Goal: Task Accomplishment & Management: Use online tool/utility

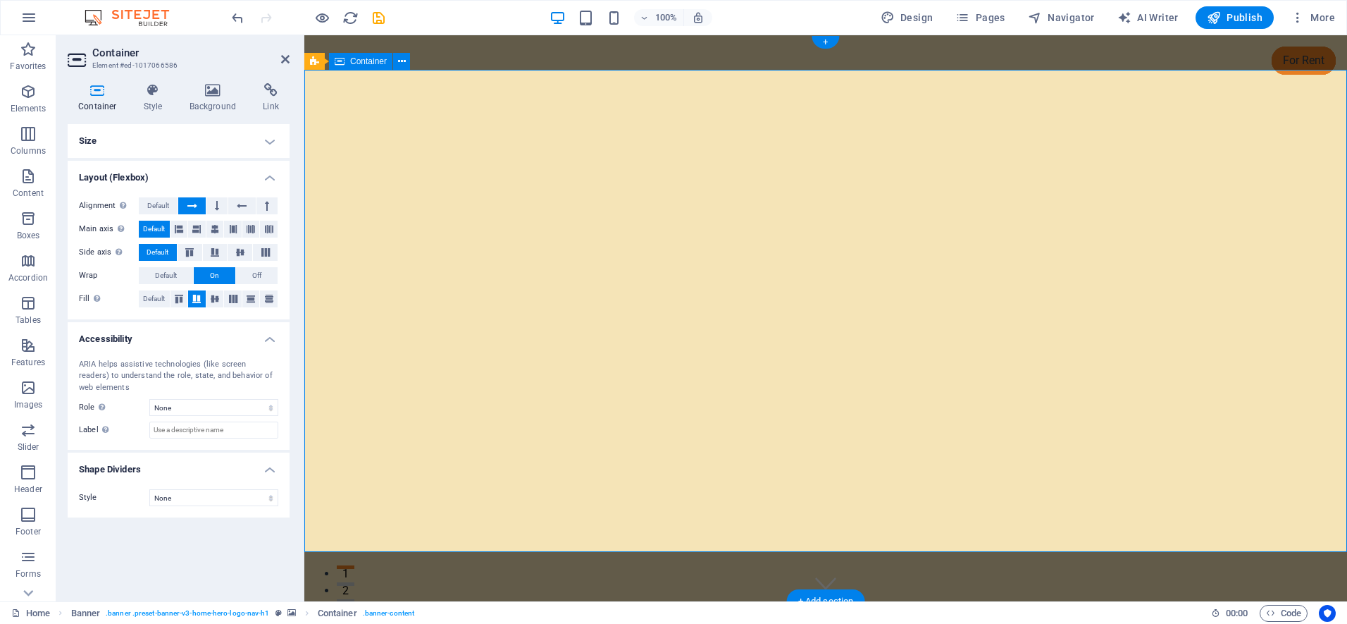
click at [25, 180] on icon "button" at bounding box center [28, 176] width 17 height 17
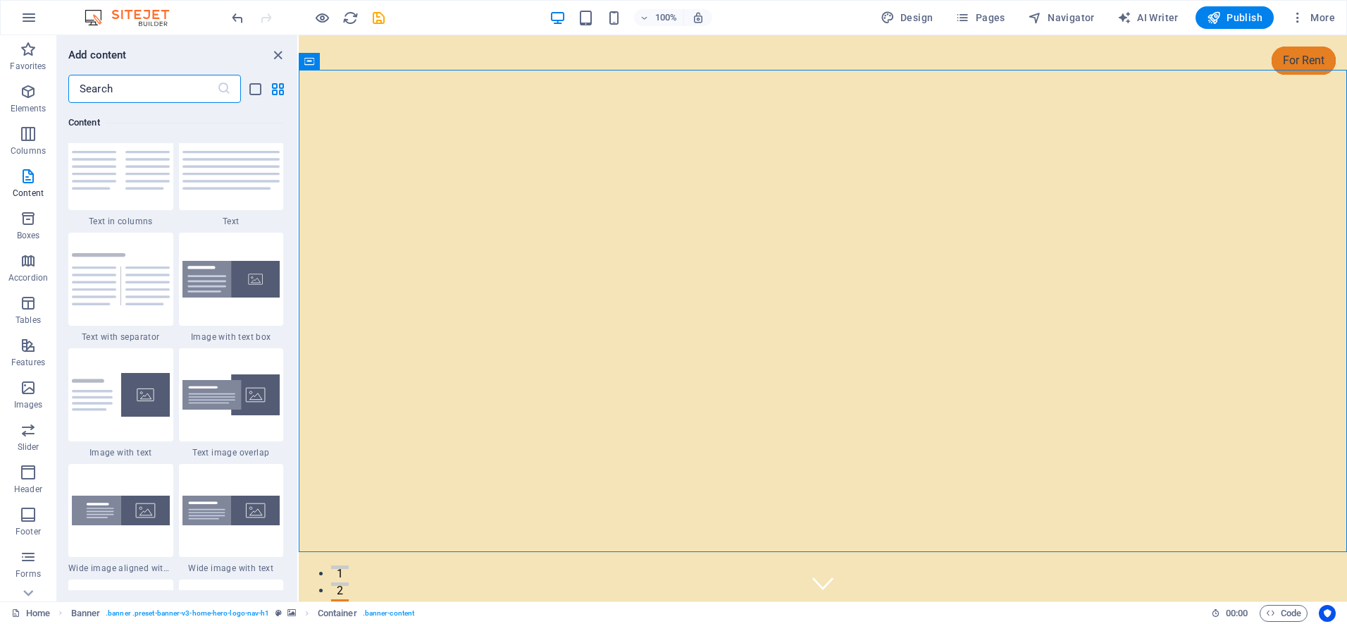
scroll to position [2569, 0]
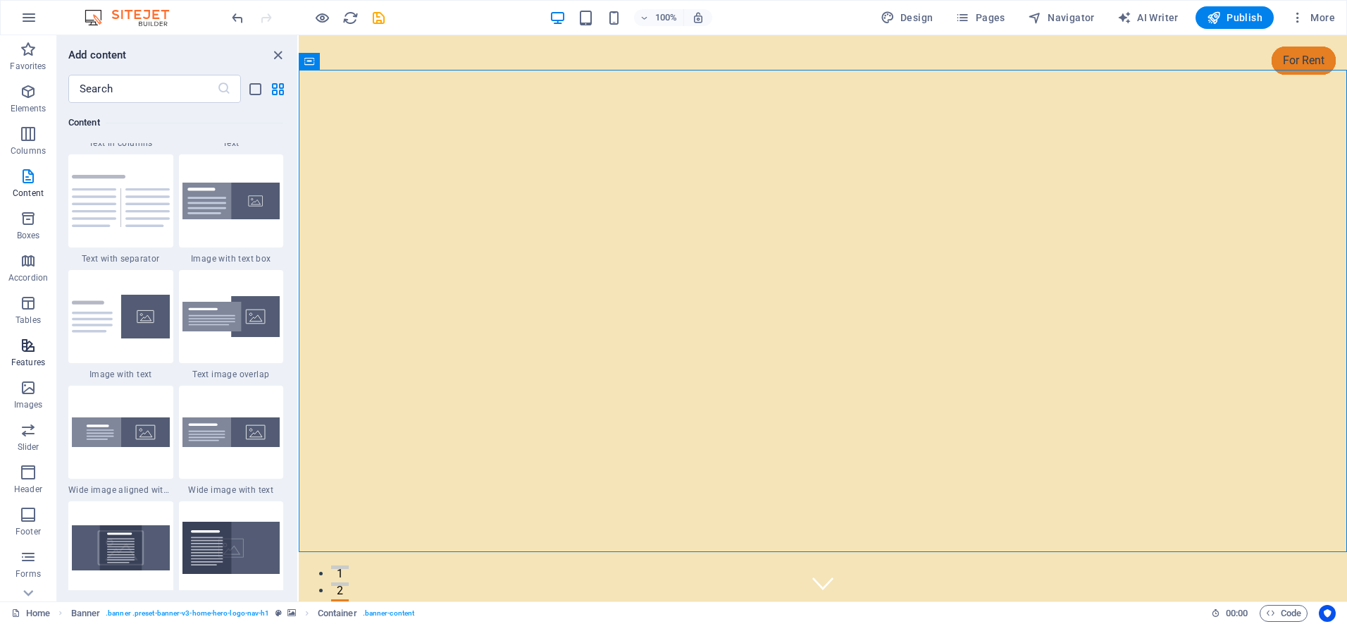
click at [30, 347] on icon "button" at bounding box center [28, 345] width 17 height 17
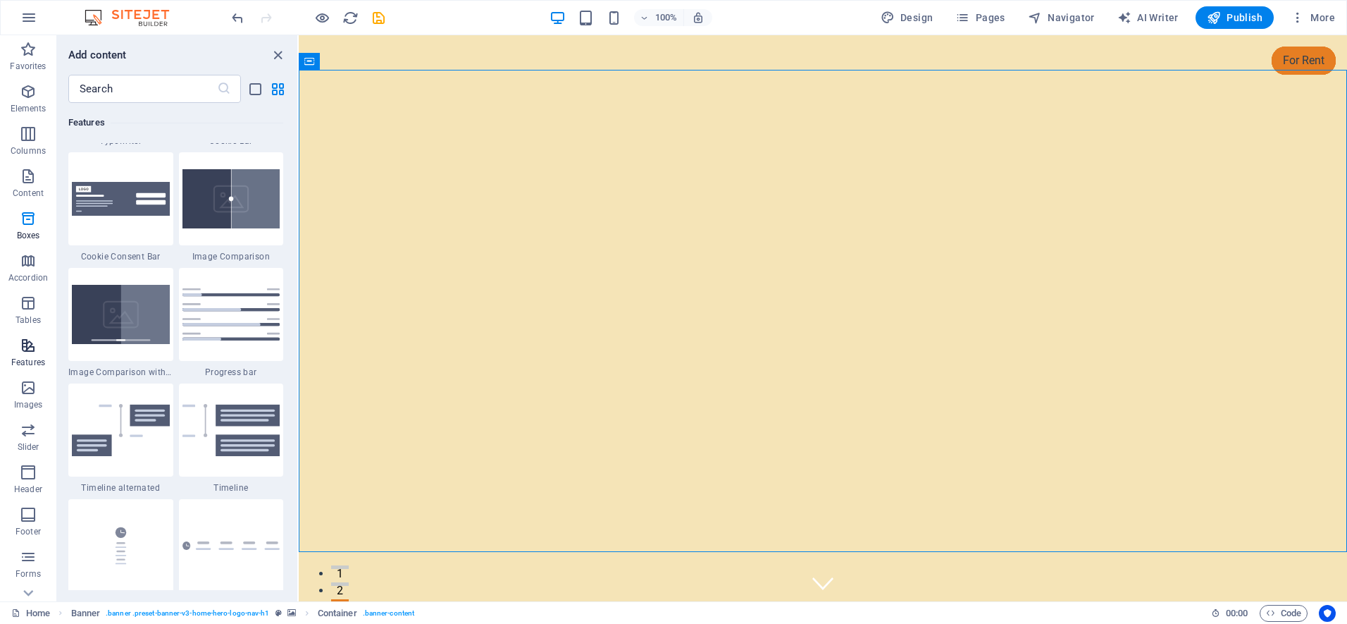
scroll to position [5714, 0]
click at [27, 394] on icon "button" at bounding box center [28, 387] width 17 height 17
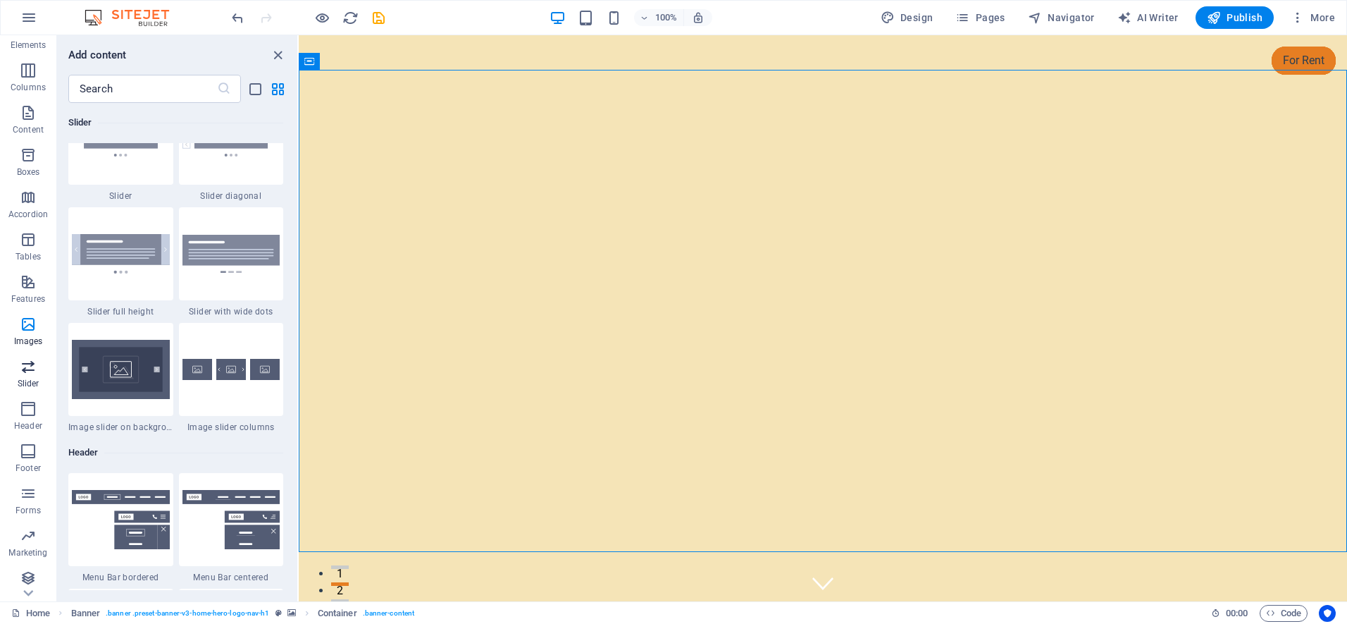
scroll to position [68, 0]
click at [22, 567] on icon "button" at bounding box center [28, 572] width 17 height 17
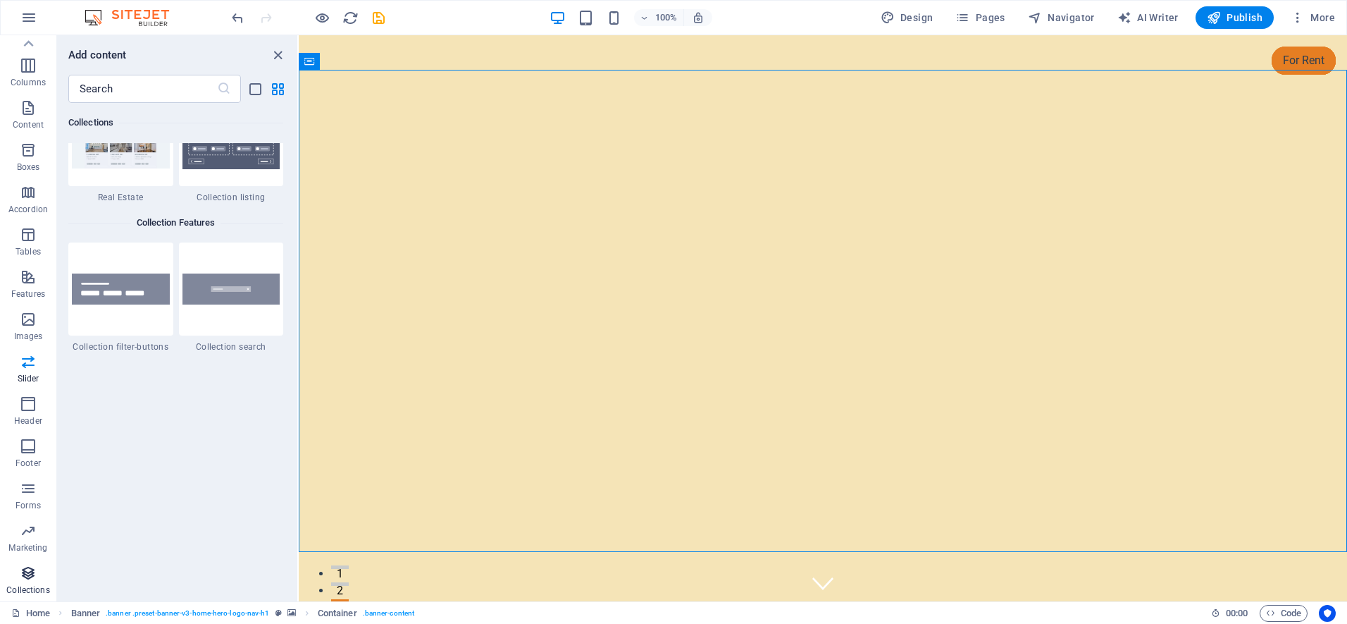
scroll to position [13328, 0]
click at [30, 404] on icon "button" at bounding box center [28, 403] width 17 height 17
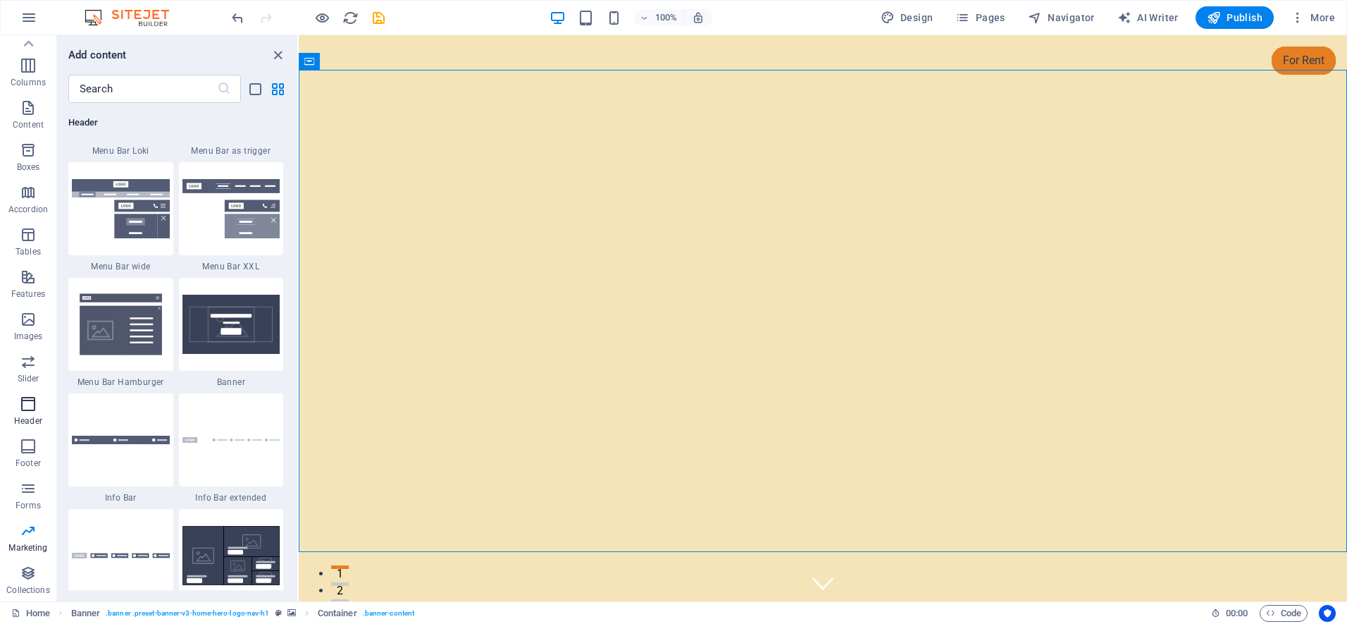
scroll to position [8810, 0]
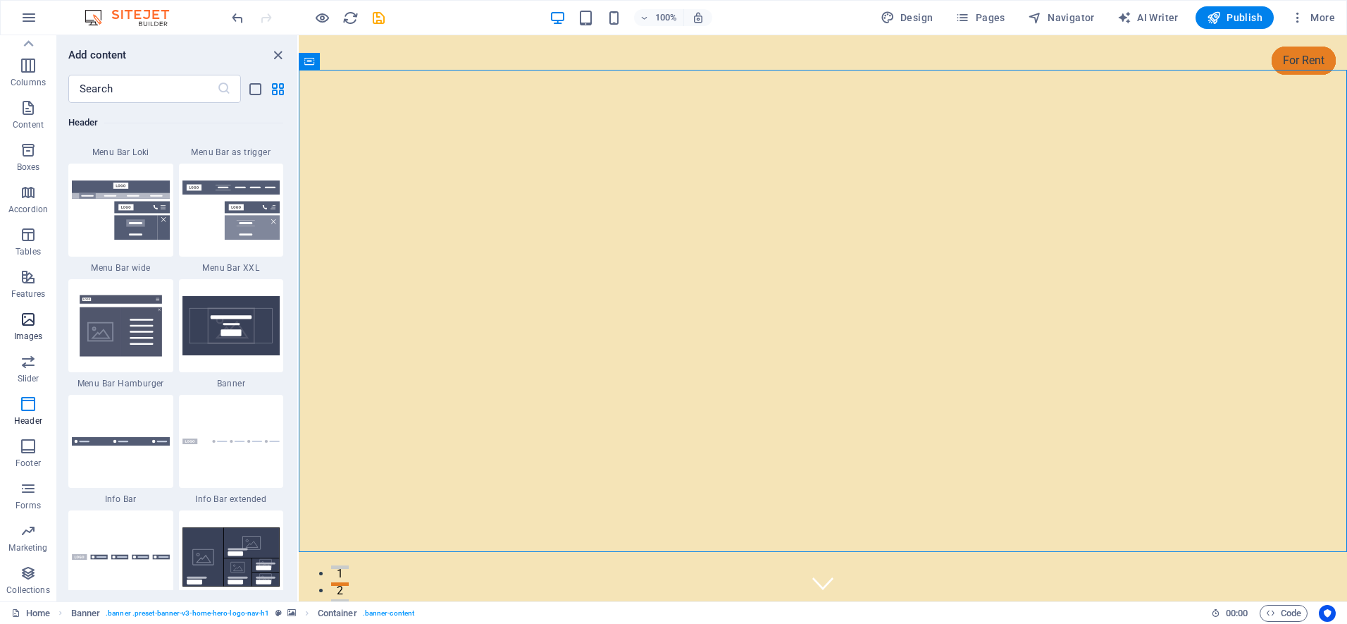
click at [23, 324] on icon "button" at bounding box center [28, 319] width 17 height 17
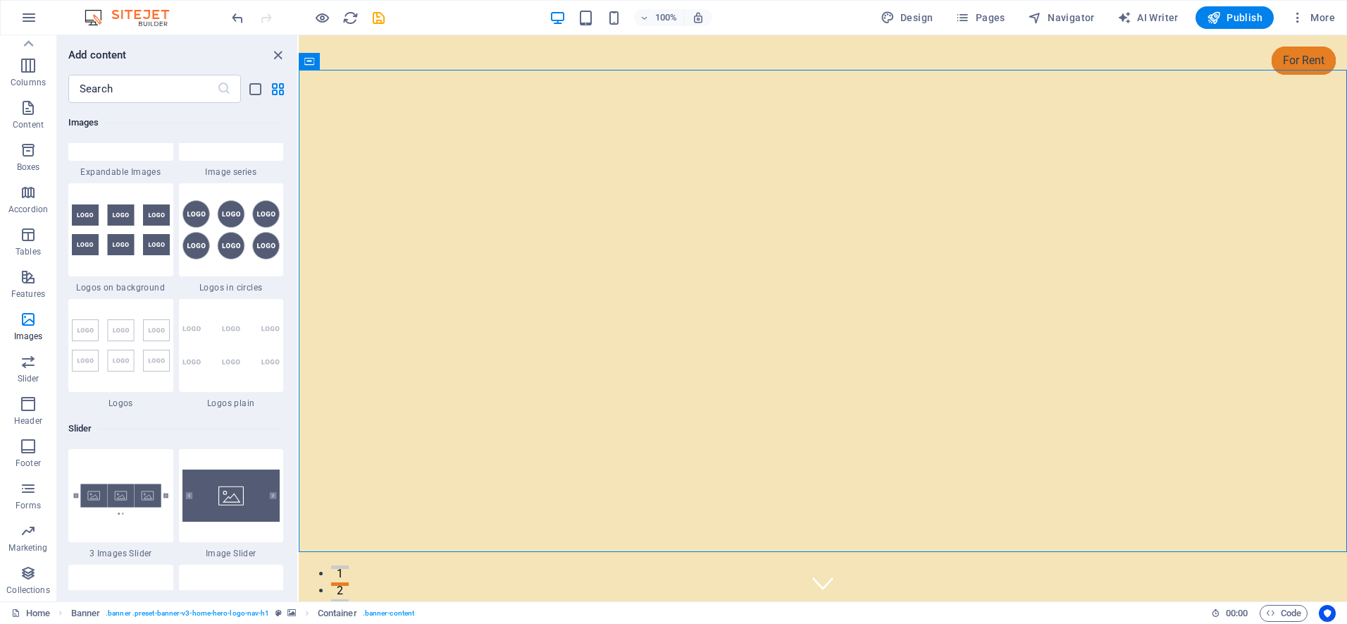
scroll to position [7428, 0]
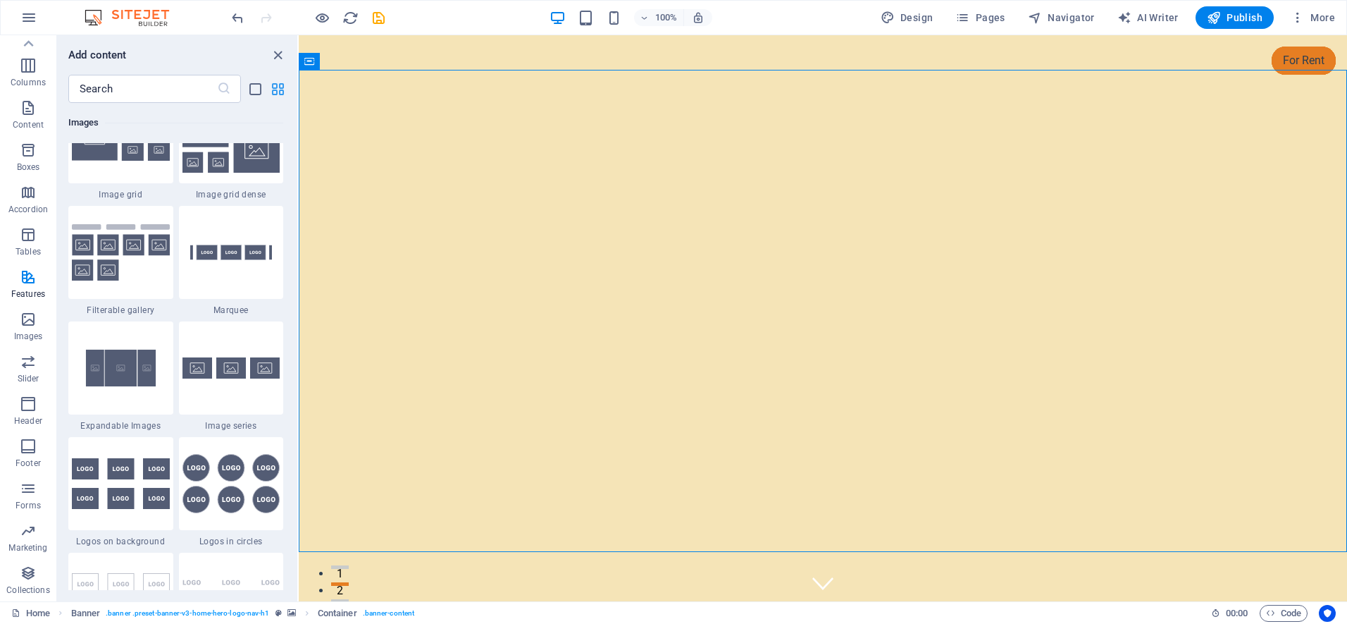
click at [277, 93] on icon "grid-view" at bounding box center [278, 89] width 16 height 16
click at [254, 89] on icon "list-view" at bounding box center [255, 89] width 16 height 16
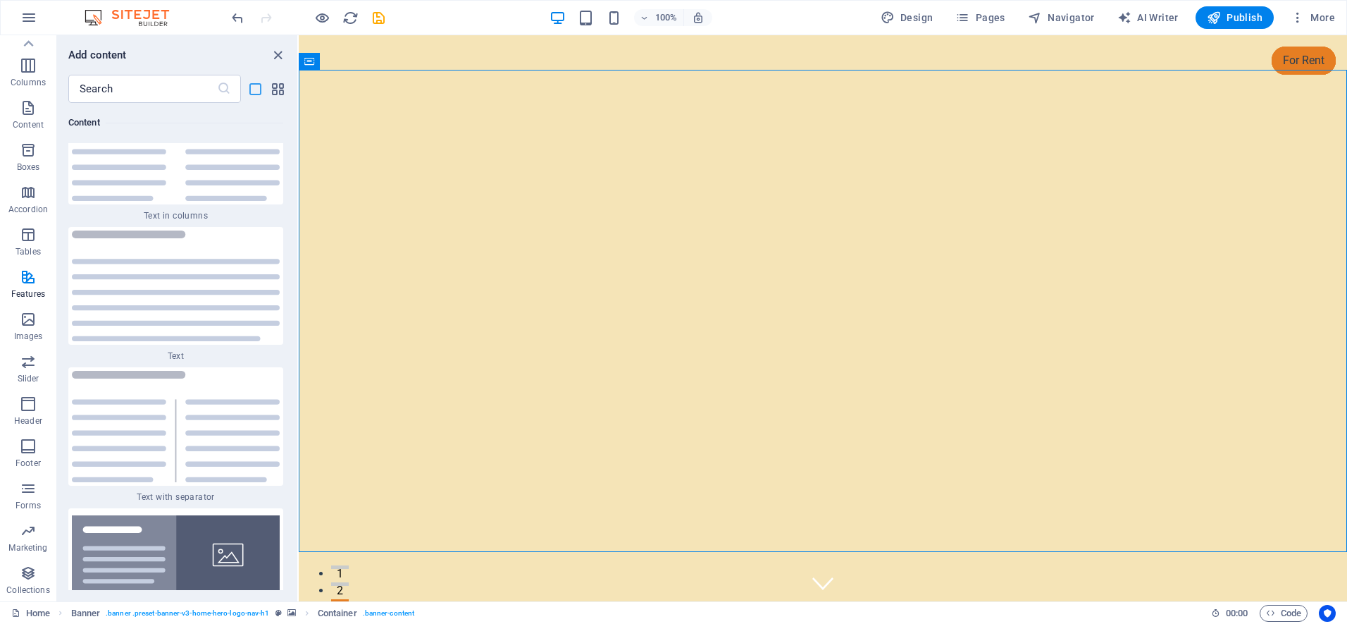
scroll to position [17279, 0]
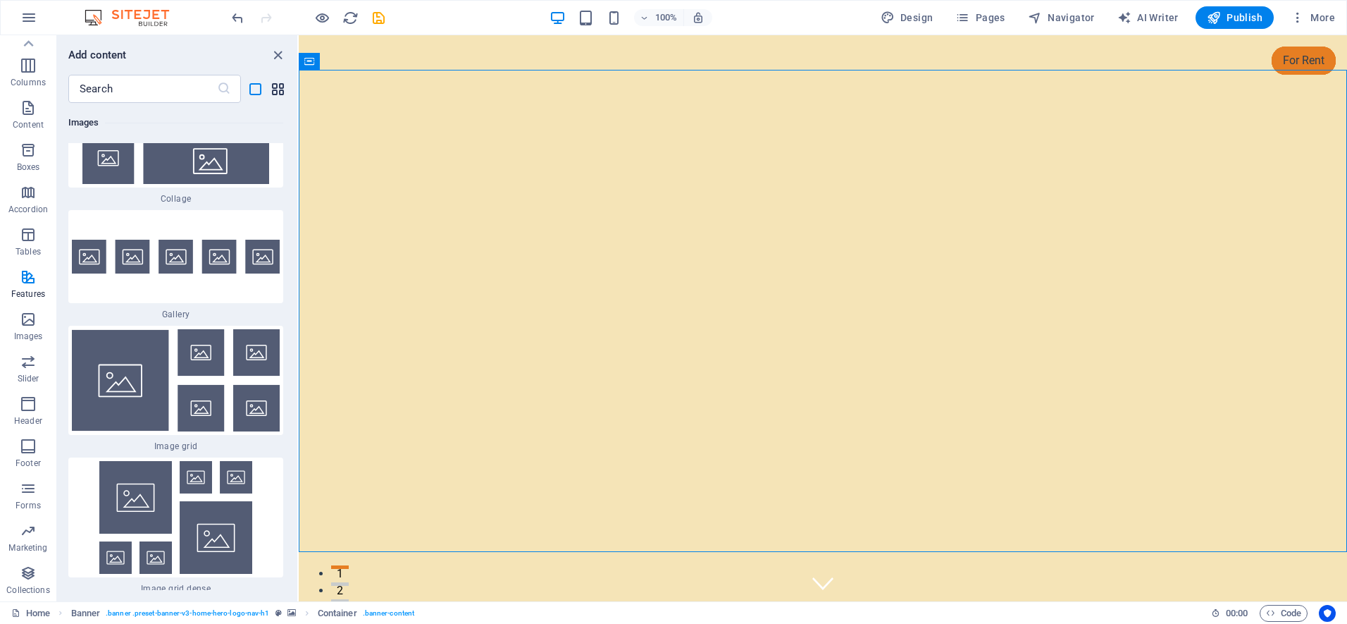
click at [274, 94] on icon "grid-view" at bounding box center [278, 89] width 16 height 16
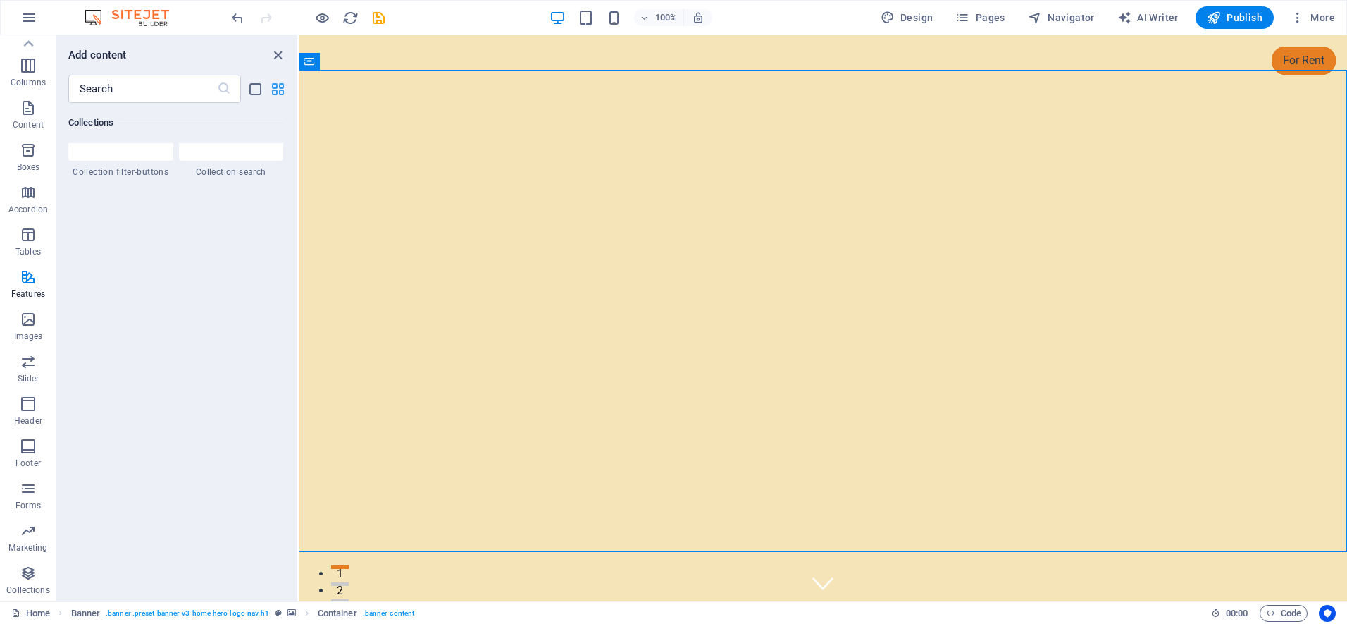
scroll to position [7428, 0]
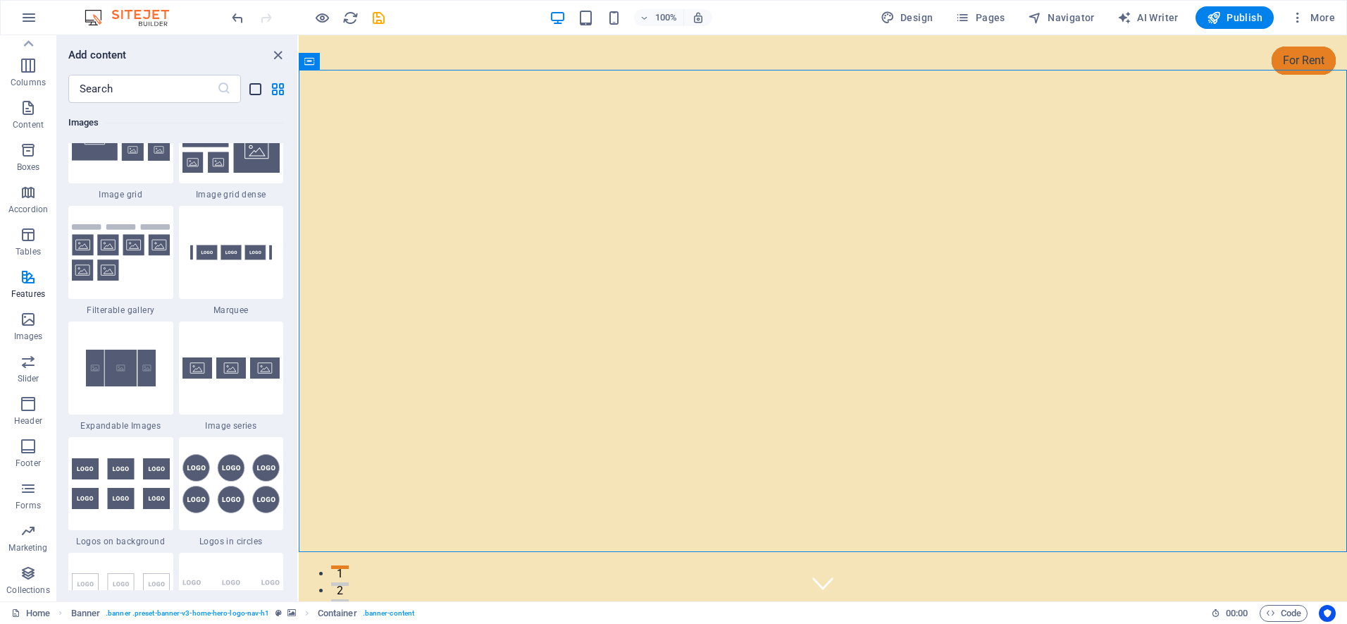
click at [258, 94] on icon "list-view" at bounding box center [255, 89] width 16 height 16
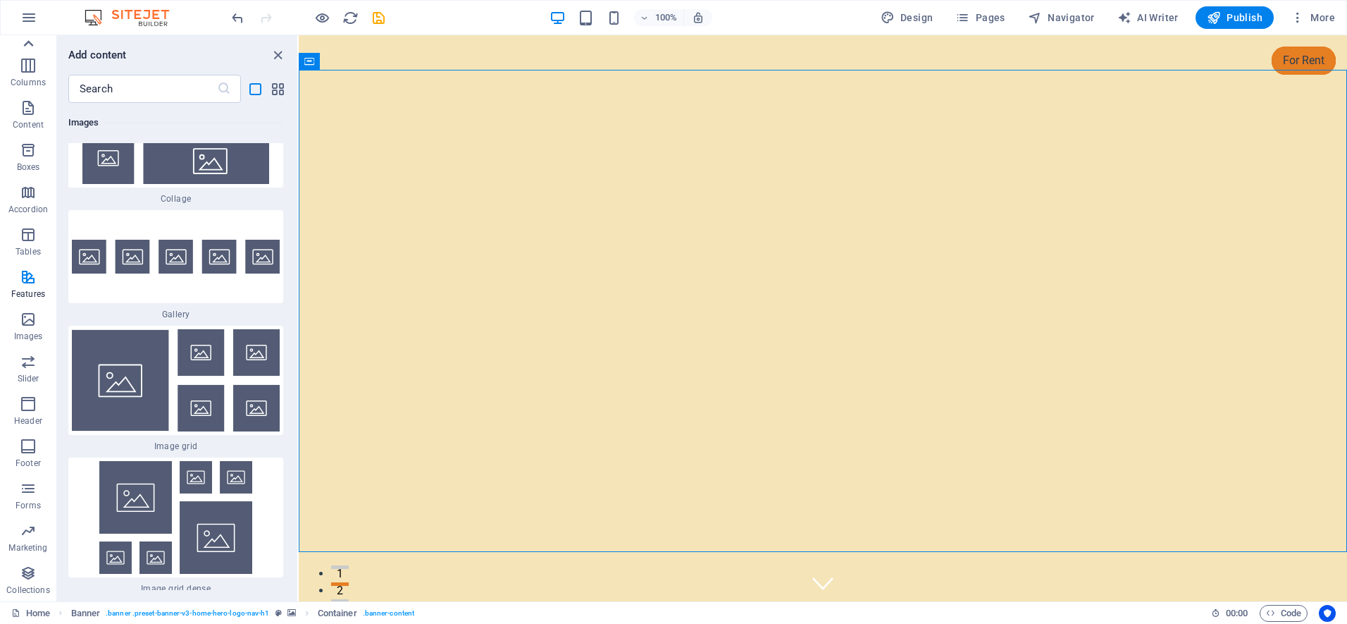
click at [26, 41] on icon at bounding box center [28, 44] width 20 height 20
click at [26, 41] on icon "button" at bounding box center [28, 49] width 17 height 17
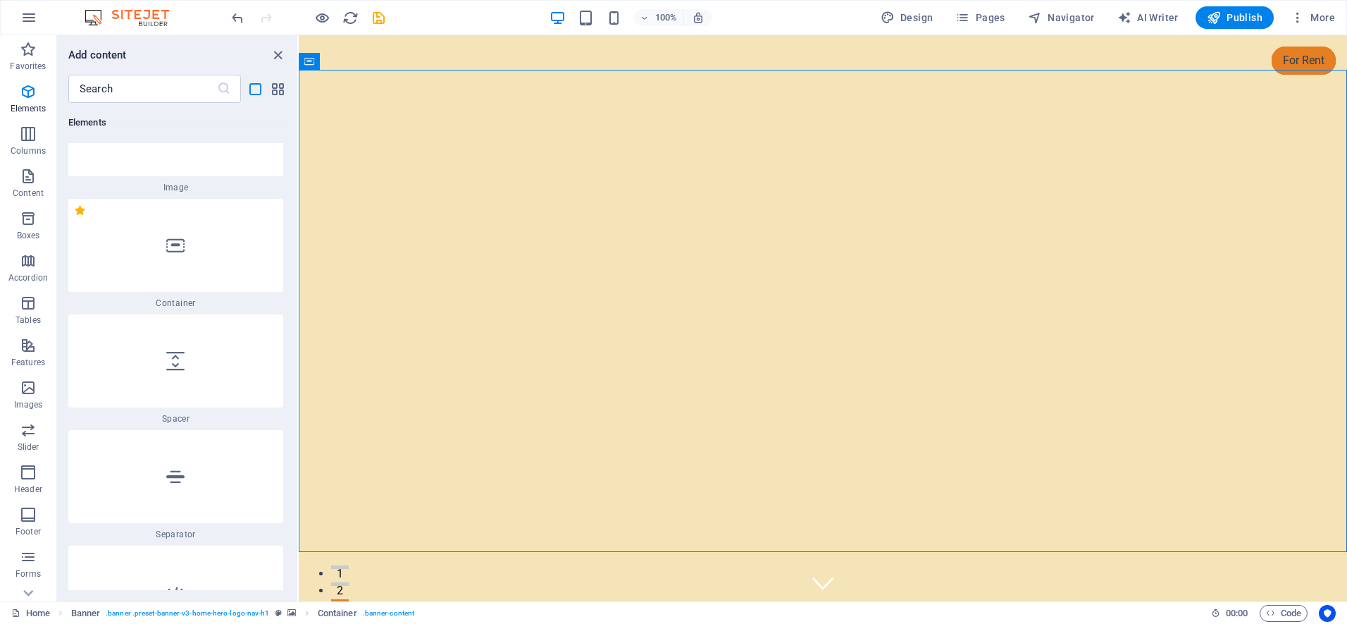
scroll to position [571, 0]
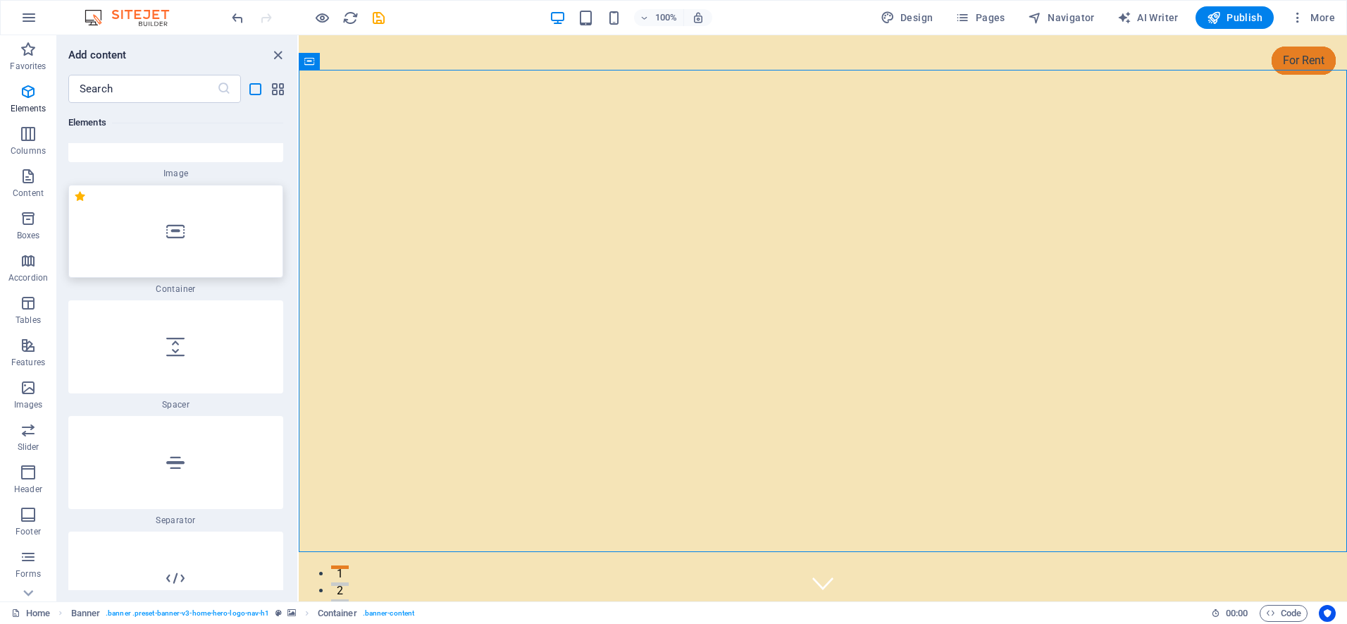
click at [180, 232] on icon at bounding box center [175, 231] width 18 height 18
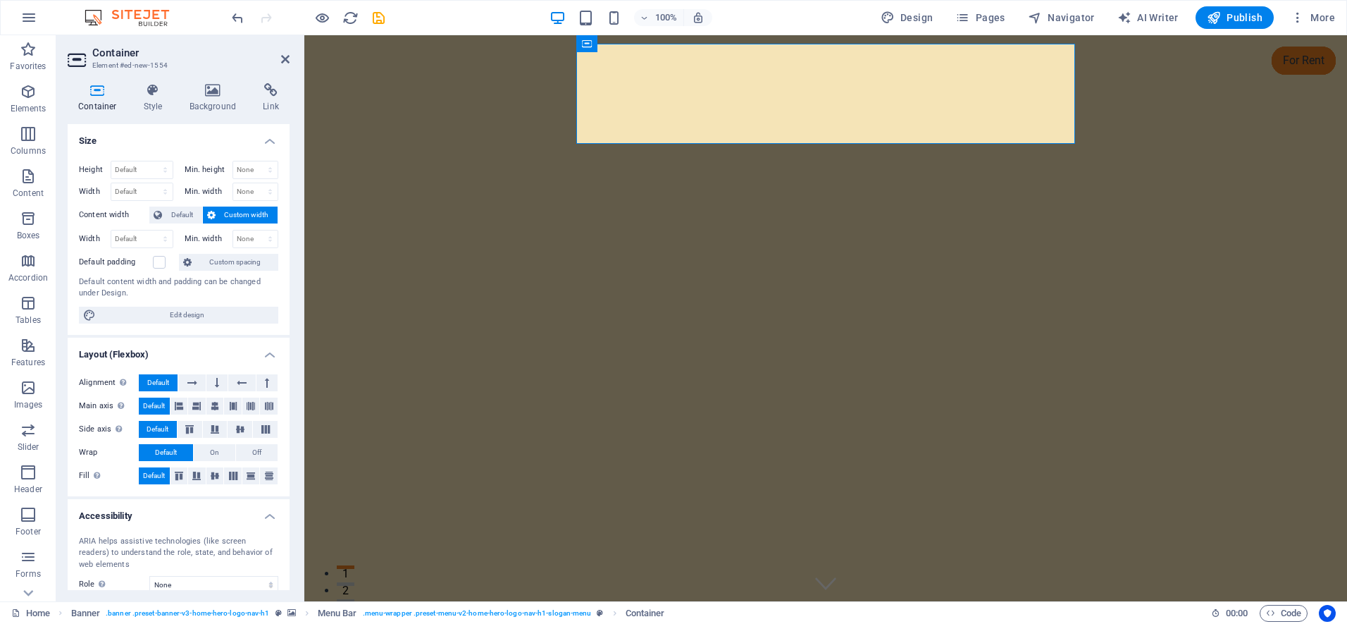
click at [180, 232] on div "Min. width None px rem % vh vw" at bounding box center [229, 239] width 100 height 18
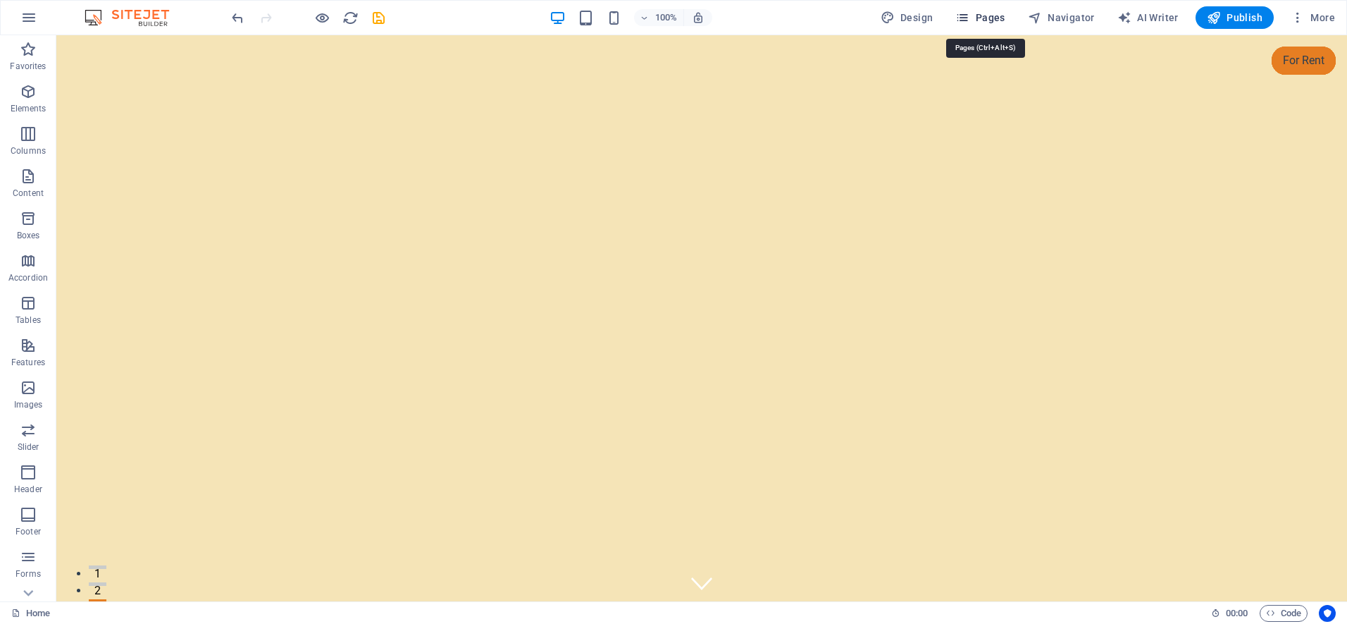
click at [981, 18] on span "Pages" at bounding box center [979, 18] width 49 height 14
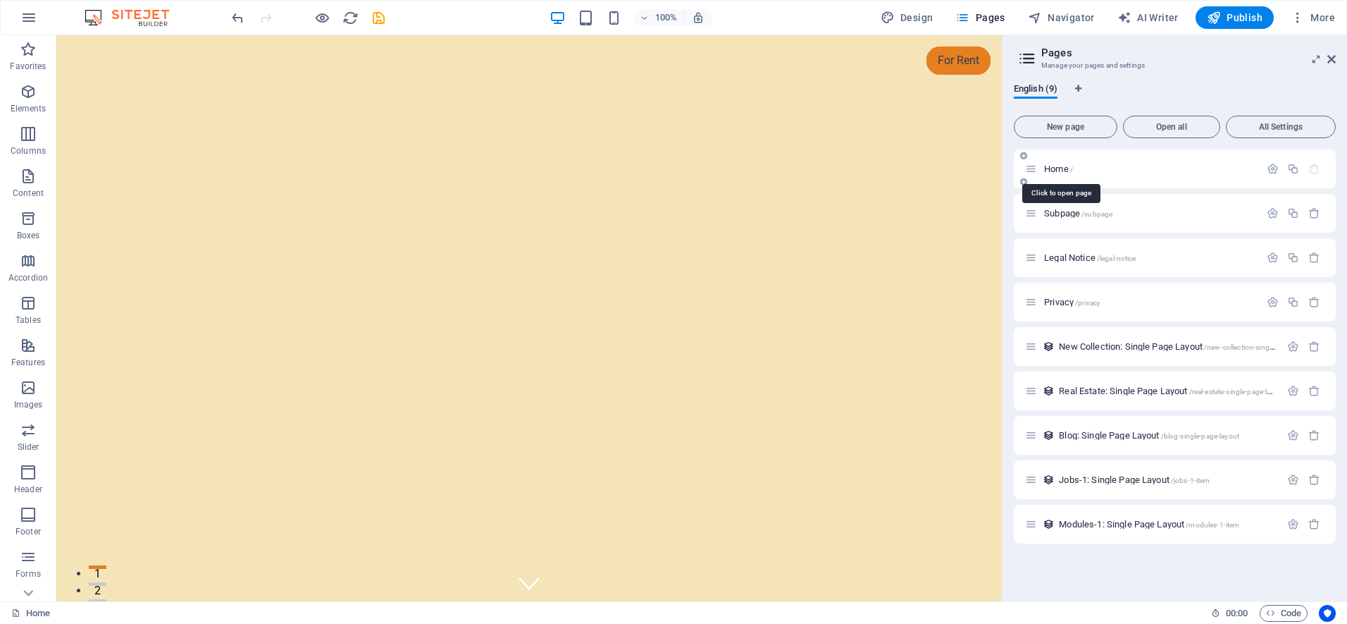
click at [1055, 170] on span "Home /" at bounding box center [1058, 168] width 29 height 11
click at [1272, 172] on icon "button" at bounding box center [1273, 169] width 12 height 12
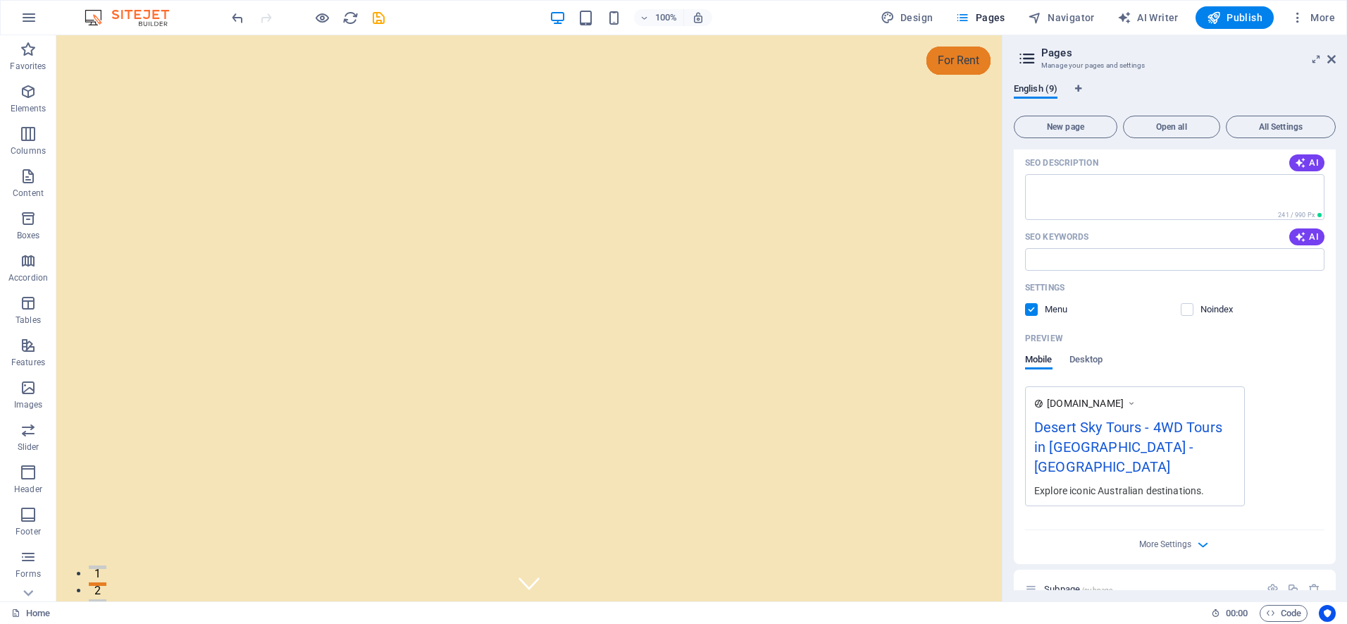
scroll to position [187, 0]
click at [1201, 538] on icon "button" at bounding box center [1203, 546] width 16 height 16
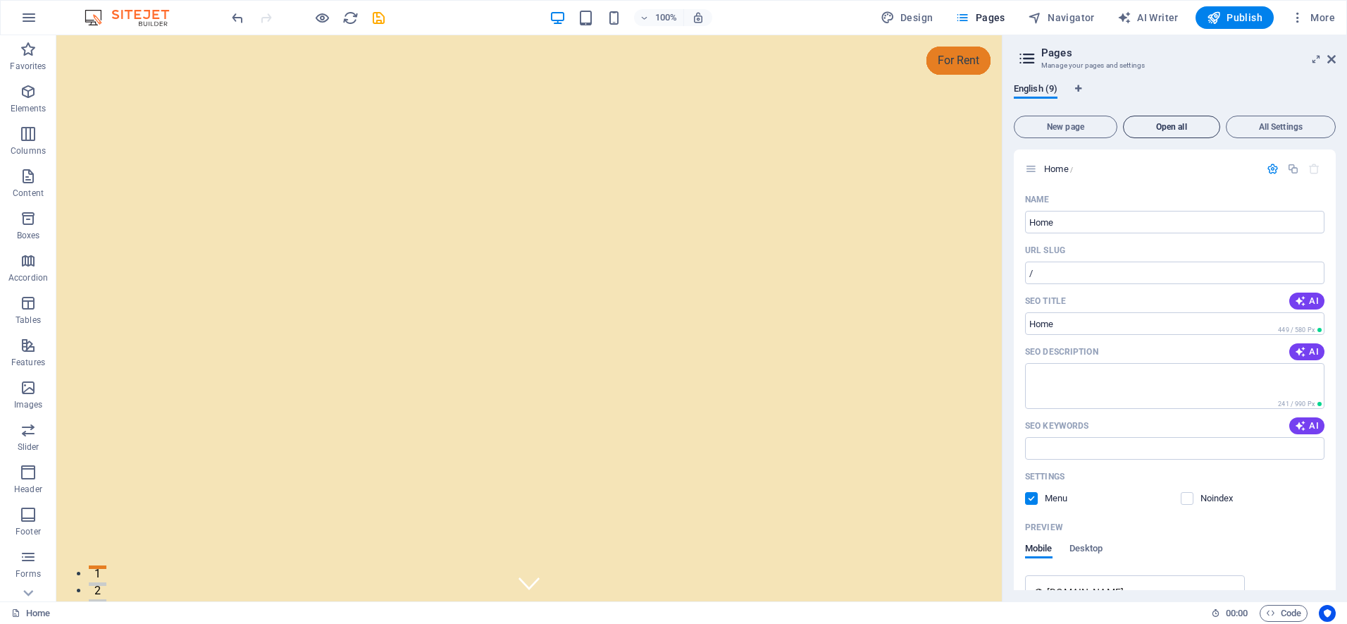
click at [1154, 129] on span "Open all" at bounding box center [1171, 127] width 85 height 8
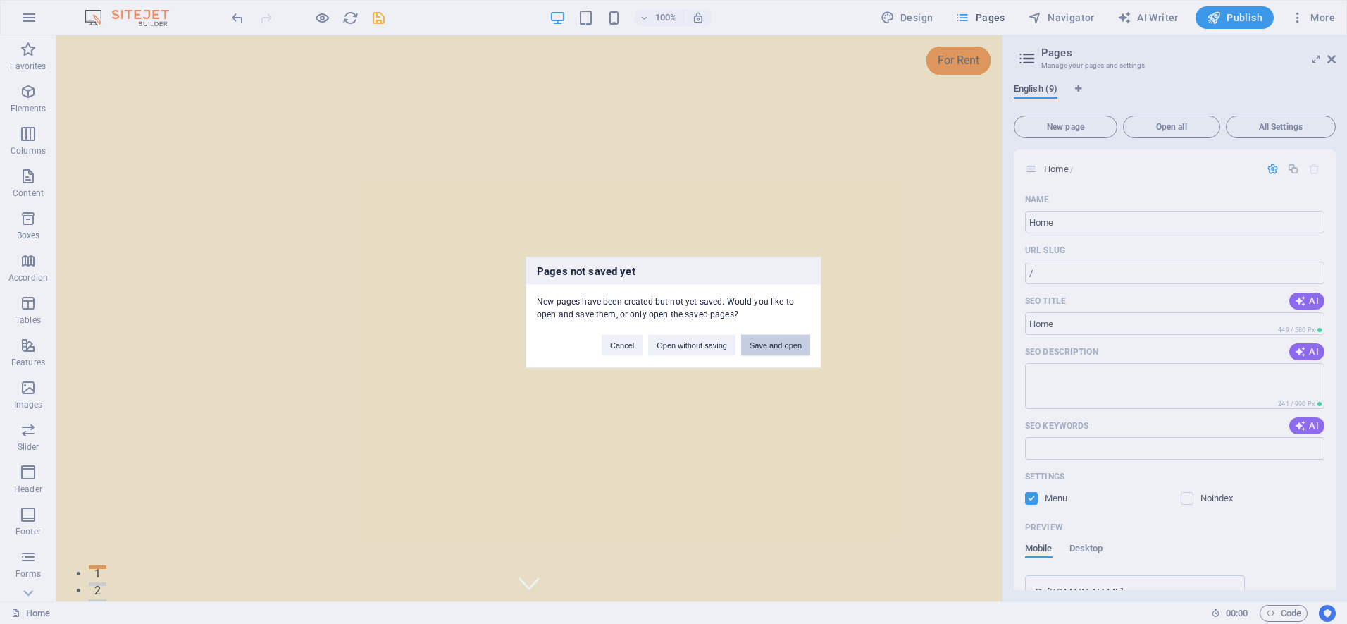
click at [767, 347] on button "Save and open" at bounding box center [775, 344] width 69 height 21
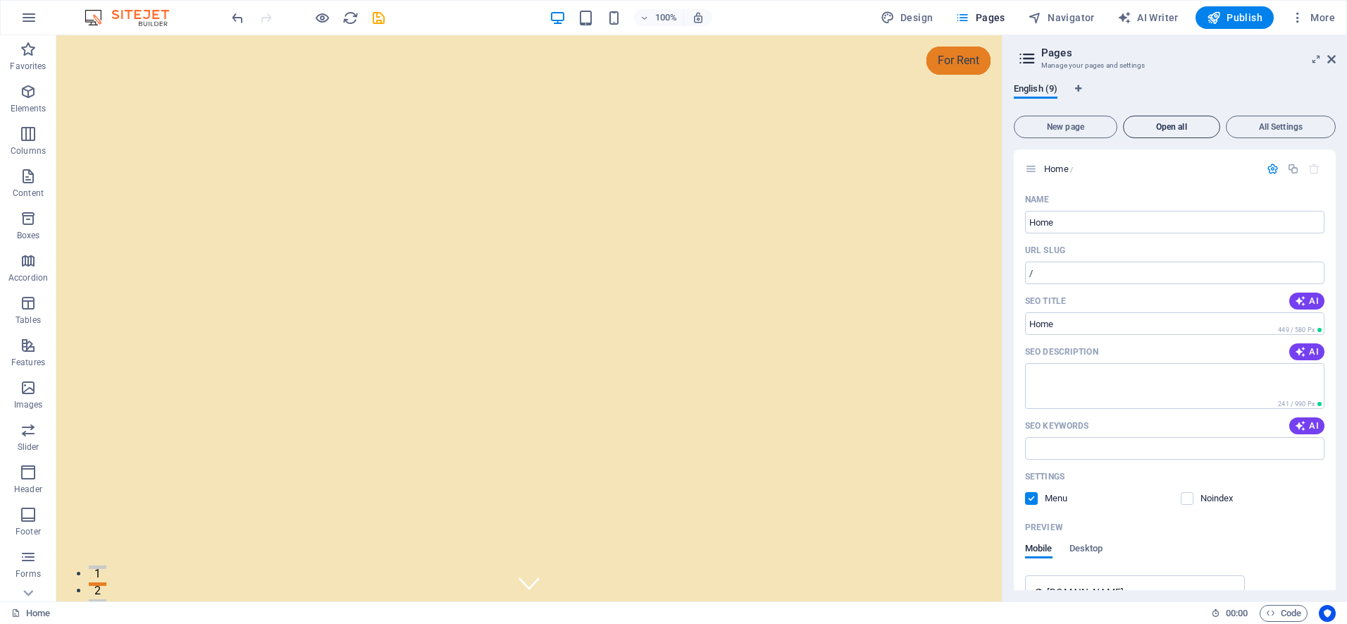
click at [1168, 130] on div "New page Open all All Settings Home / Name Home ​ URL SLUG / ​ SEO Title AI ​ 4…" at bounding box center [1175, 350] width 322 height 480
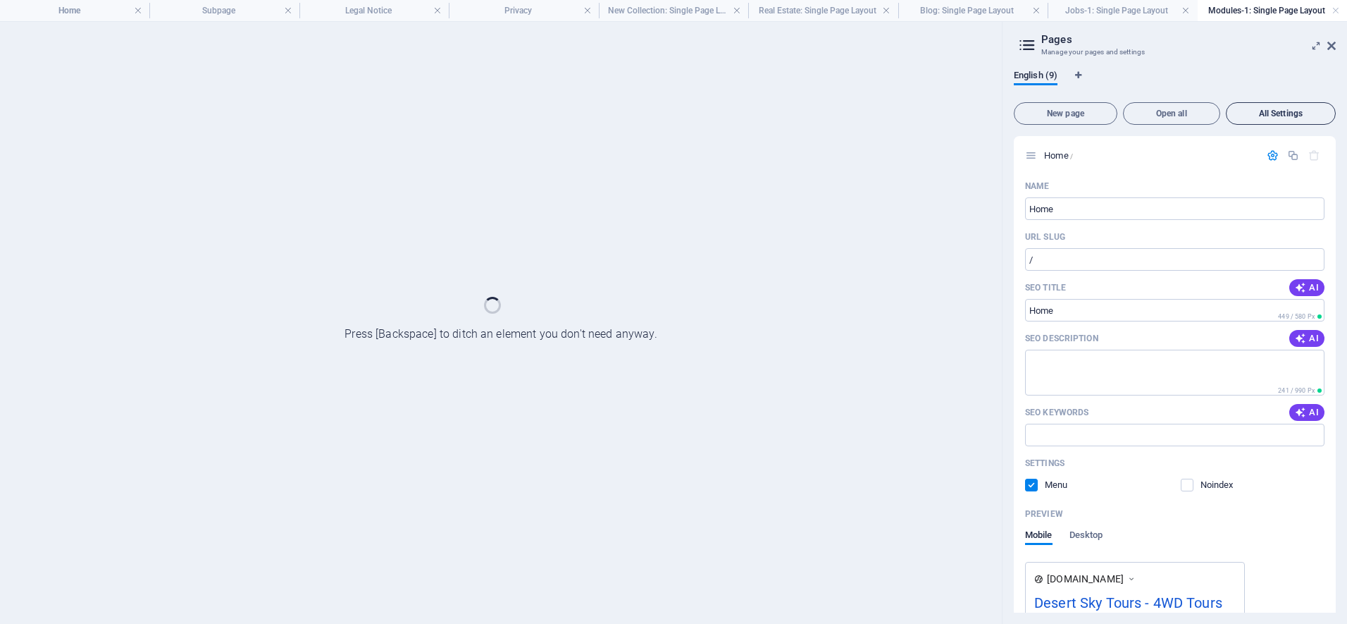
click at [1281, 114] on span "All Settings" at bounding box center [1280, 113] width 97 height 8
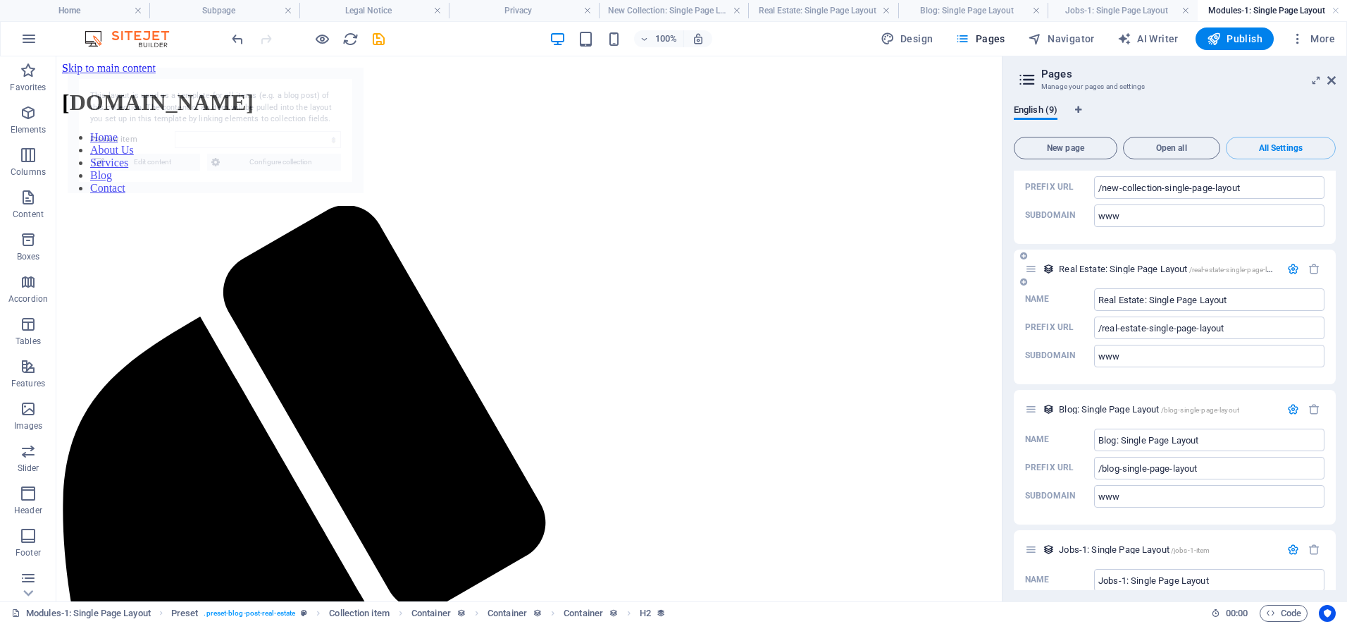
select select "68e3133300ff752f9d091129"
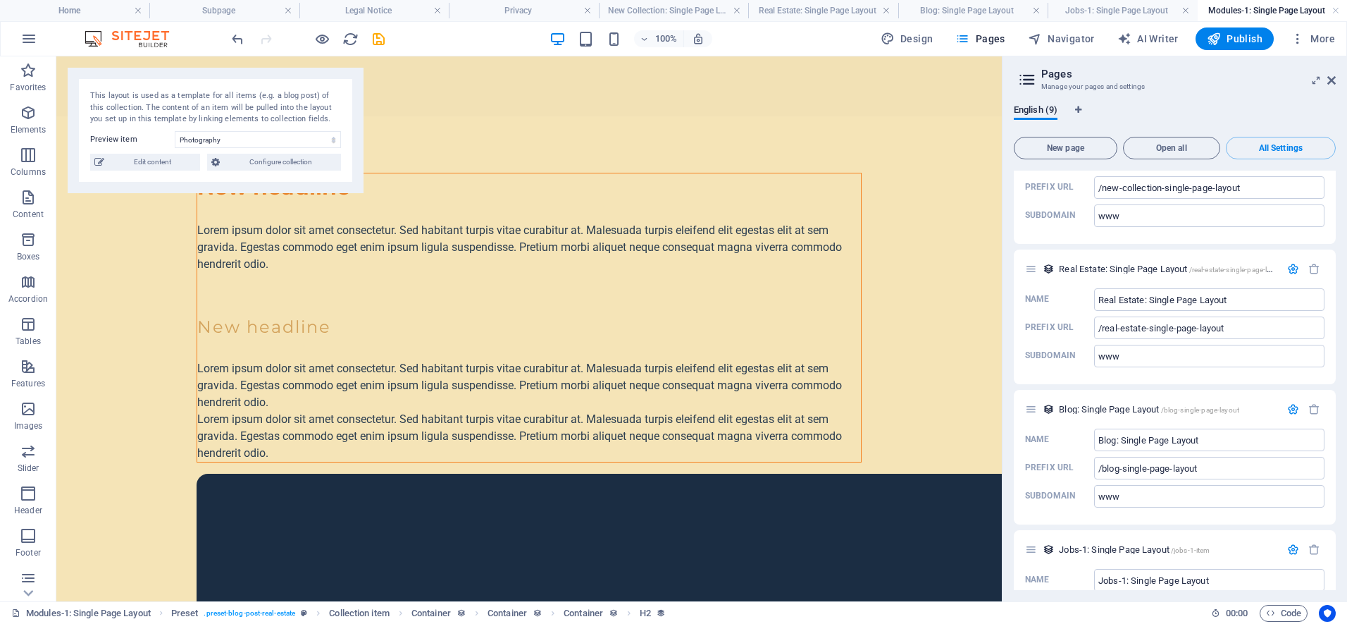
click at [1265, 77] on h2 "Pages" at bounding box center [1188, 74] width 294 height 13
click at [108, 87] on body "desertskytours.com Home Subpage Legal Notice Privacy New Collection: Single Pag…" at bounding box center [673, 312] width 1347 height 624
click at [1326, 34] on span "More" at bounding box center [1313, 39] width 44 height 14
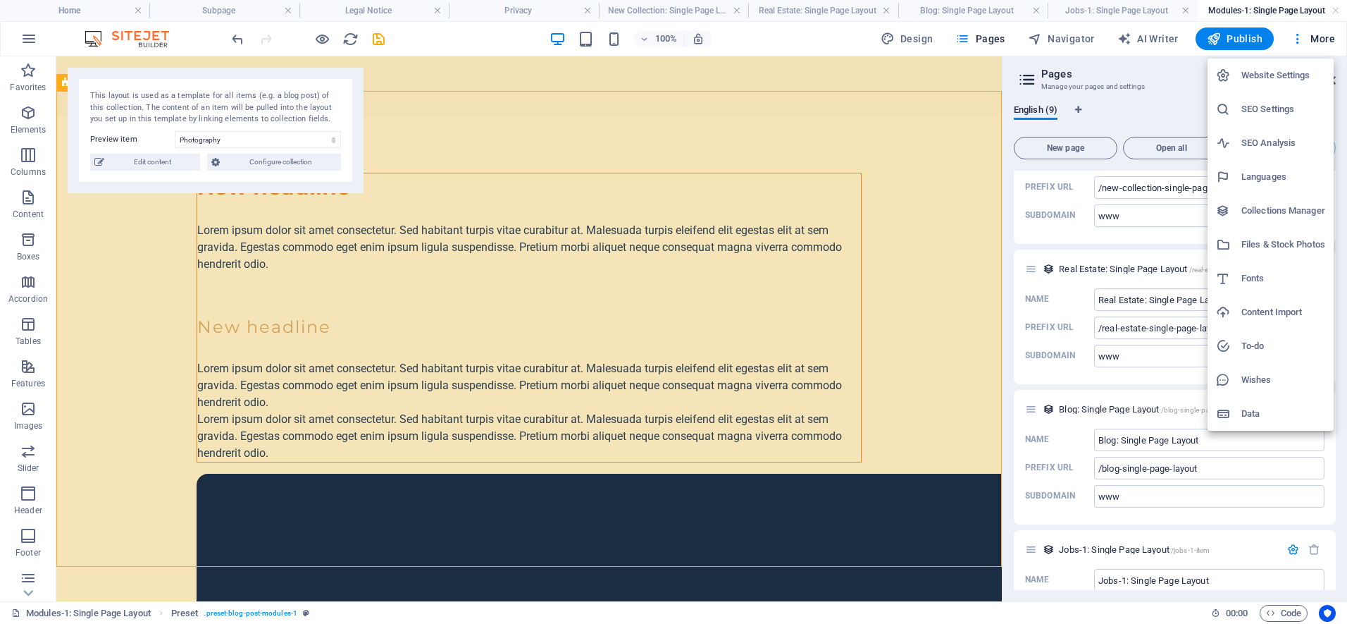
click at [1303, 247] on h6 "Files & Stock Photos" at bounding box center [1283, 244] width 84 height 17
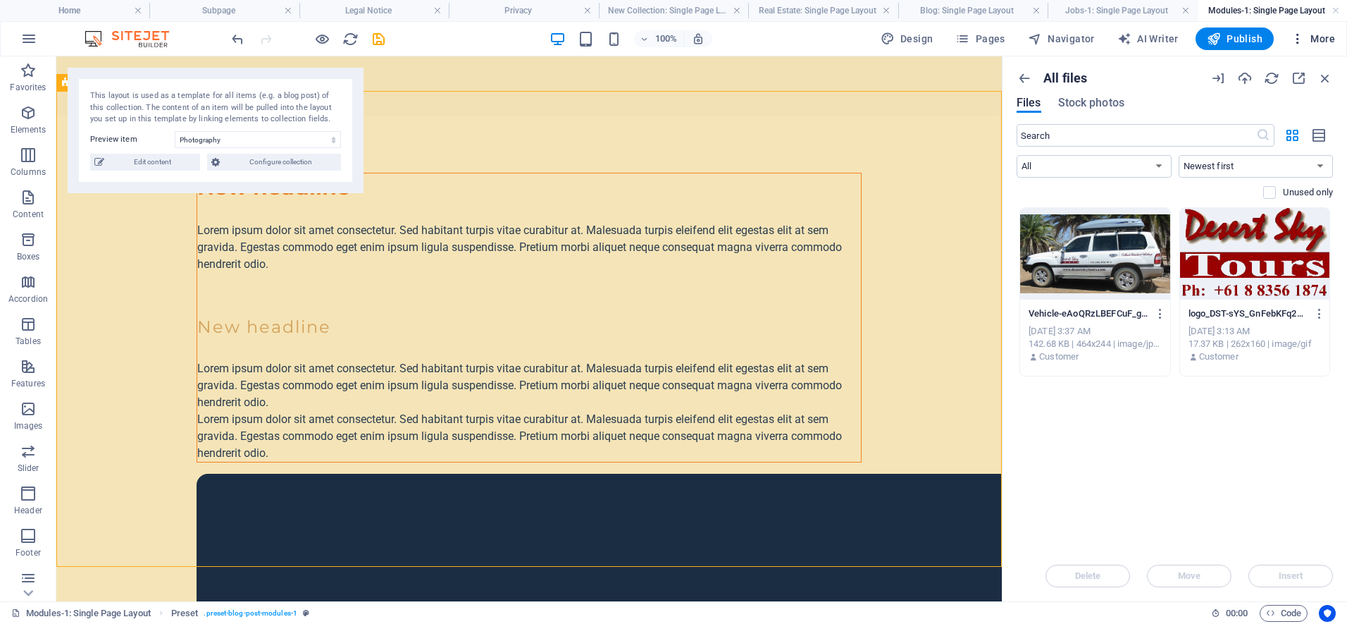
click at [1322, 37] on span "More" at bounding box center [1313, 39] width 44 height 14
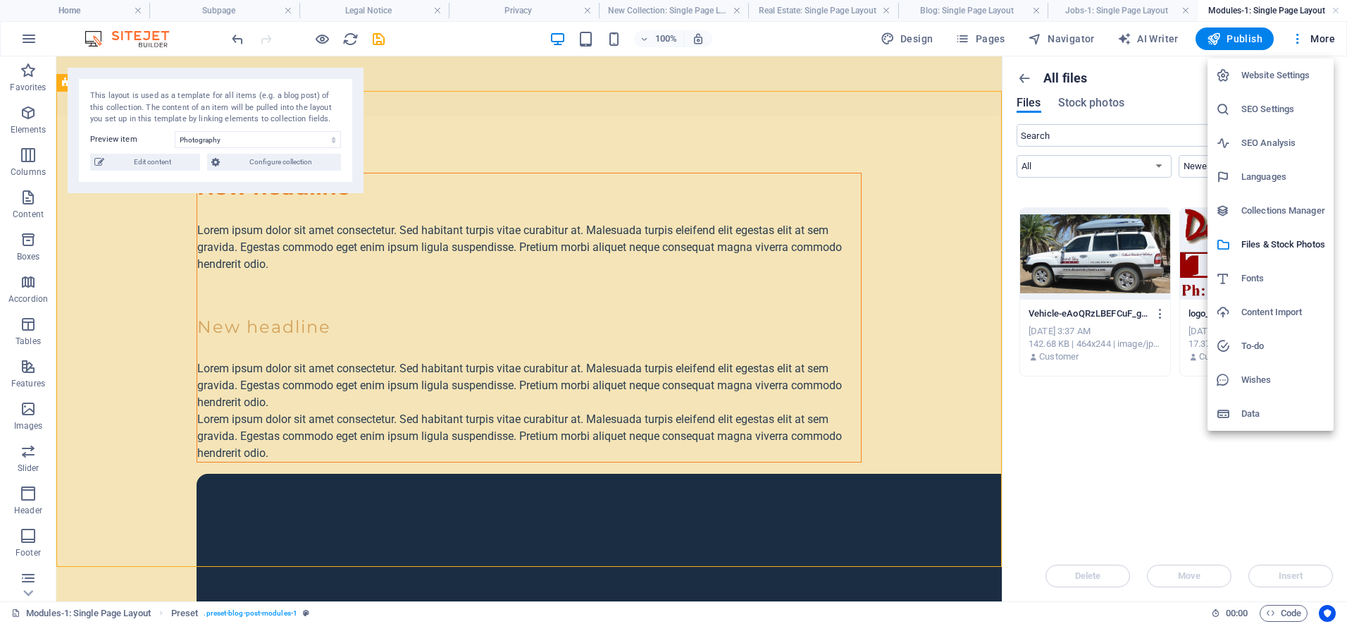
click at [1272, 205] on h6 "Collections Manager" at bounding box center [1283, 210] width 84 height 17
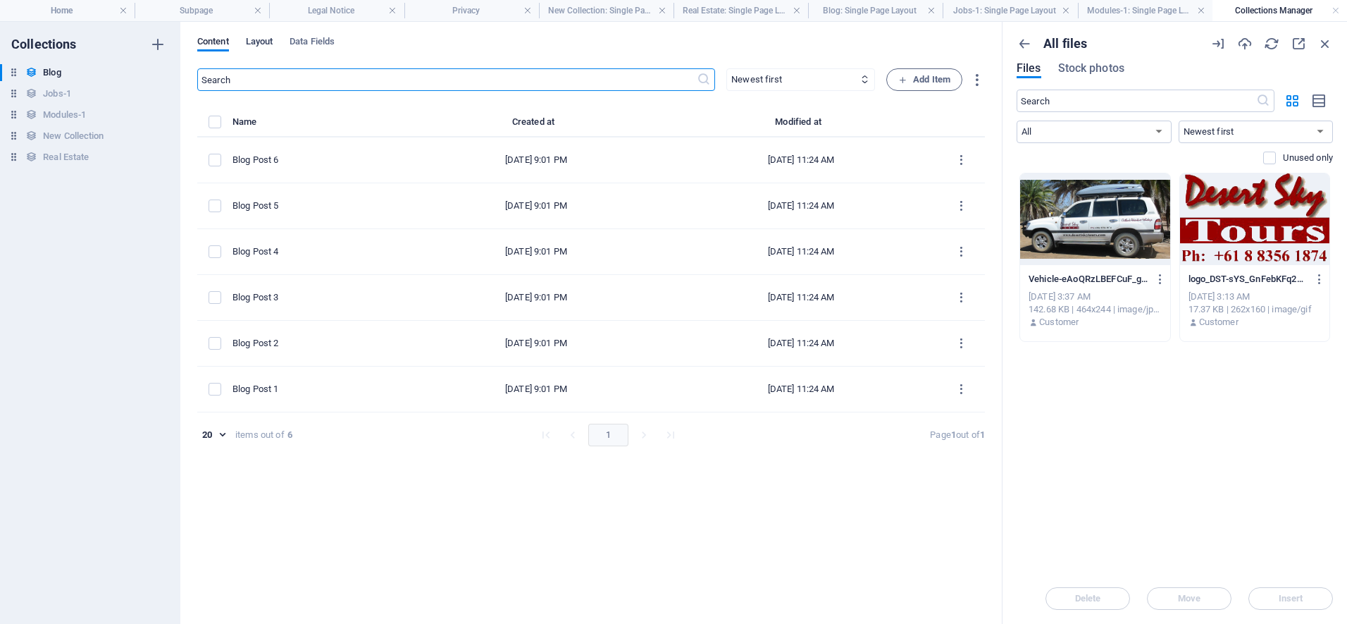
click at [261, 42] on span "Layout" at bounding box center [259, 43] width 27 height 20
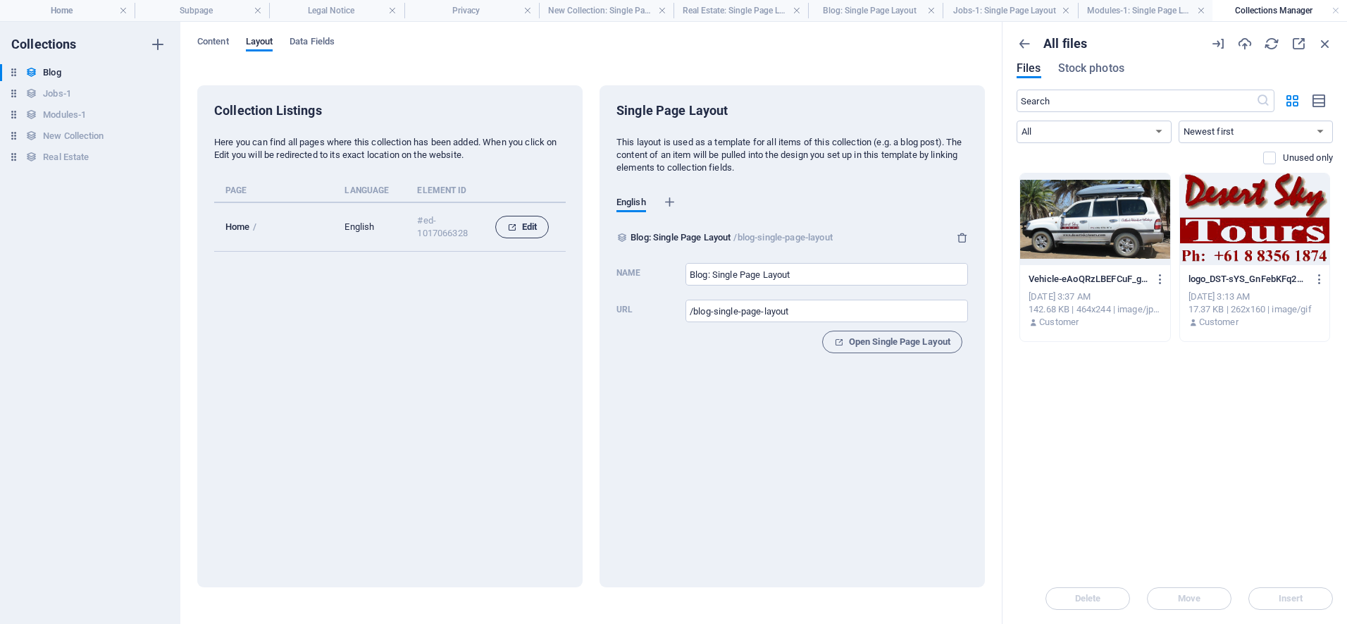
click at [511, 224] on icon "collection list" at bounding box center [511, 227] width 9 height 9
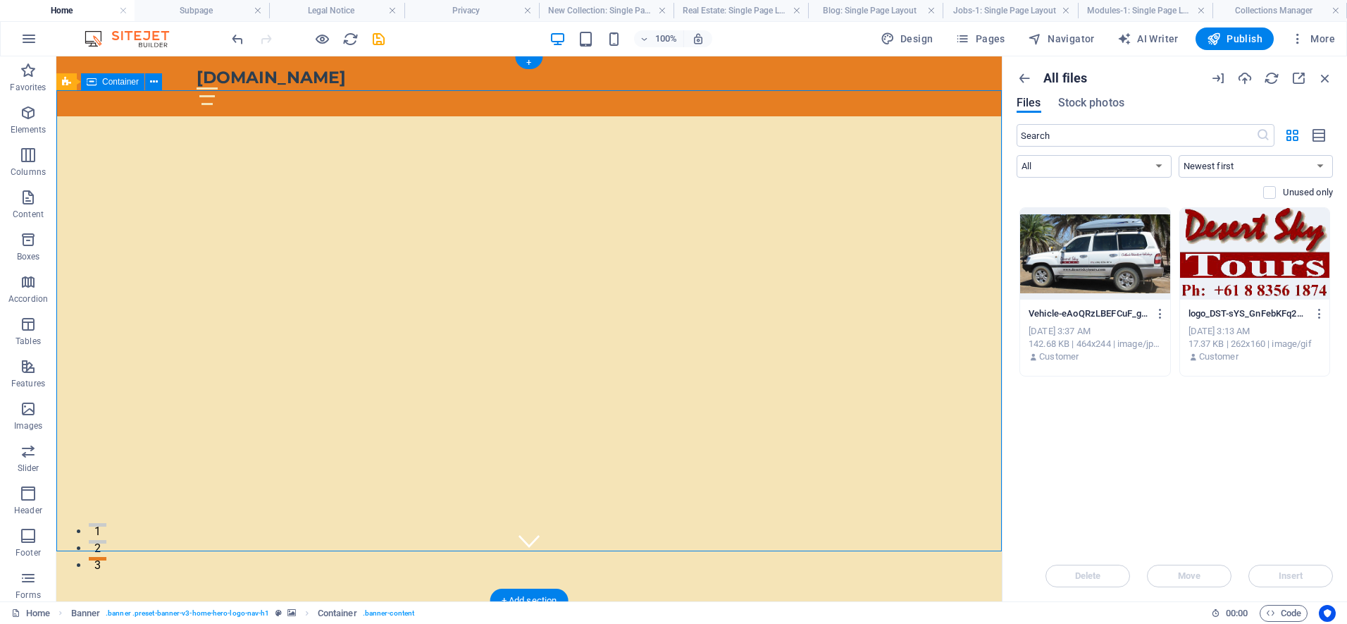
scroll to position [118, 0]
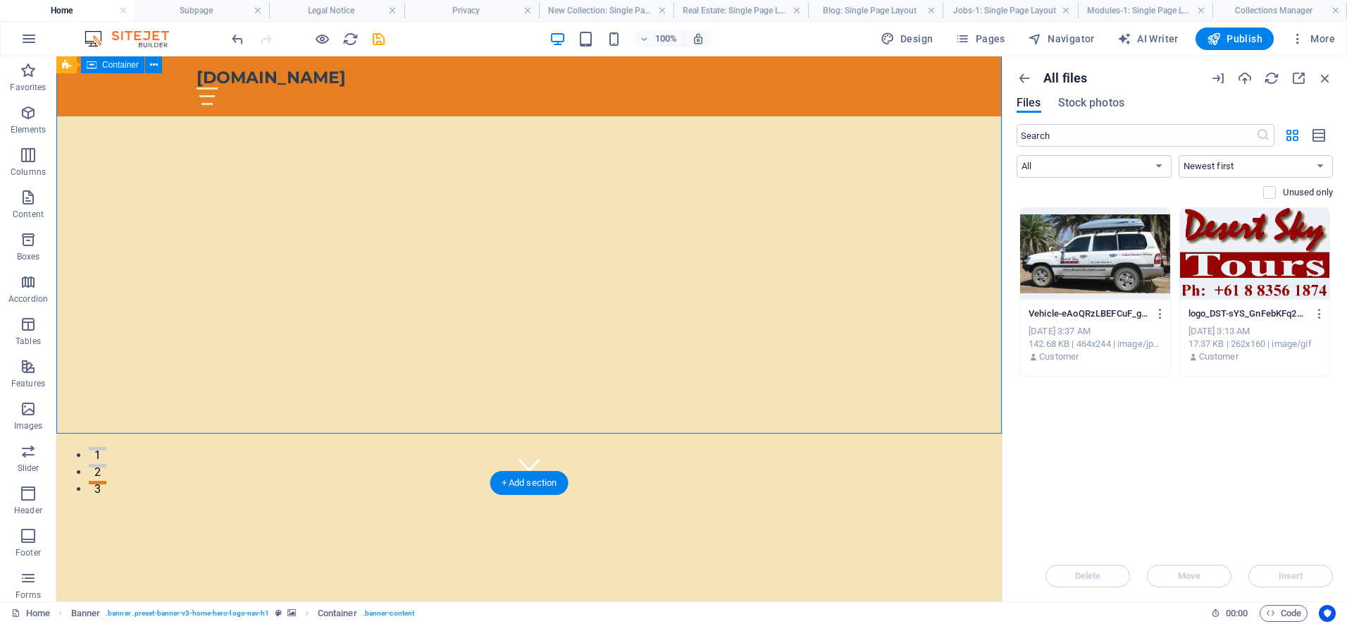
click at [575, 483] on div "Explore the Wonders of the Outback with DESERT SKY TOURS" at bounding box center [528, 589] width 945 height 213
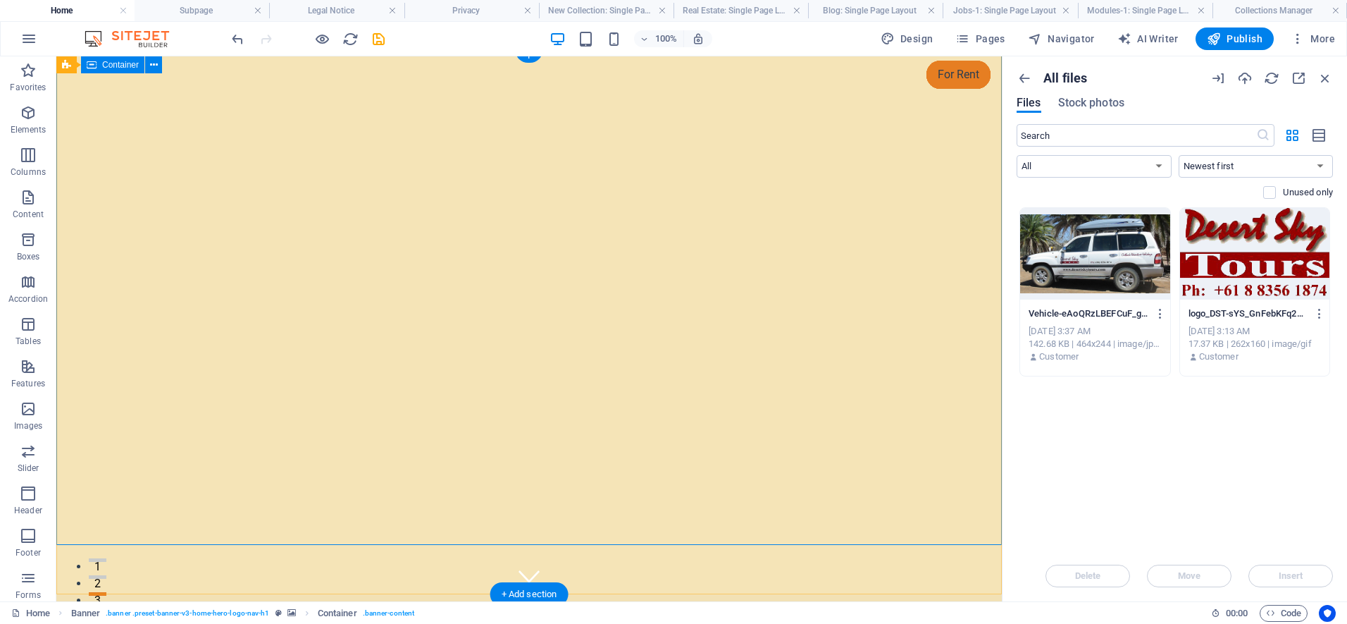
scroll to position [0, 0]
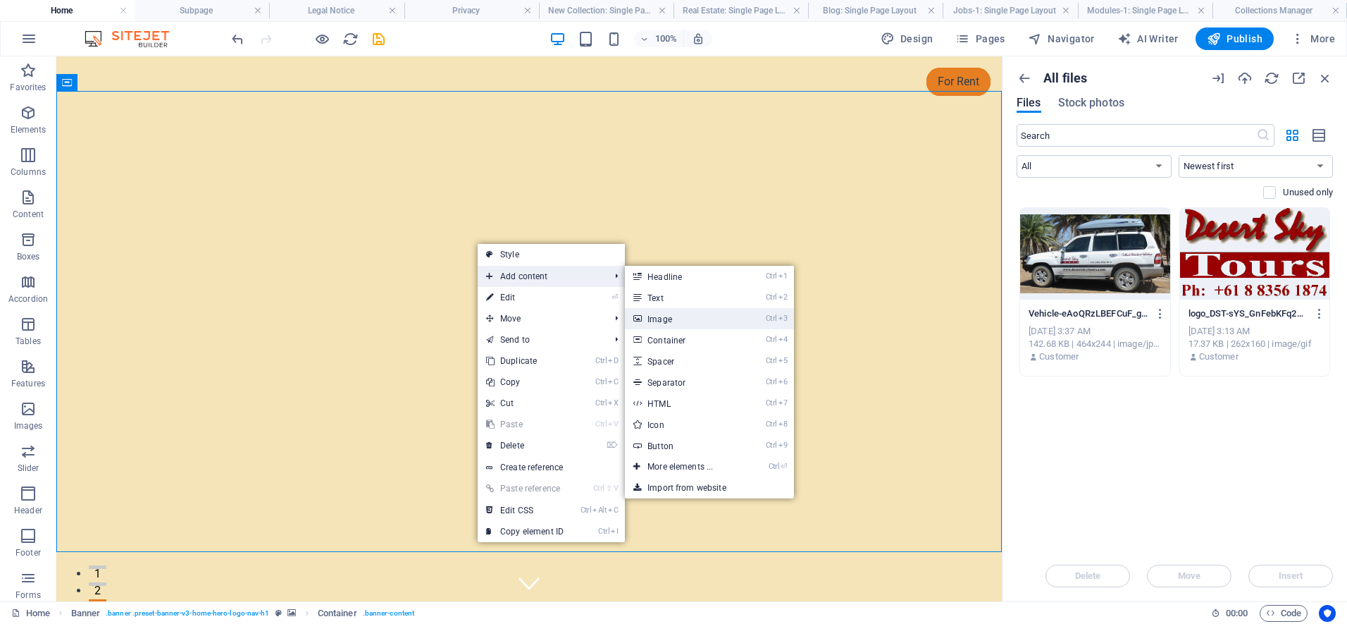
click at [702, 318] on link "Ctrl 3 Image" at bounding box center [683, 318] width 116 height 21
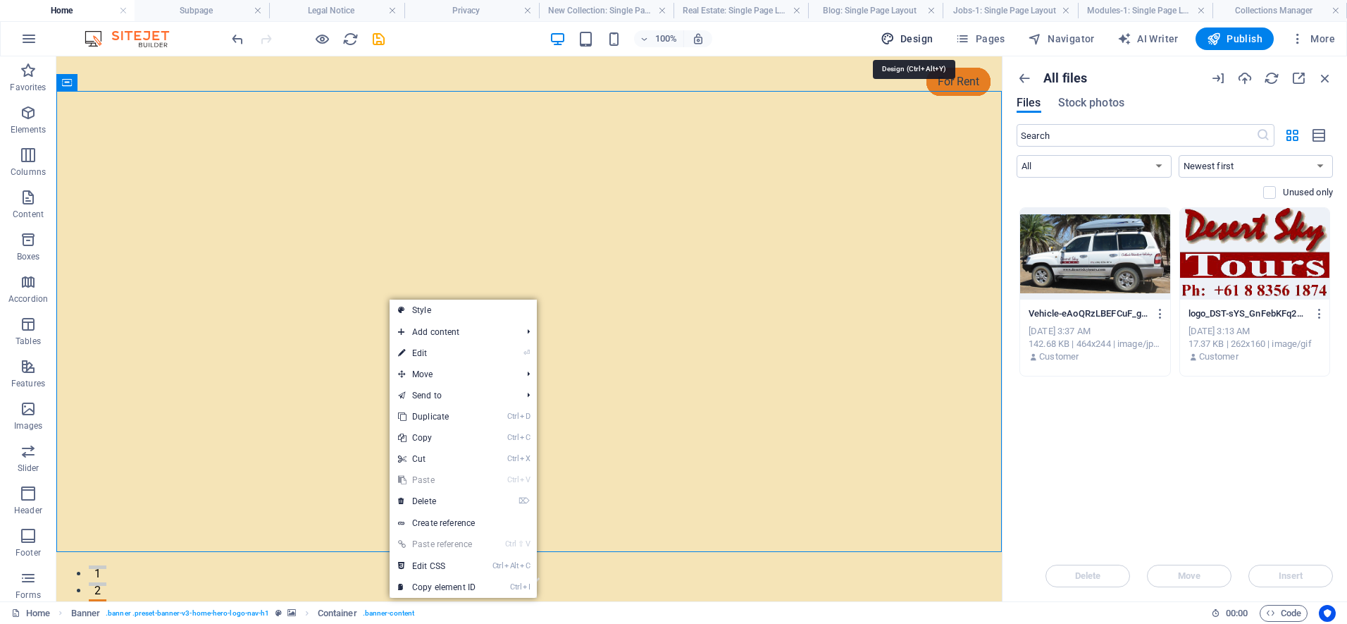
click at [915, 35] on span "Design" at bounding box center [907, 39] width 53 height 14
select select "px"
select select "200"
select select "px"
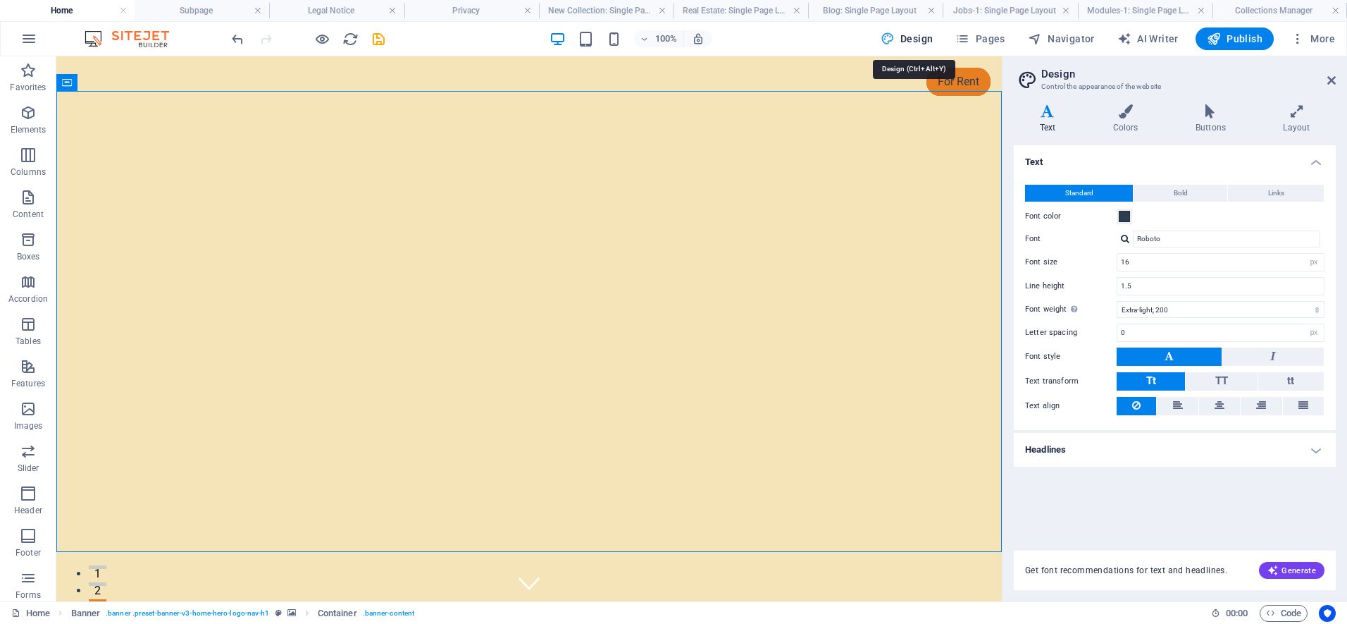
click at [915, 36] on span "Design" at bounding box center [907, 39] width 53 height 14
click at [1096, 90] on h3 "Control the appearance of the website" at bounding box center [1174, 86] width 266 height 13
click at [1305, 117] on icon at bounding box center [1297, 111] width 78 height 14
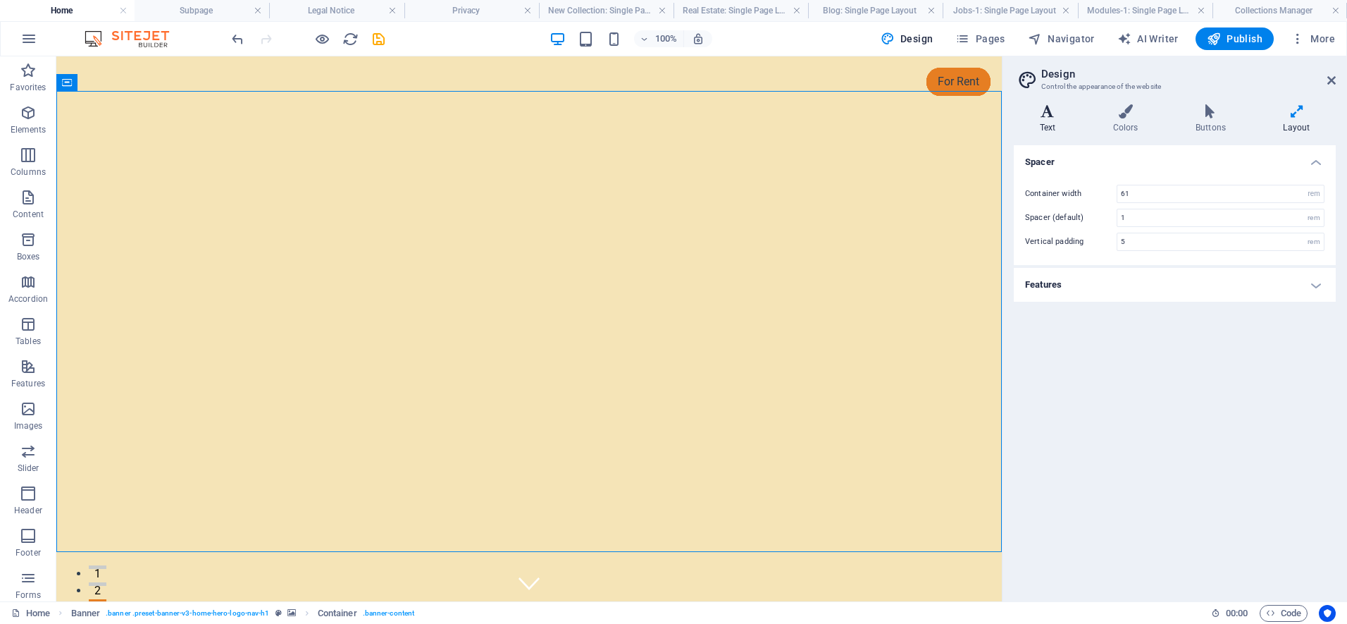
click at [1043, 117] on icon at bounding box center [1048, 111] width 68 height 14
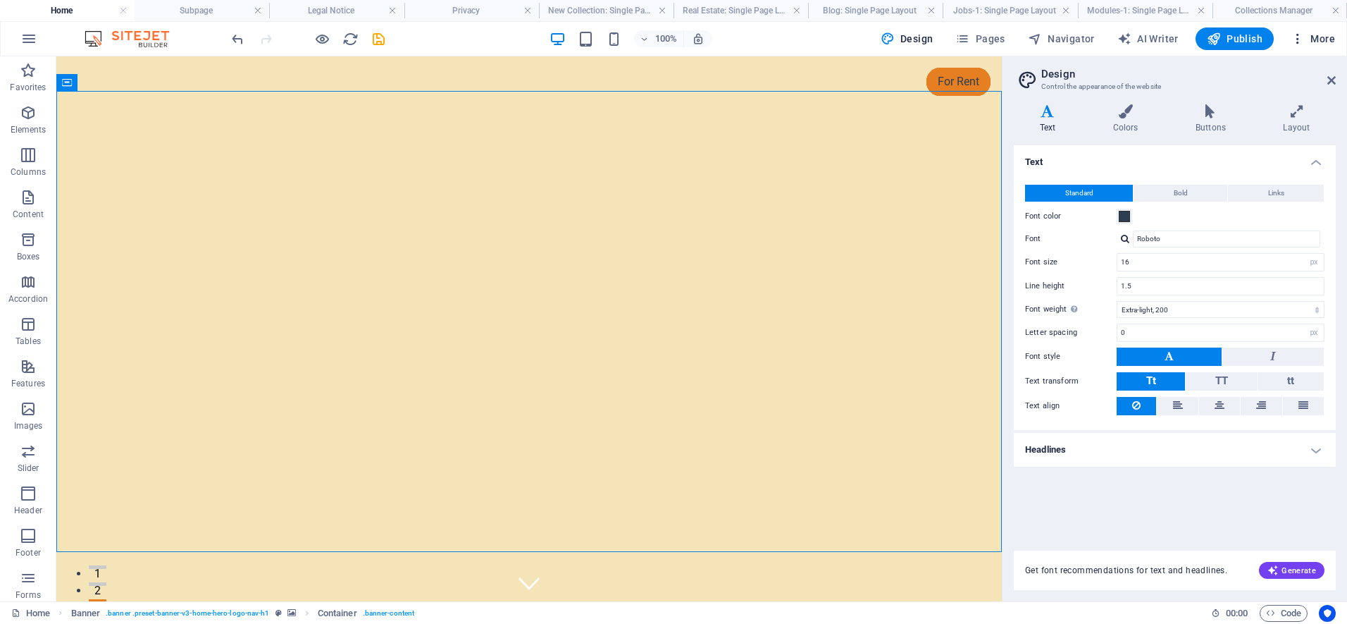
click at [1296, 39] on icon "button" at bounding box center [1298, 39] width 14 height 14
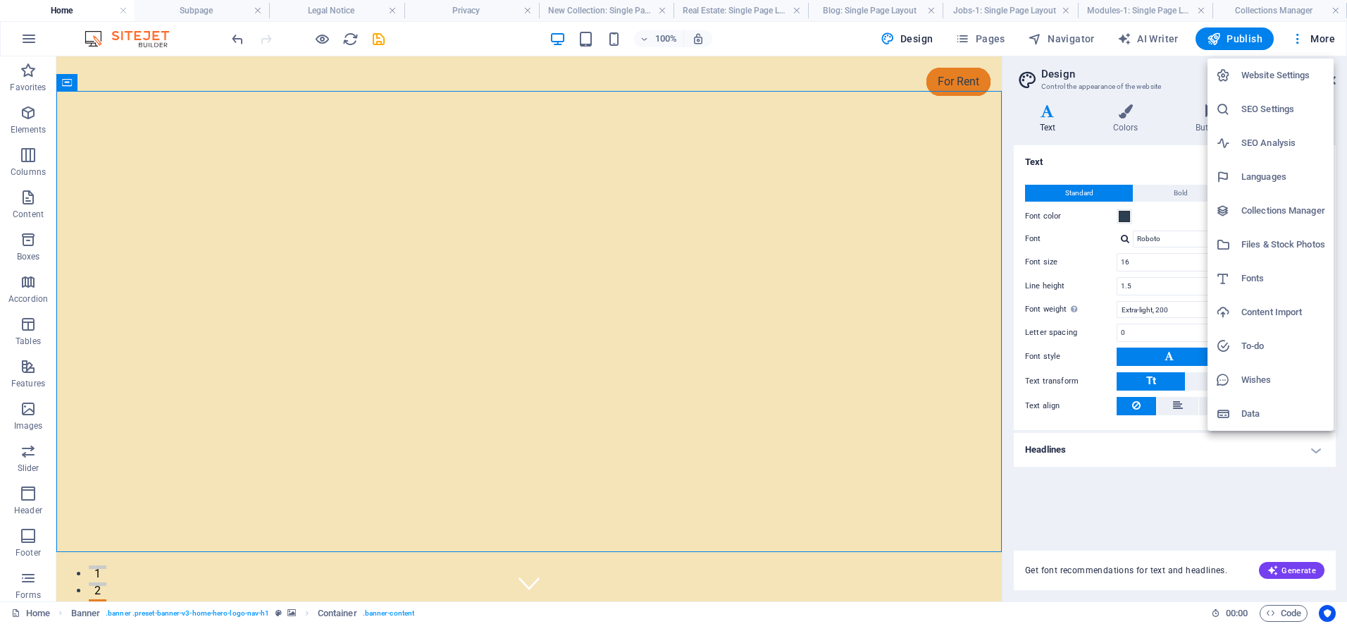
click at [1274, 74] on h6 "Website Settings" at bounding box center [1283, 75] width 84 height 17
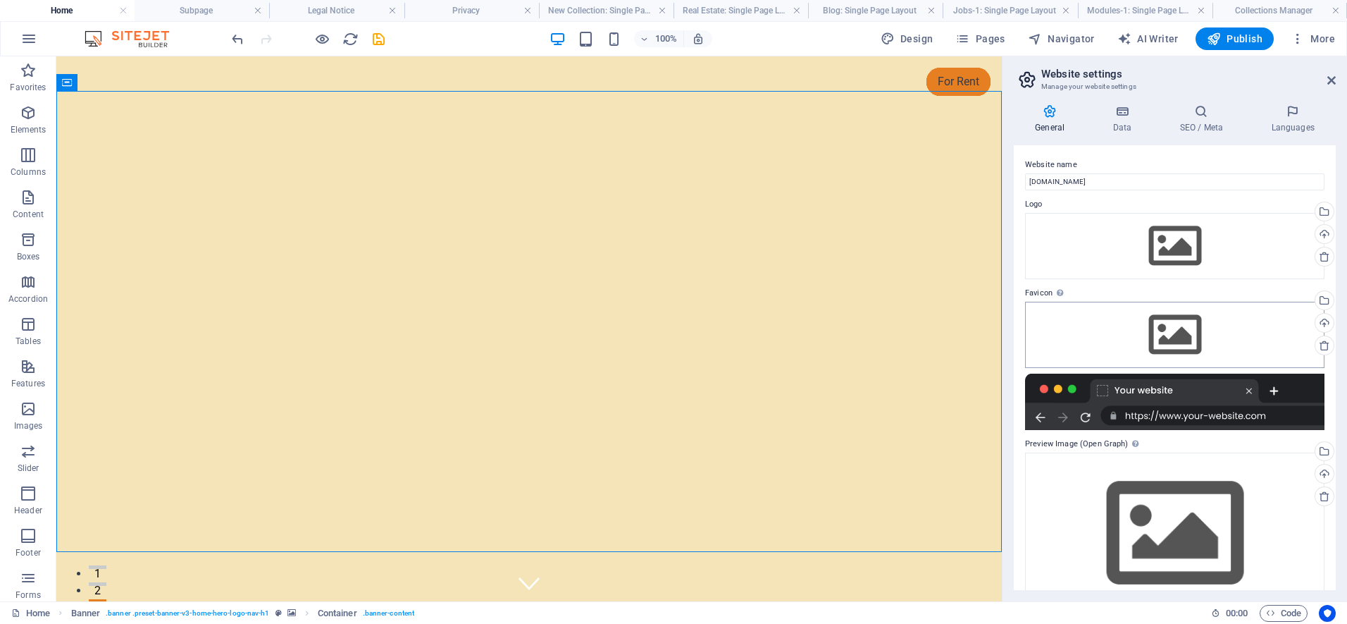
scroll to position [36, 0]
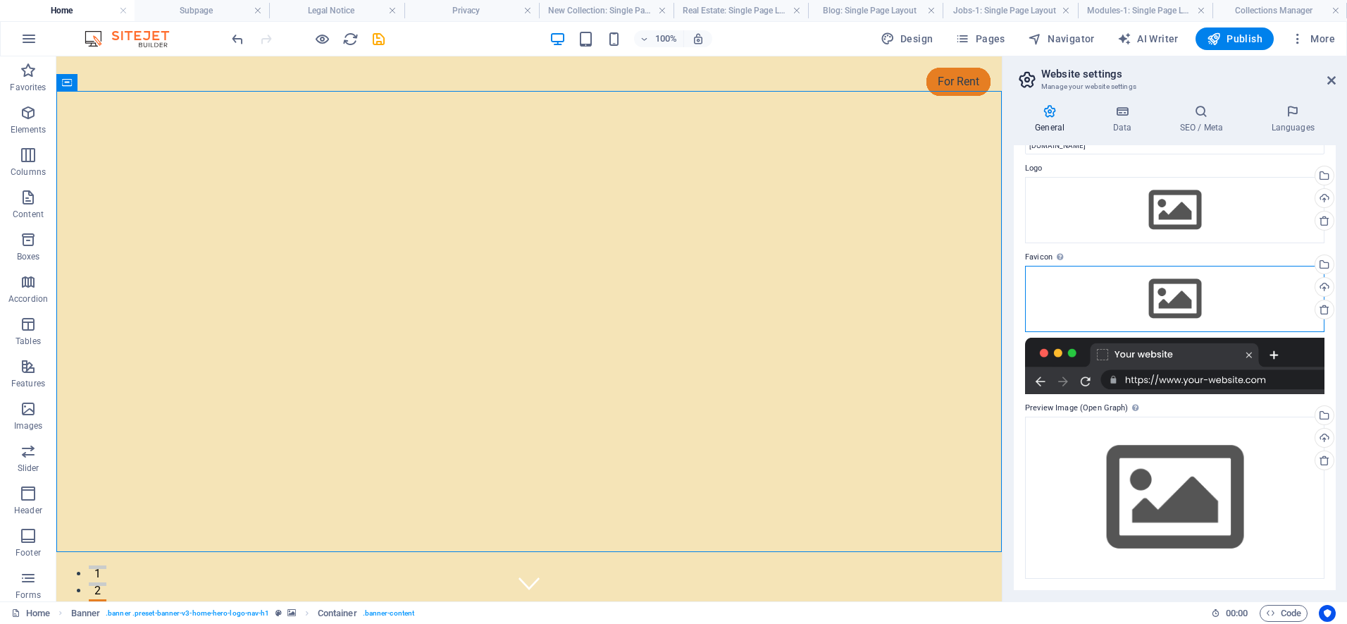
click at [1158, 299] on div "Drag files here, click to choose files or select files from Files or our free s…" at bounding box center [1174, 299] width 299 height 66
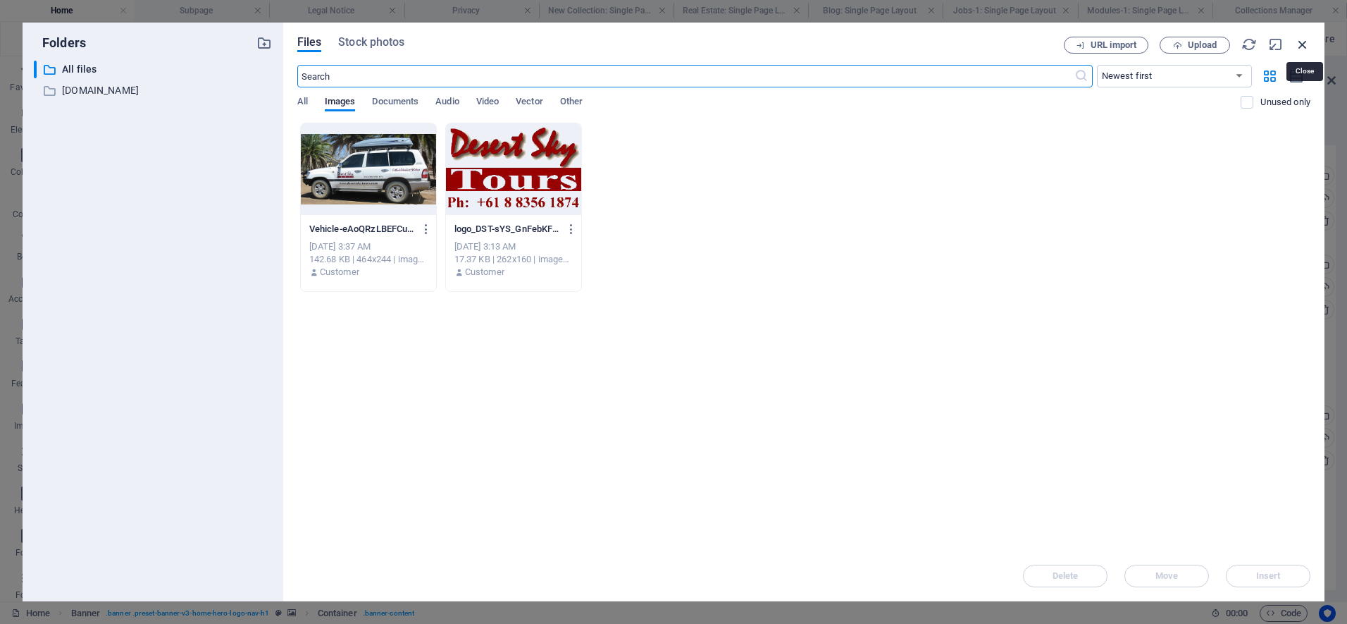
click at [1301, 44] on icon "button" at bounding box center [1302, 44] width 15 height 15
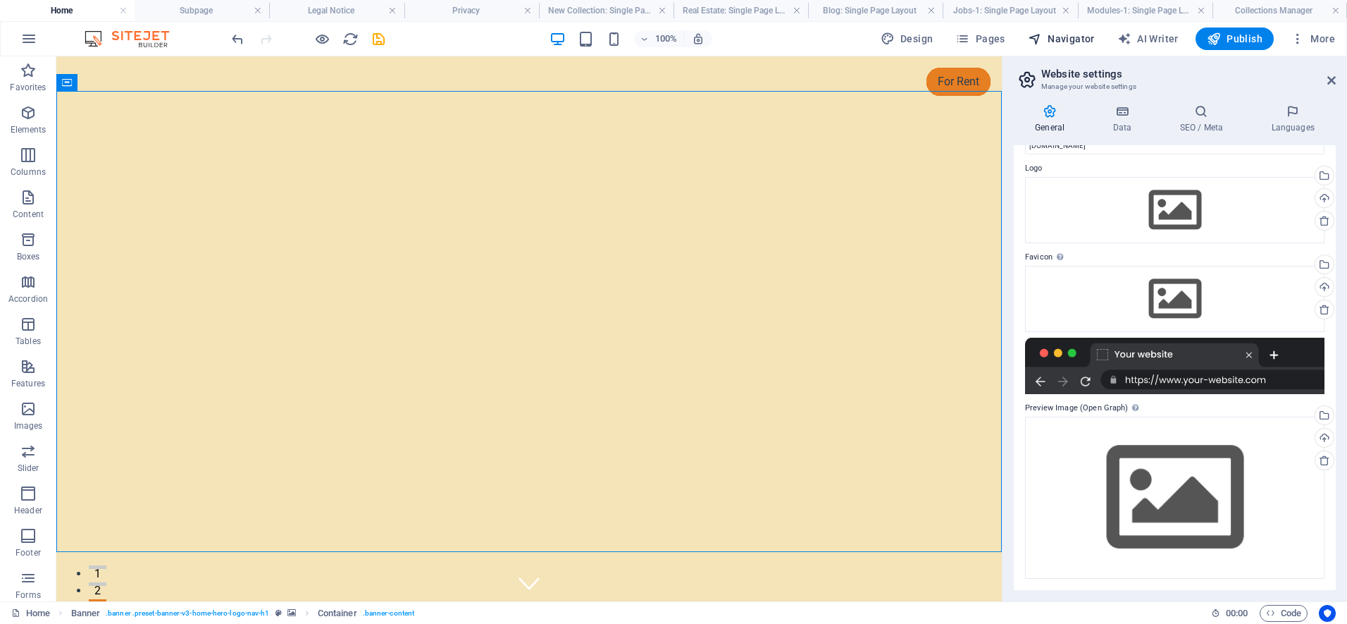
click at [1053, 39] on span "Navigator" at bounding box center [1061, 39] width 67 height 14
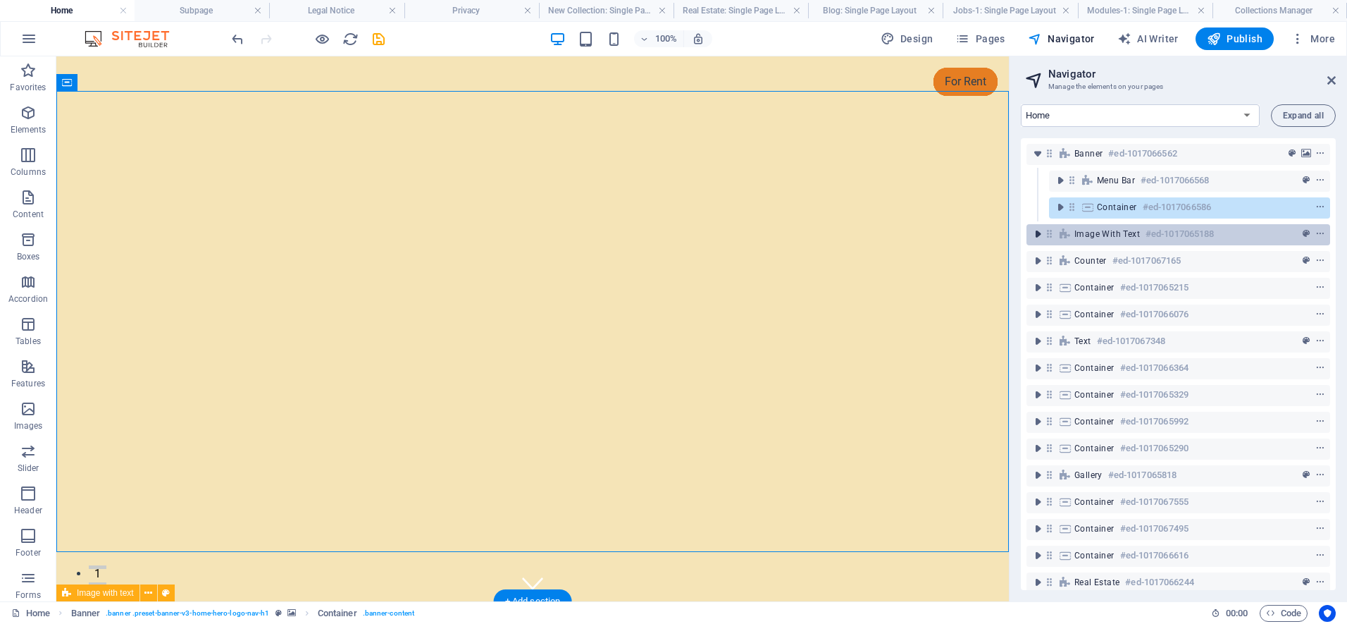
click at [1038, 233] on icon "toggle-expand" at bounding box center [1038, 234] width 14 height 14
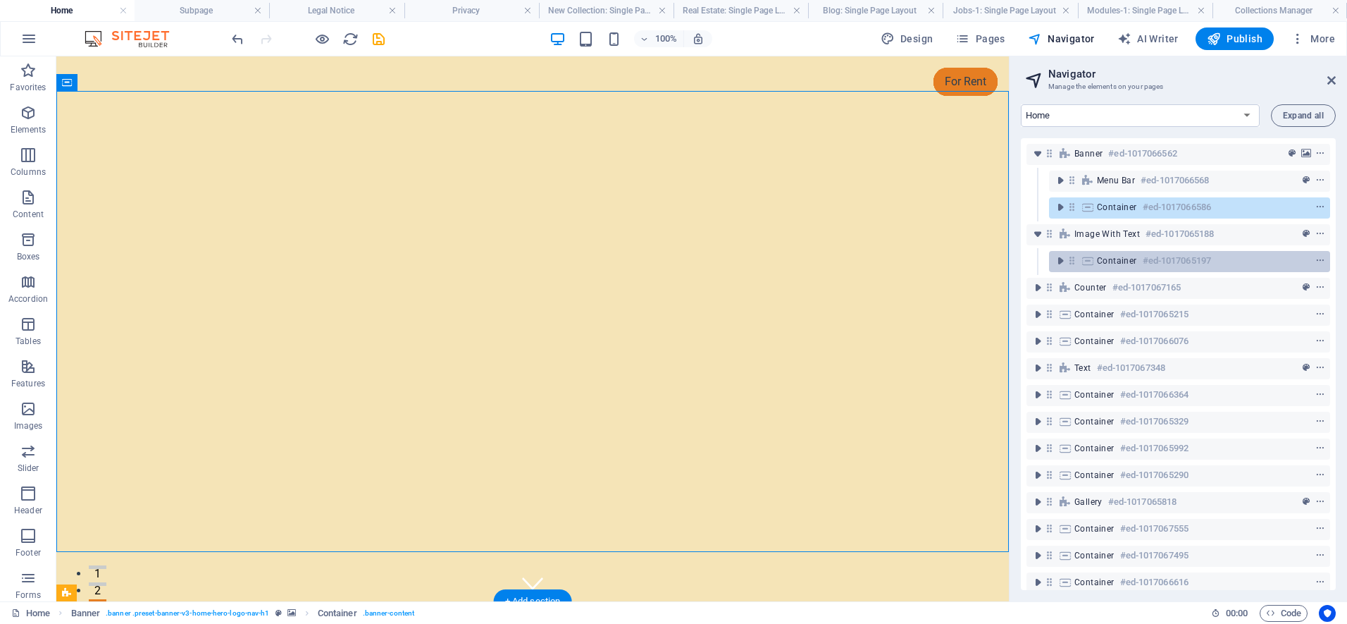
click at [1134, 266] on div "Container #ed-1017065197" at bounding box center [1178, 260] width 163 height 17
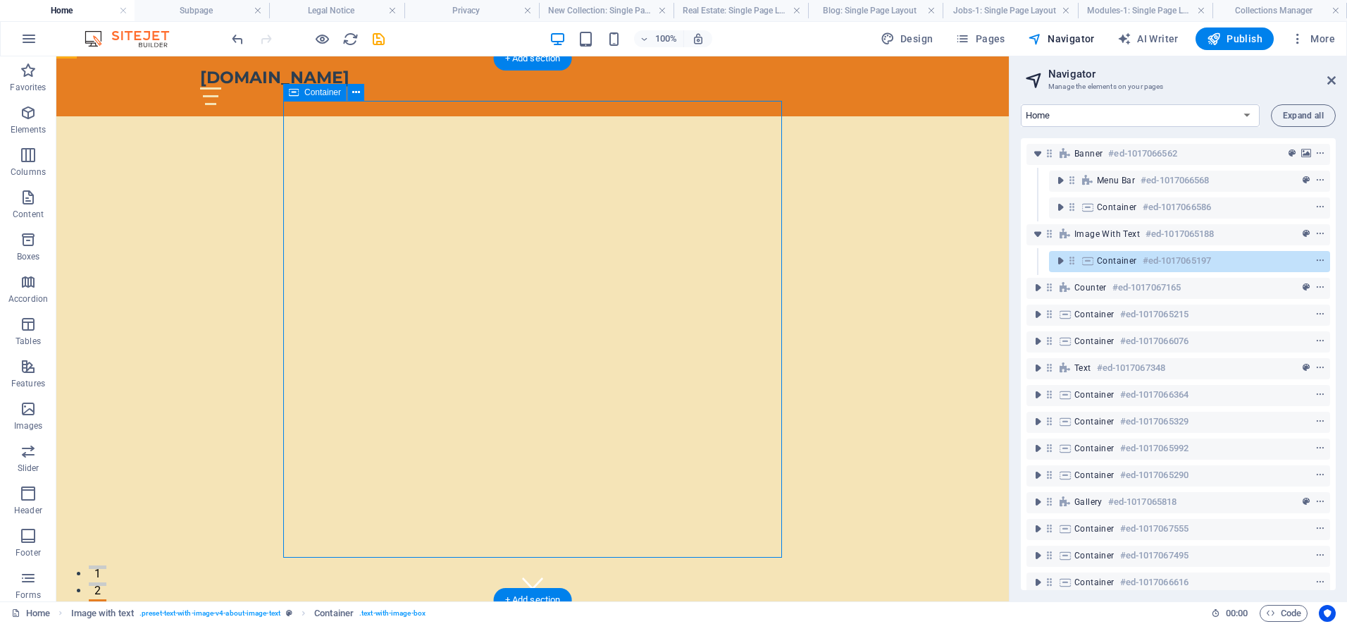
scroll to position [542, 0]
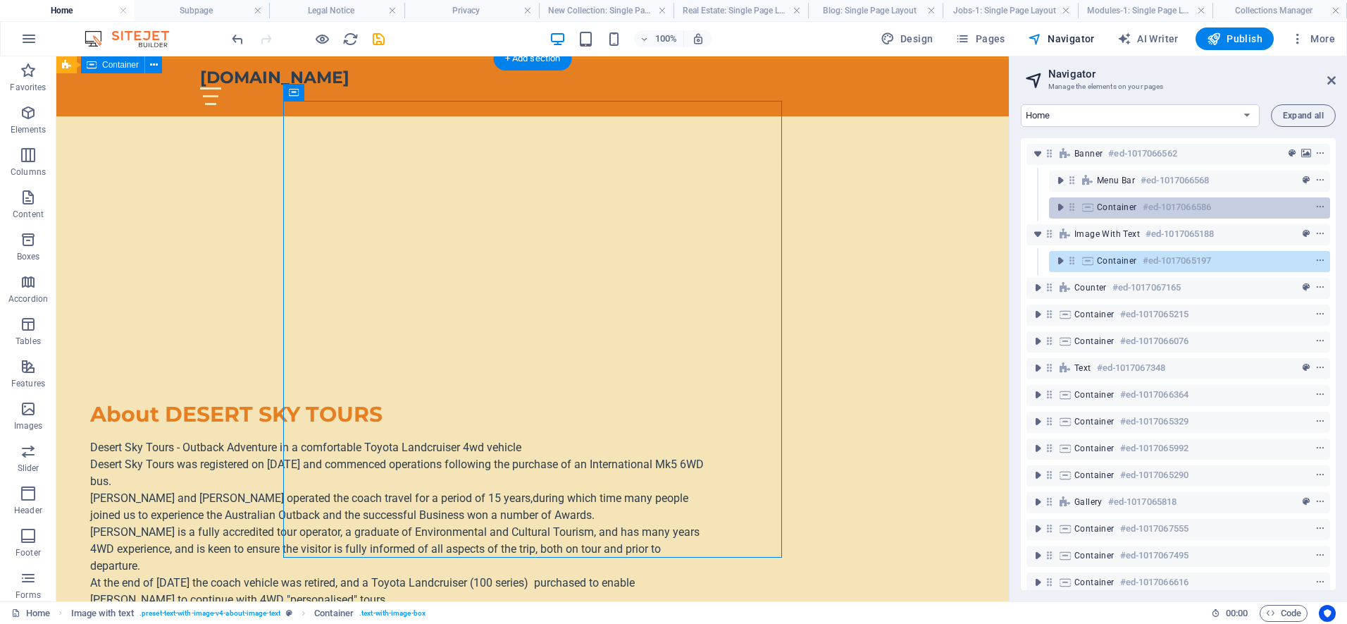
click at [1124, 206] on span "Container" at bounding box center [1117, 206] width 40 height 11
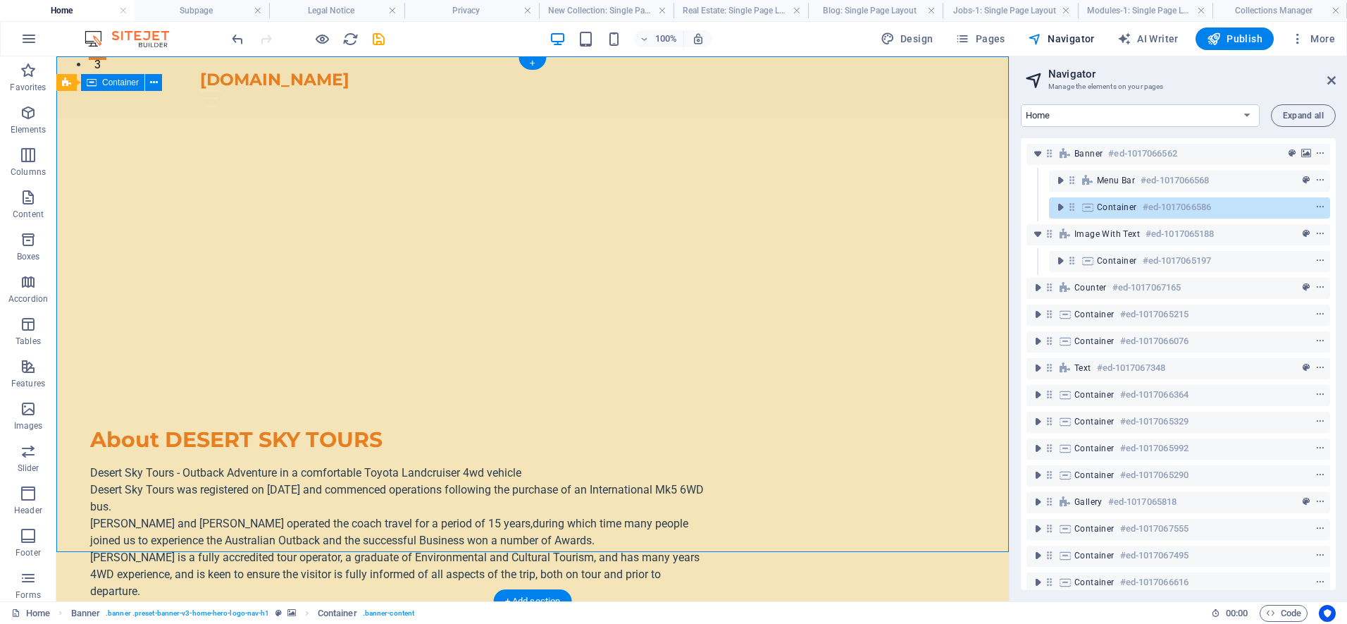
scroll to position [0, 0]
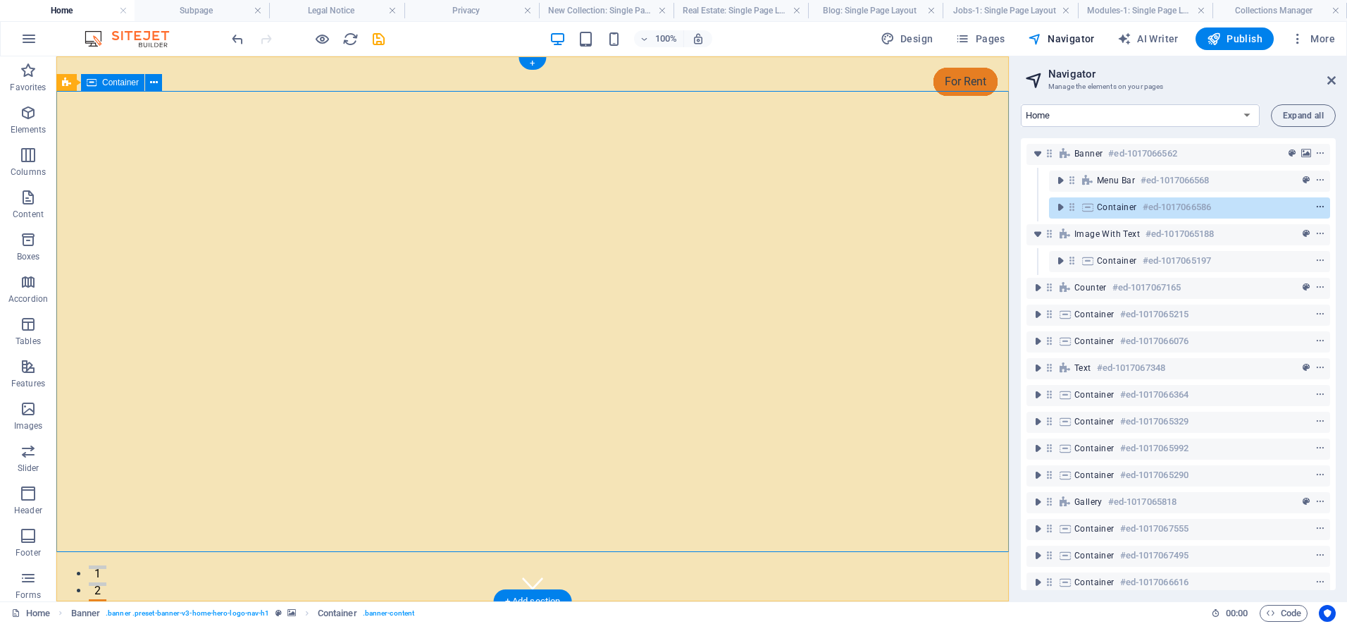
click at [1319, 208] on icon "context-menu" at bounding box center [1320, 207] width 10 height 10
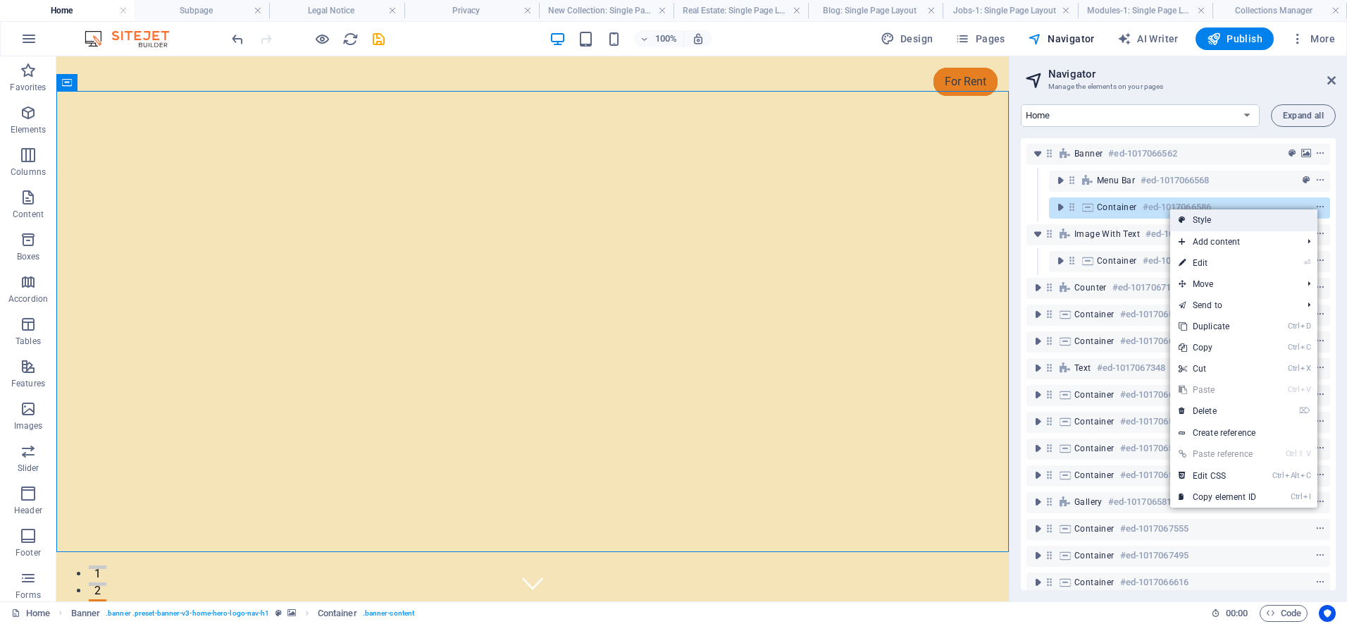
click at [1203, 222] on link "Style" at bounding box center [1243, 219] width 147 height 21
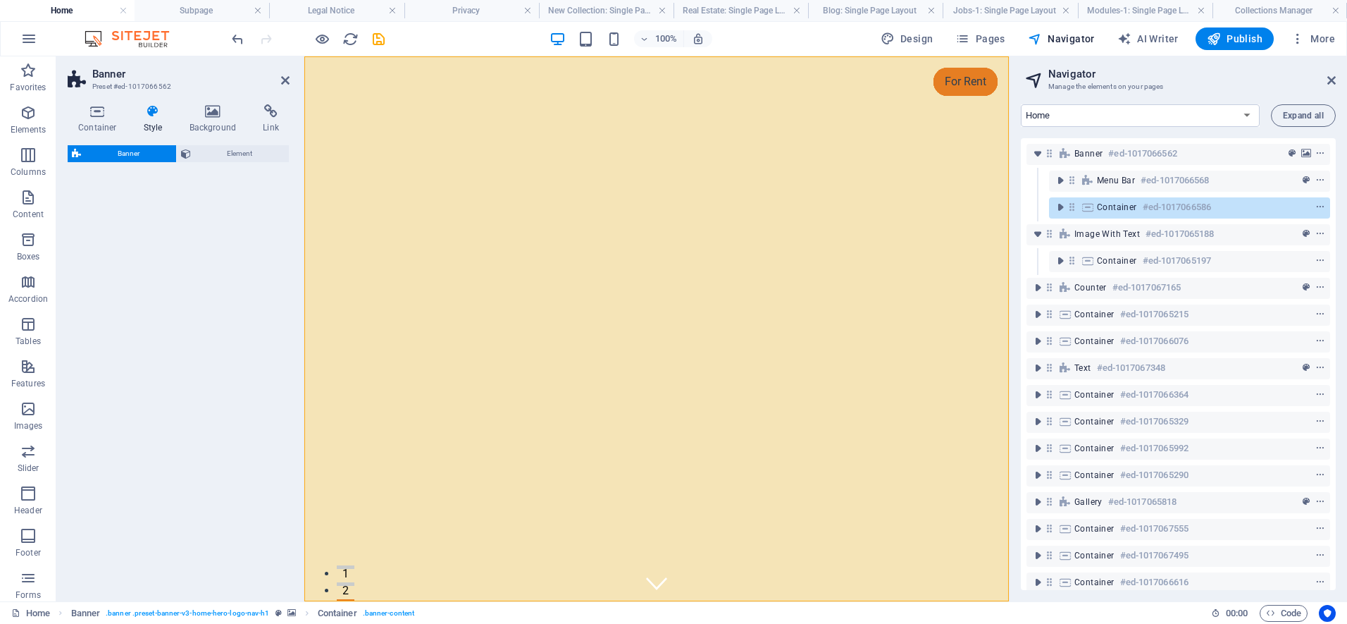
select select "preset-banner-v3-home-hero-logo-nav-h1"
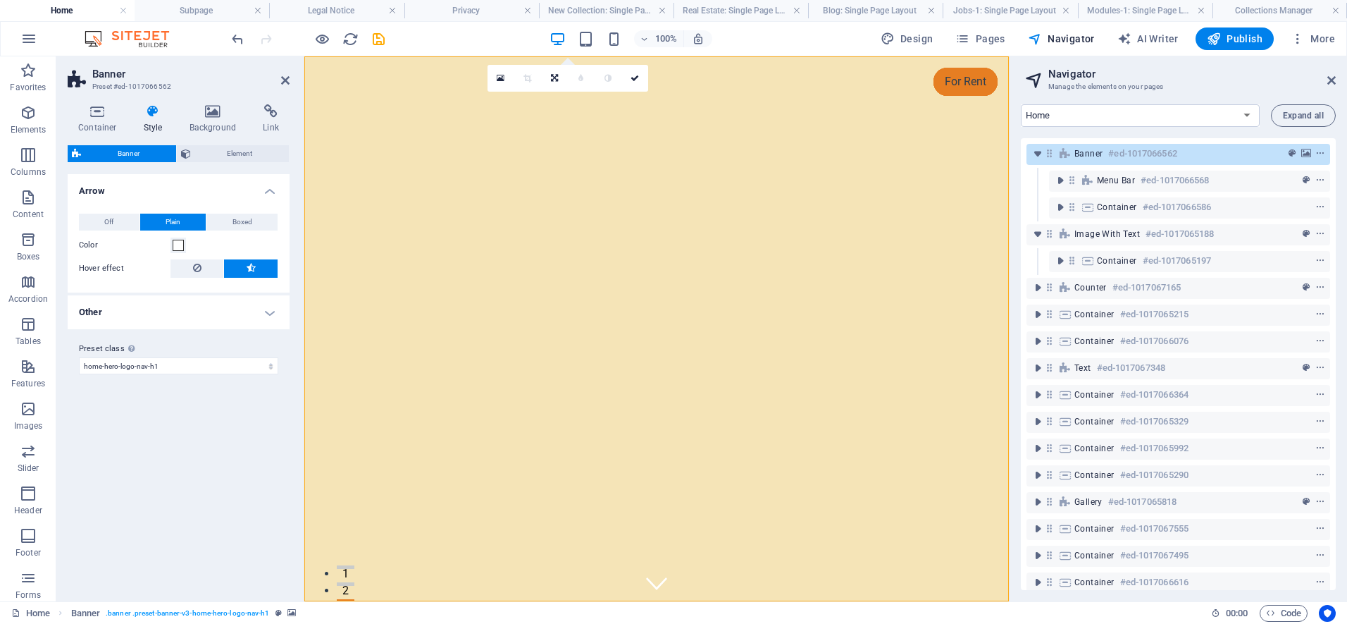
click at [1203, 221] on div "Image with text #ed-1017065188" at bounding box center [1178, 234] width 304 height 27
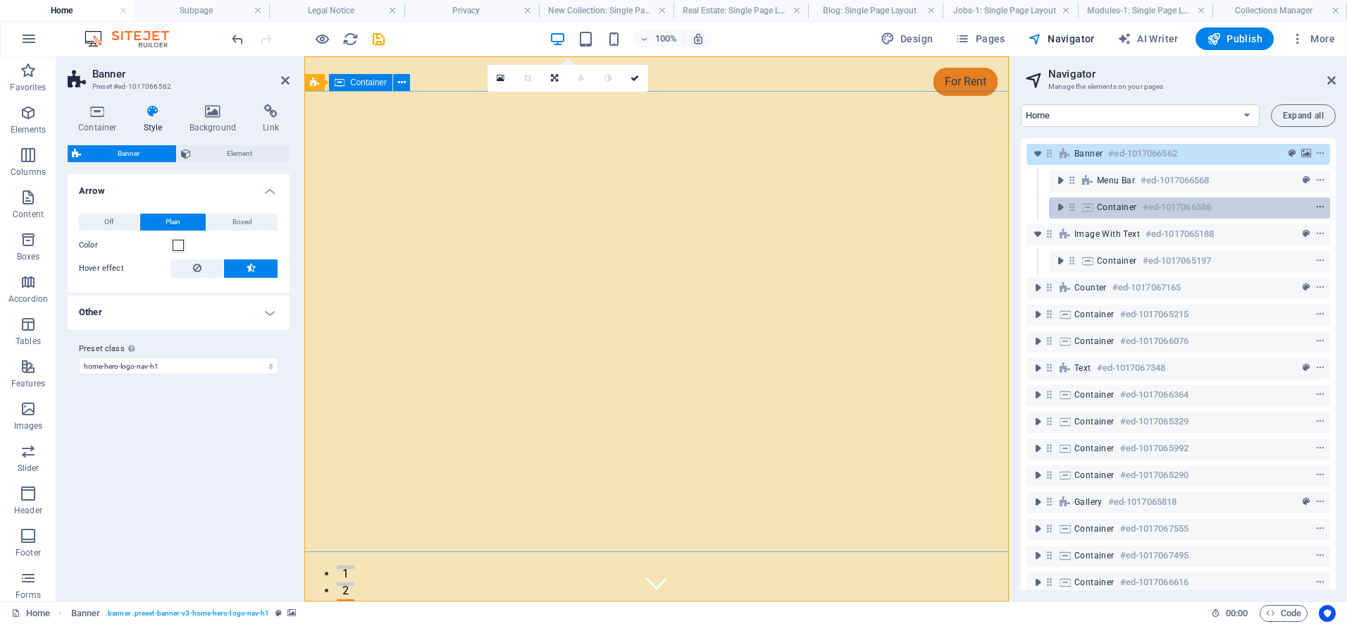
click at [1317, 206] on icon "context-menu" at bounding box center [1320, 207] width 10 height 10
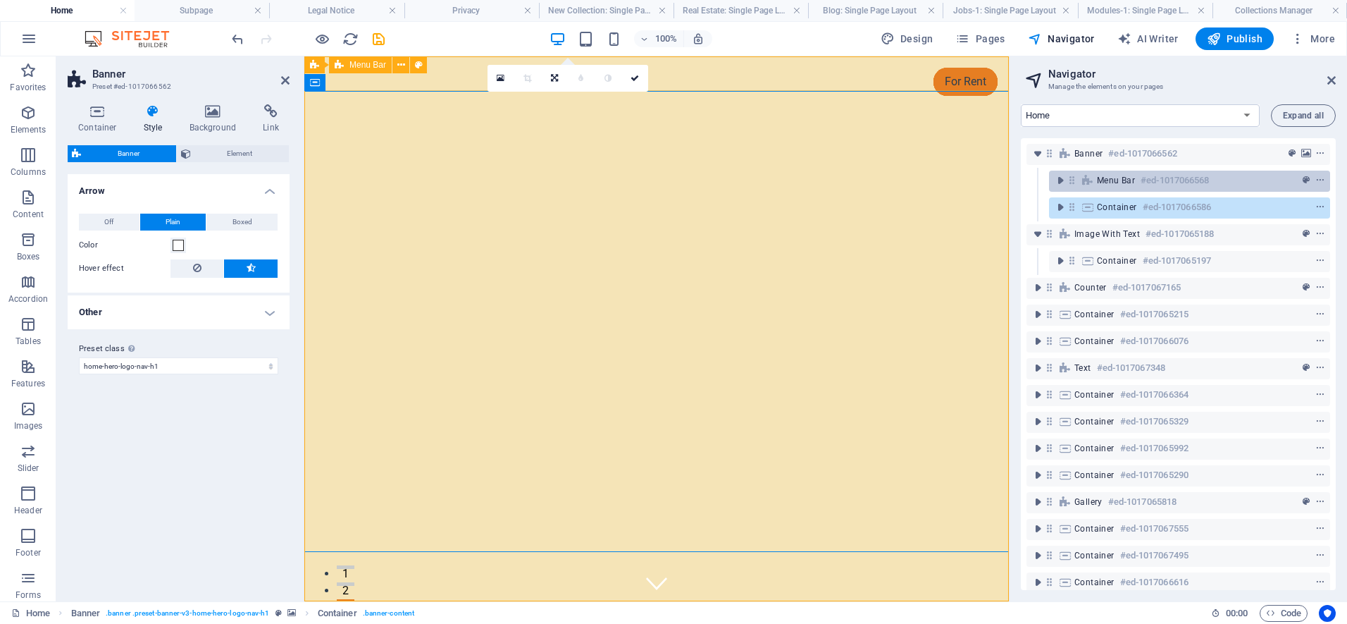
click at [1149, 178] on h6 "#ed-1017066568" at bounding box center [1175, 180] width 68 height 17
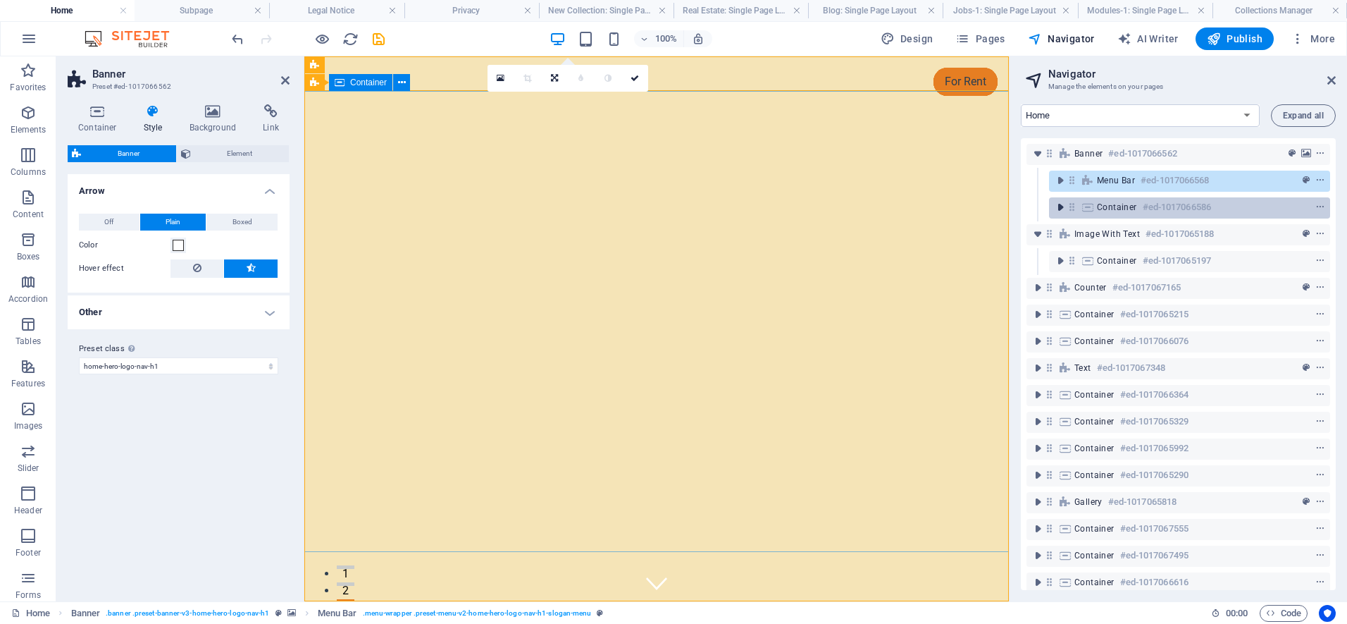
click at [1061, 209] on icon "toggle-expand" at bounding box center [1060, 207] width 14 height 14
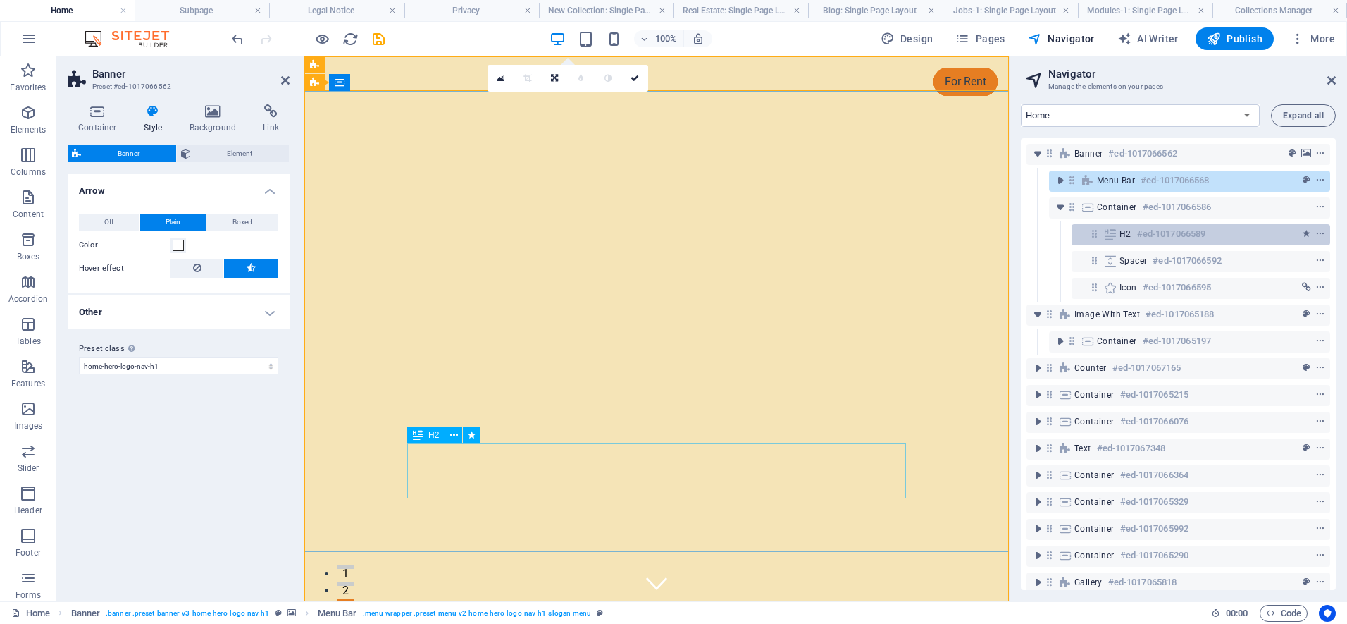
click at [1140, 235] on h6 "#ed-1017066589" at bounding box center [1171, 233] width 68 height 17
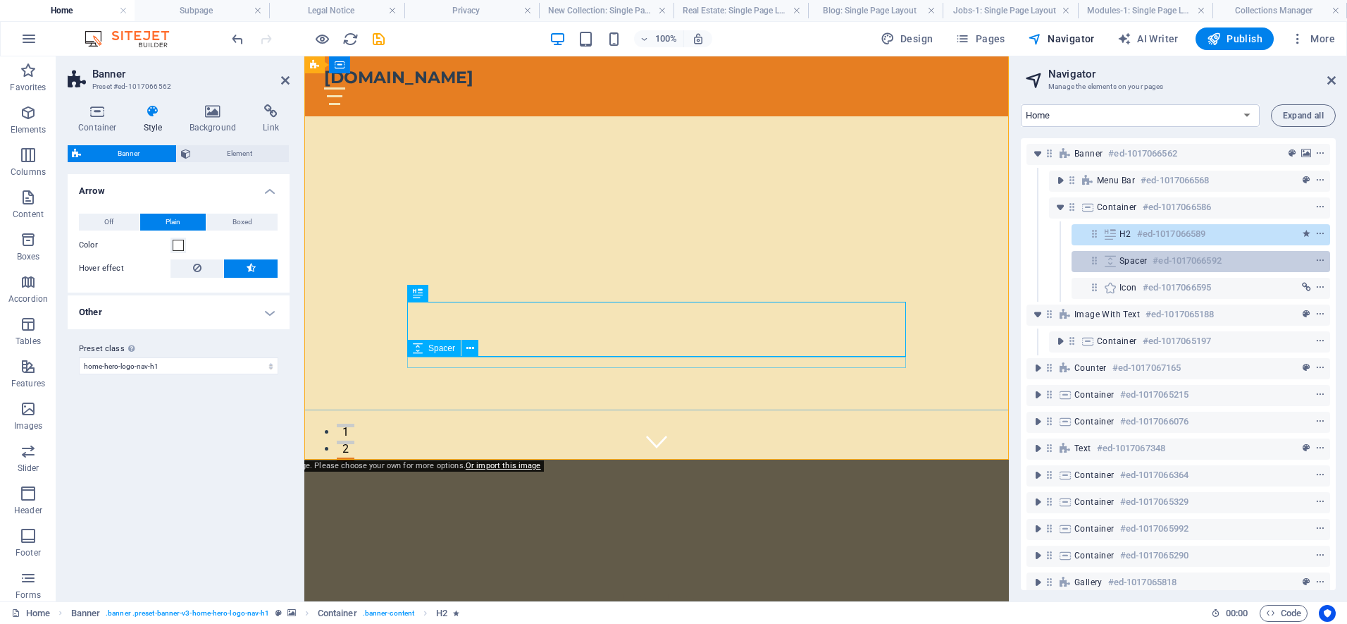
click at [1144, 259] on span "Spacer" at bounding box center [1132, 260] width 27 height 11
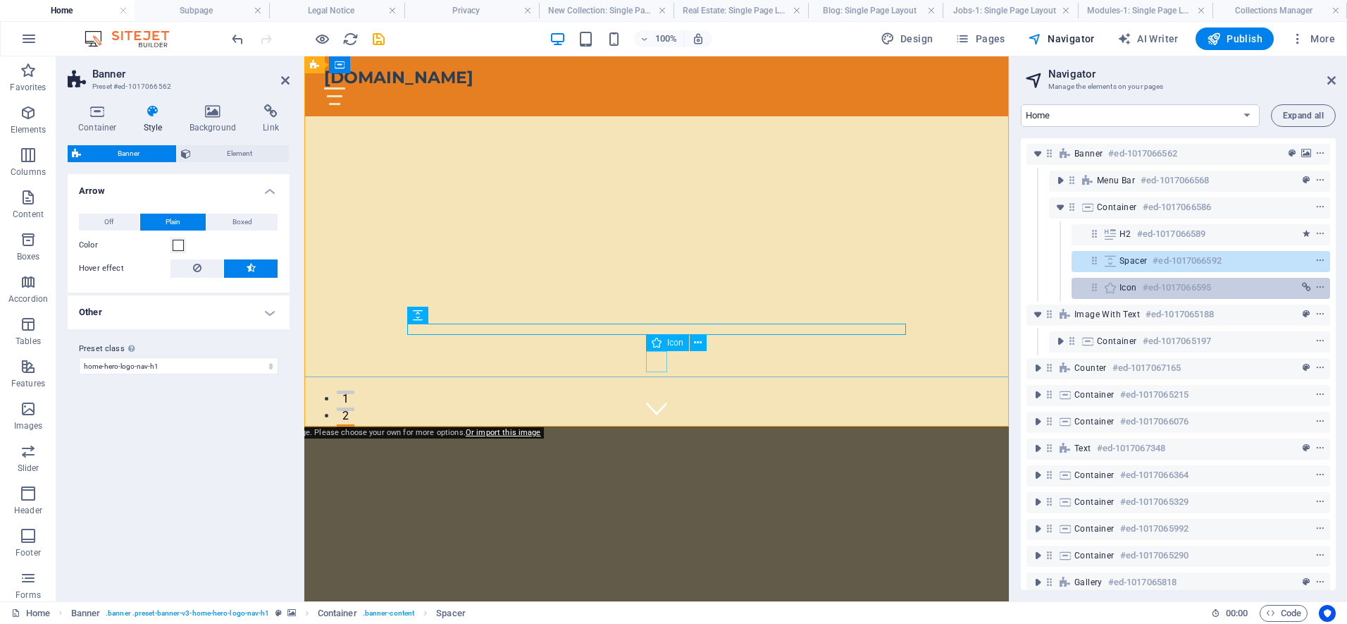
click at [1146, 287] on h6 "#ed-1017066595" at bounding box center [1177, 287] width 68 height 17
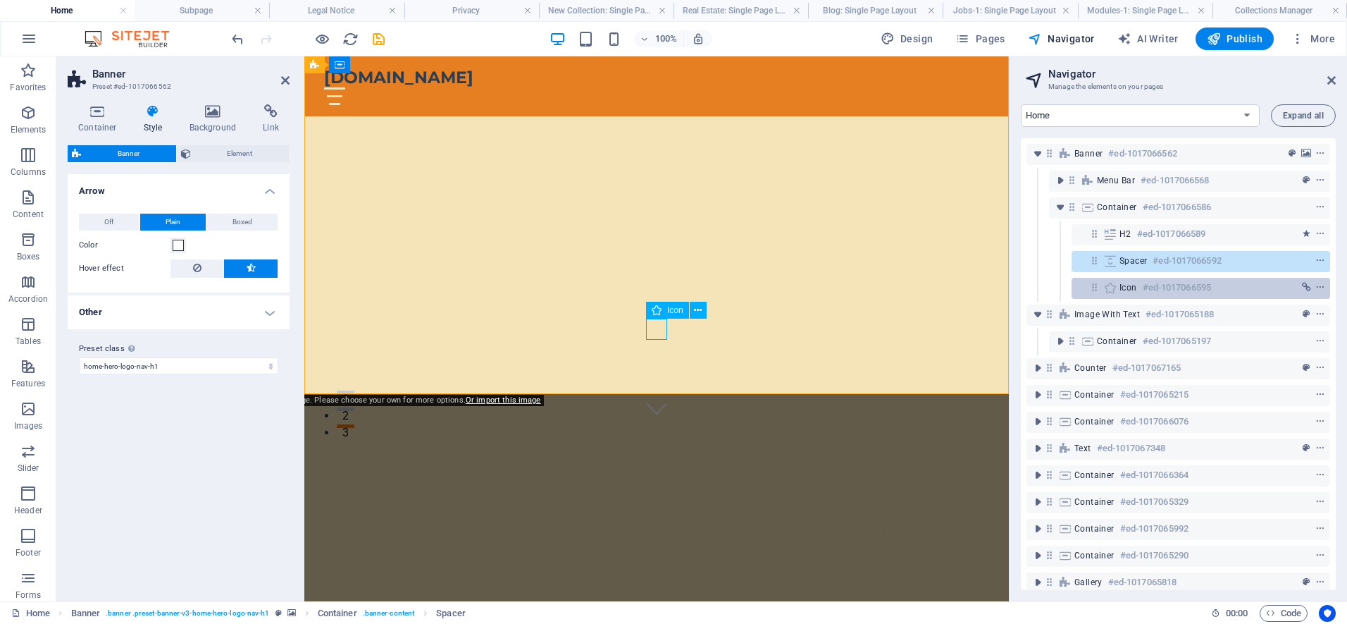
scroll to position [207, 0]
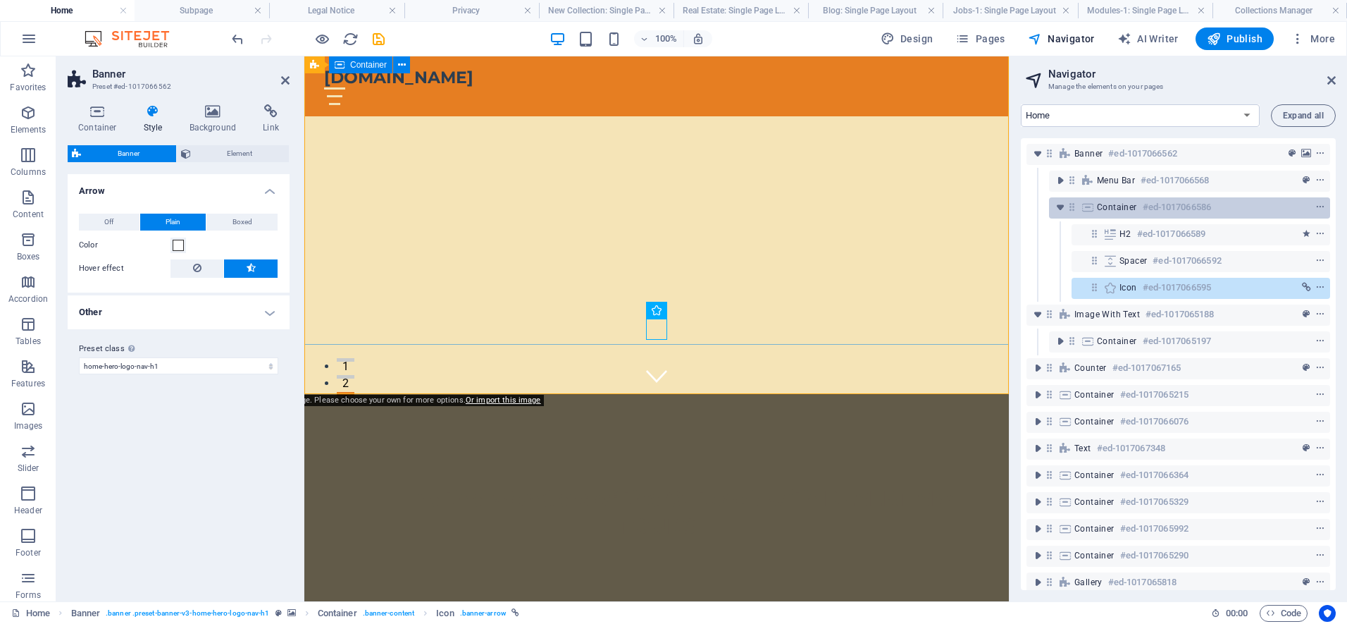
click at [1125, 207] on span "Container" at bounding box center [1117, 206] width 40 height 11
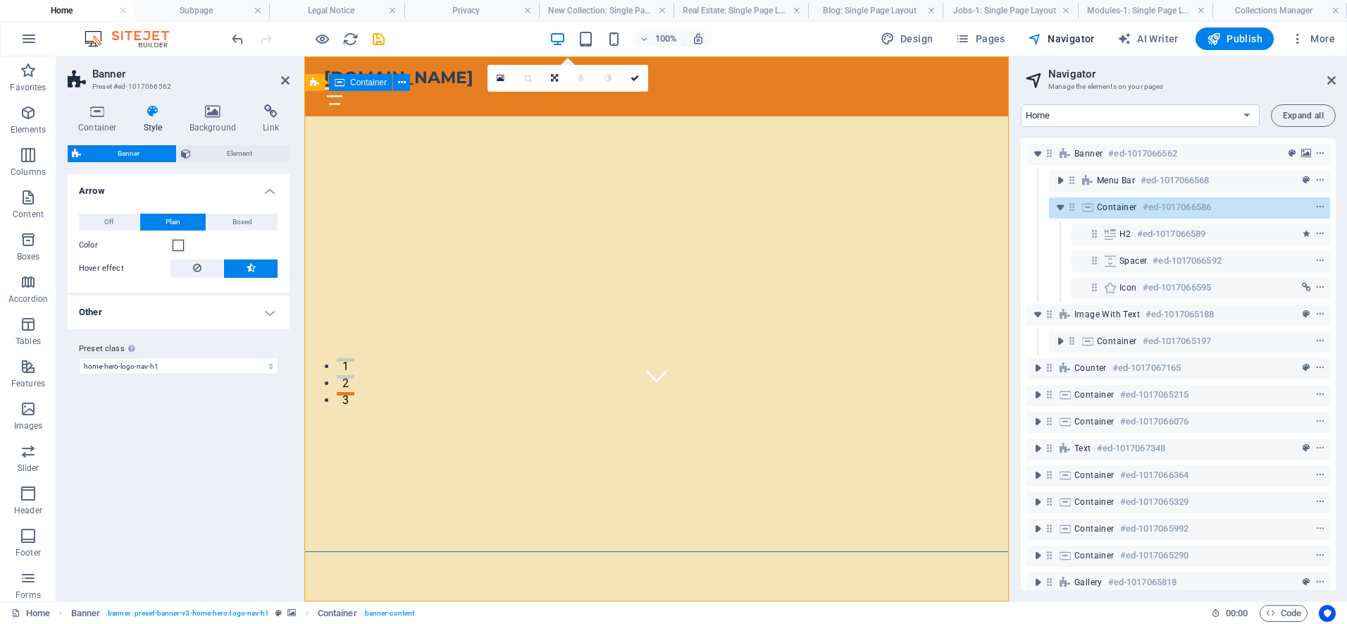
scroll to position [0, 0]
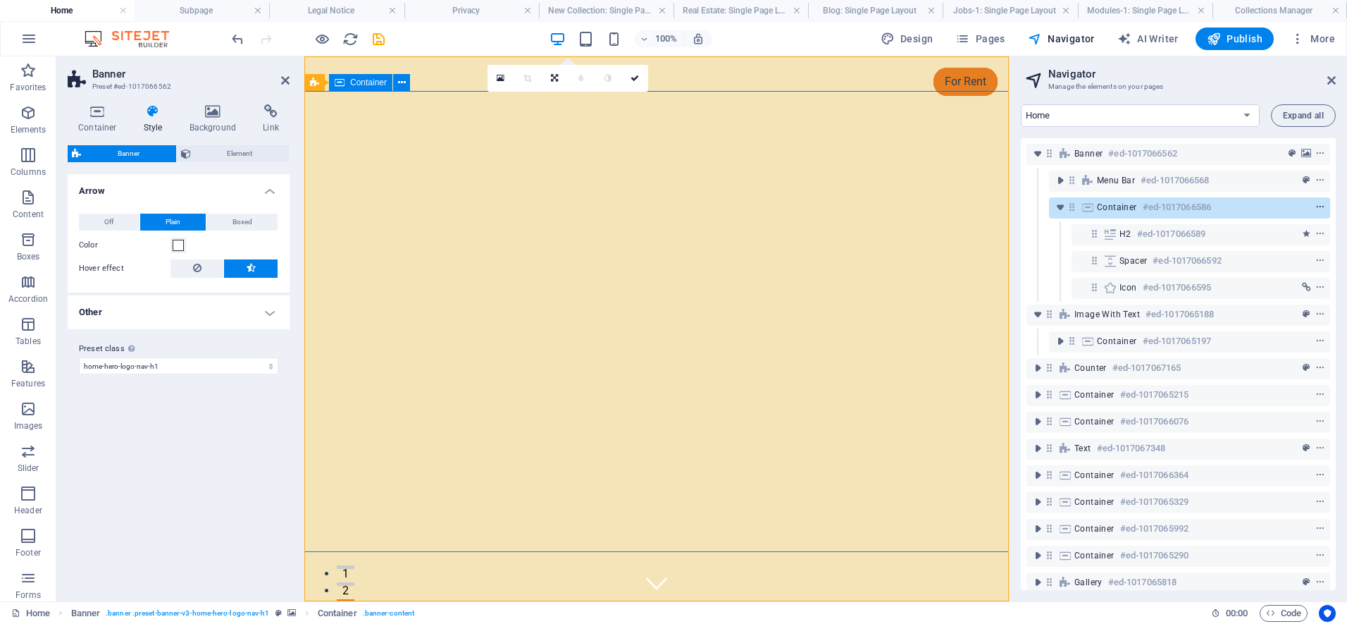
click at [1323, 206] on icon "context-menu" at bounding box center [1320, 207] width 10 height 10
click at [1321, 207] on icon "context-menu" at bounding box center [1320, 207] width 10 height 10
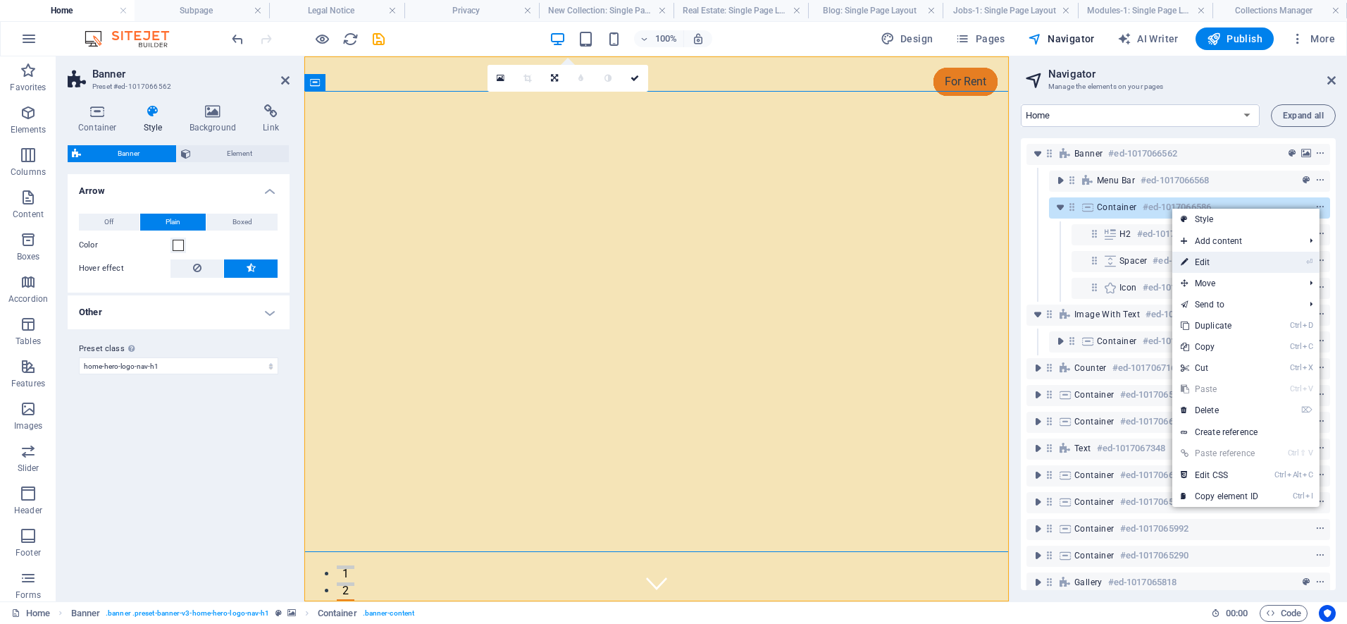
click at [1216, 261] on link "⏎ Edit" at bounding box center [1219, 262] width 94 height 21
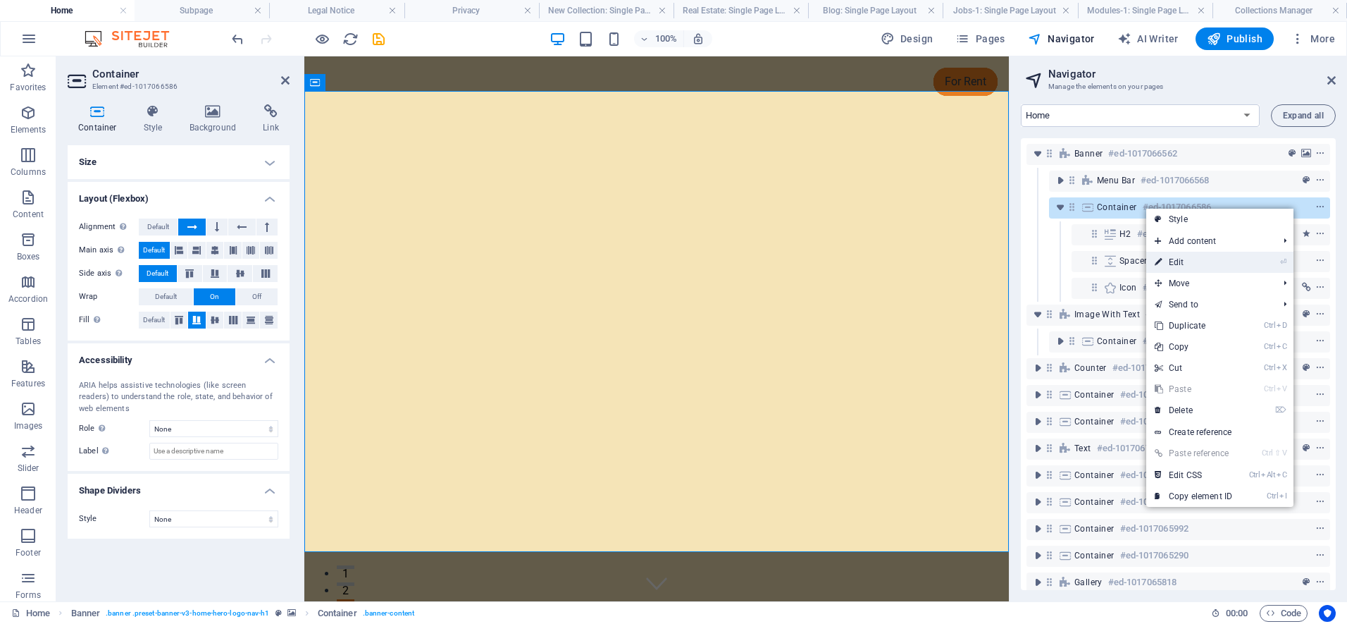
click at [1166, 262] on link "⏎ Edit" at bounding box center [1193, 262] width 94 height 21
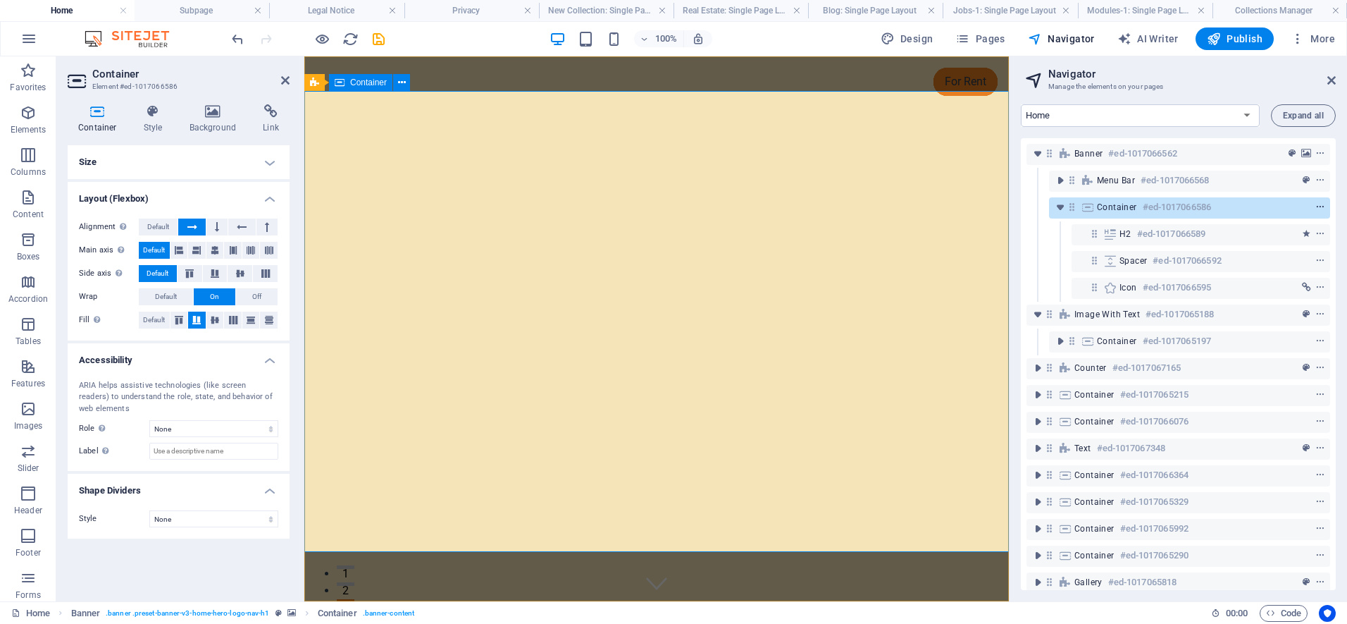
click at [1325, 209] on icon "context-menu" at bounding box center [1320, 207] width 10 height 10
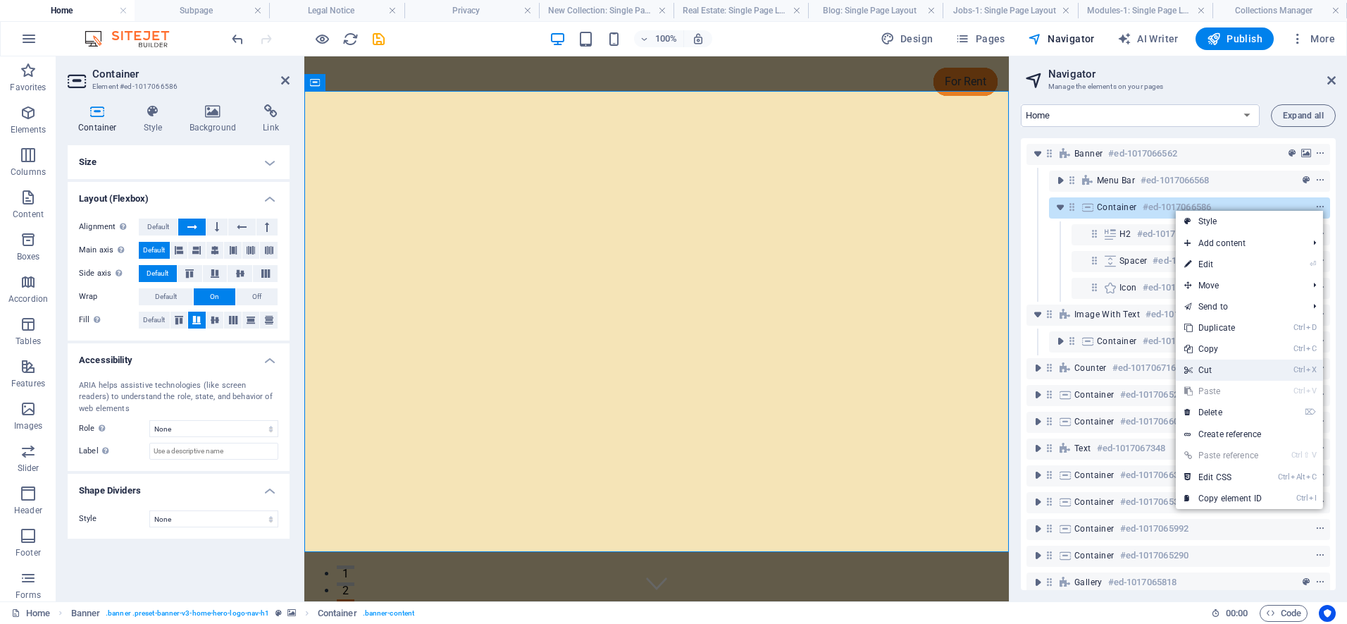
click at [1200, 370] on link "Ctrl X Cut" at bounding box center [1223, 369] width 94 height 21
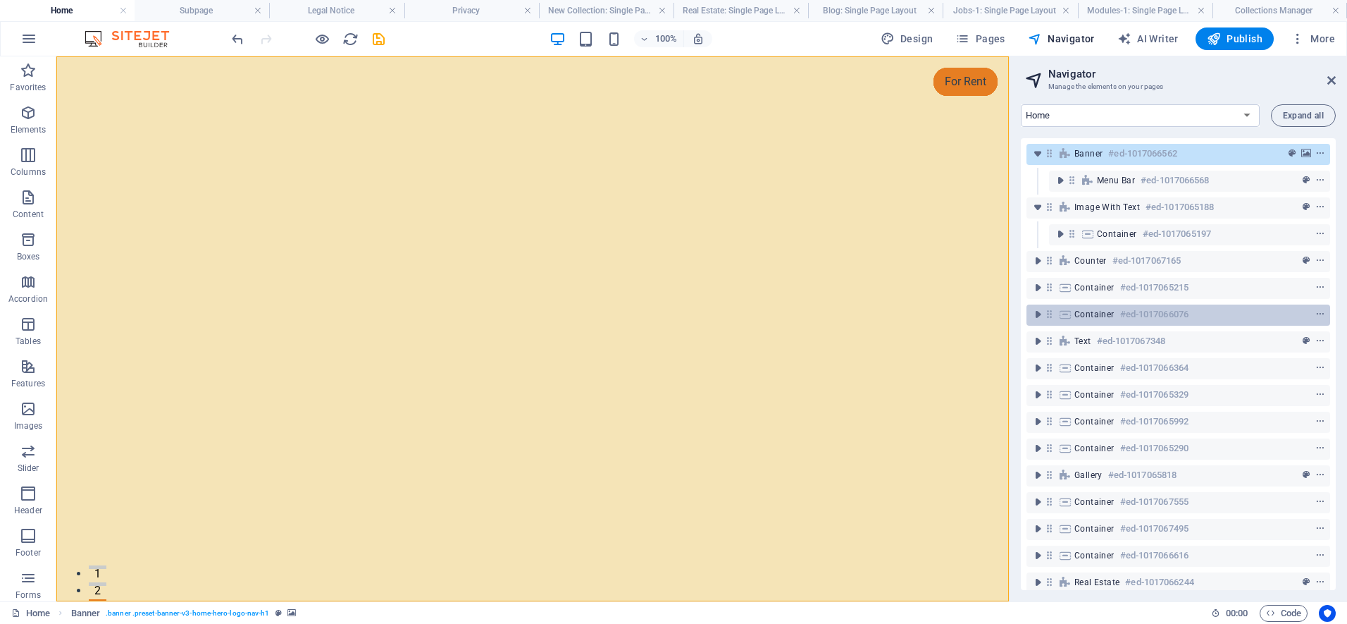
click at [1117, 314] on div "Container #ed-1017066076" at bounding box center [1166, 314] width 185 height 17
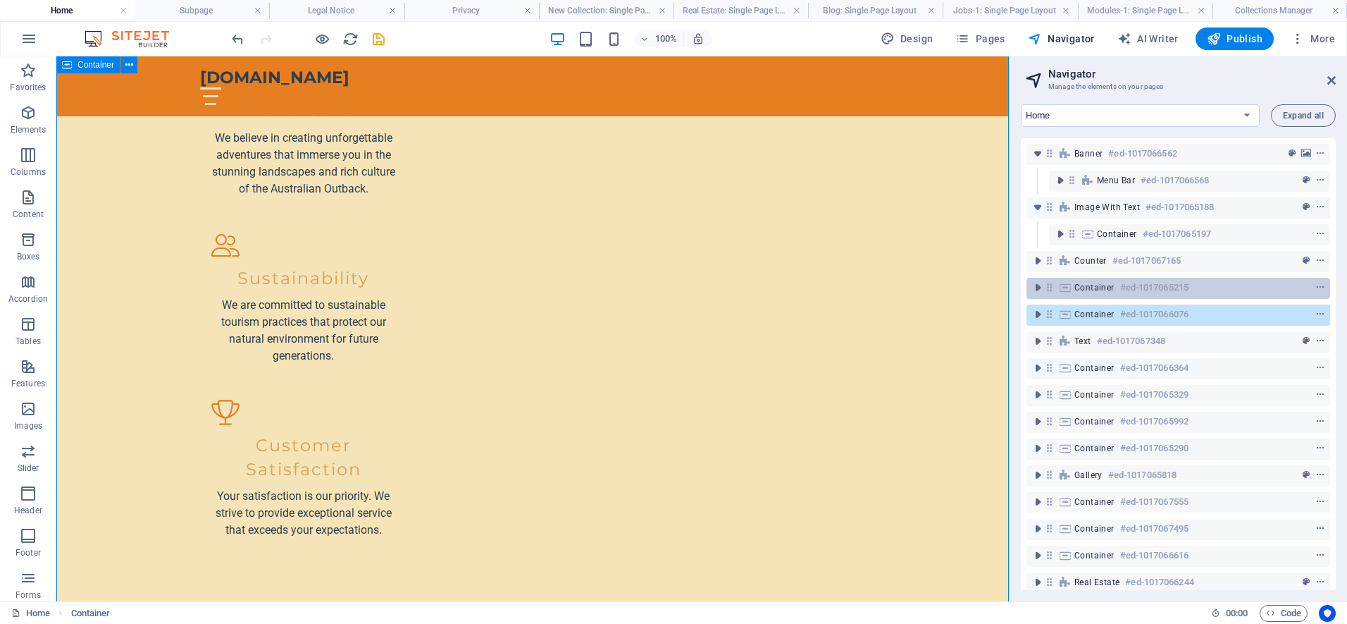
click at [1111, 287] on span "Container" at bounding box center [1094, 287] width 40 height 11
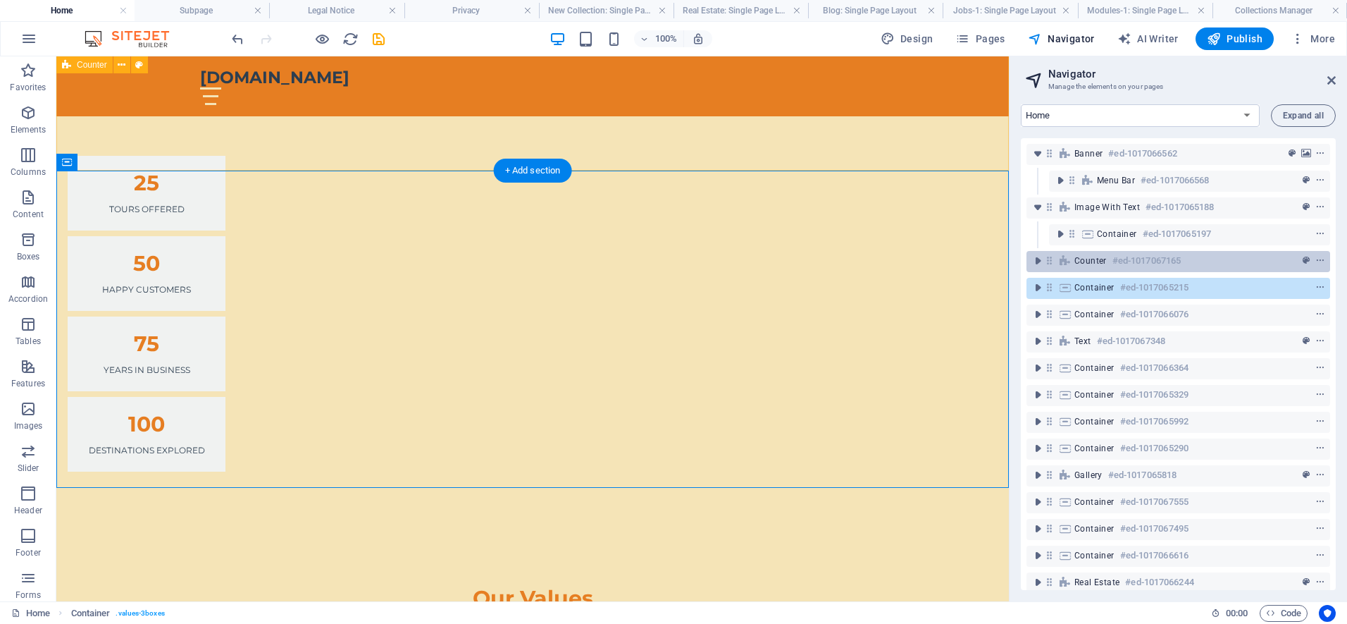
click at [1103, 261] on span "Counter" at bounding box center [1090, 260] width 32 height 11
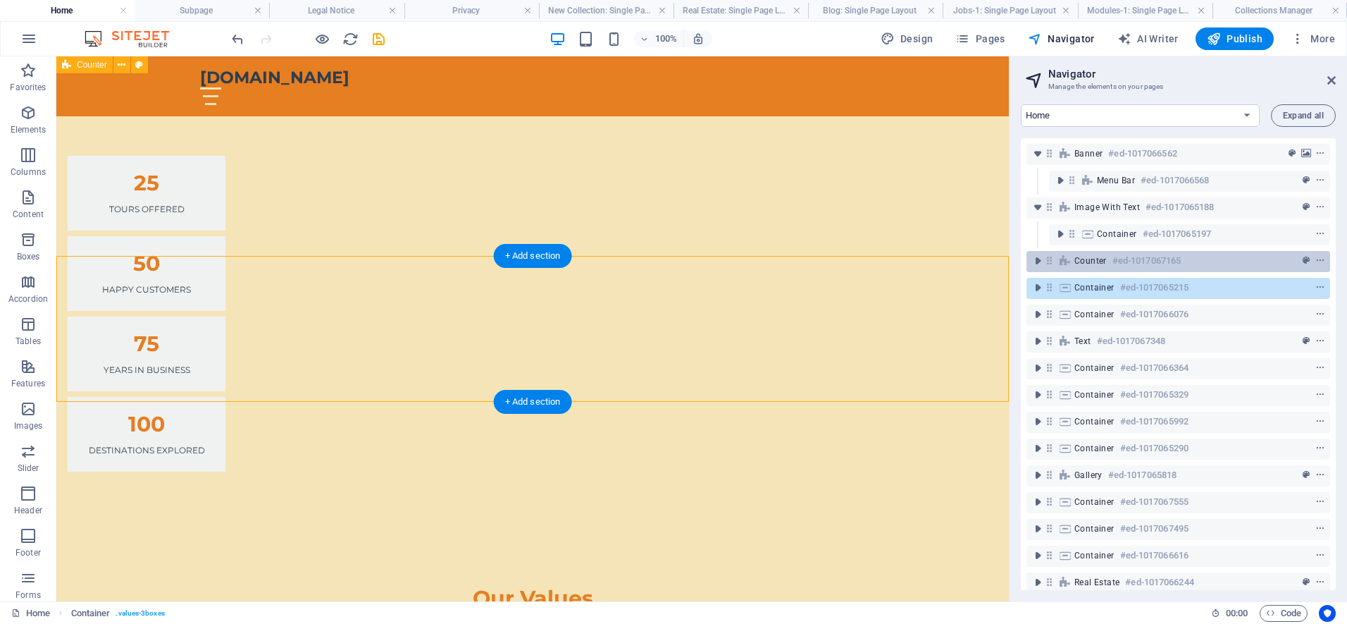
scroll to position [886, 0]
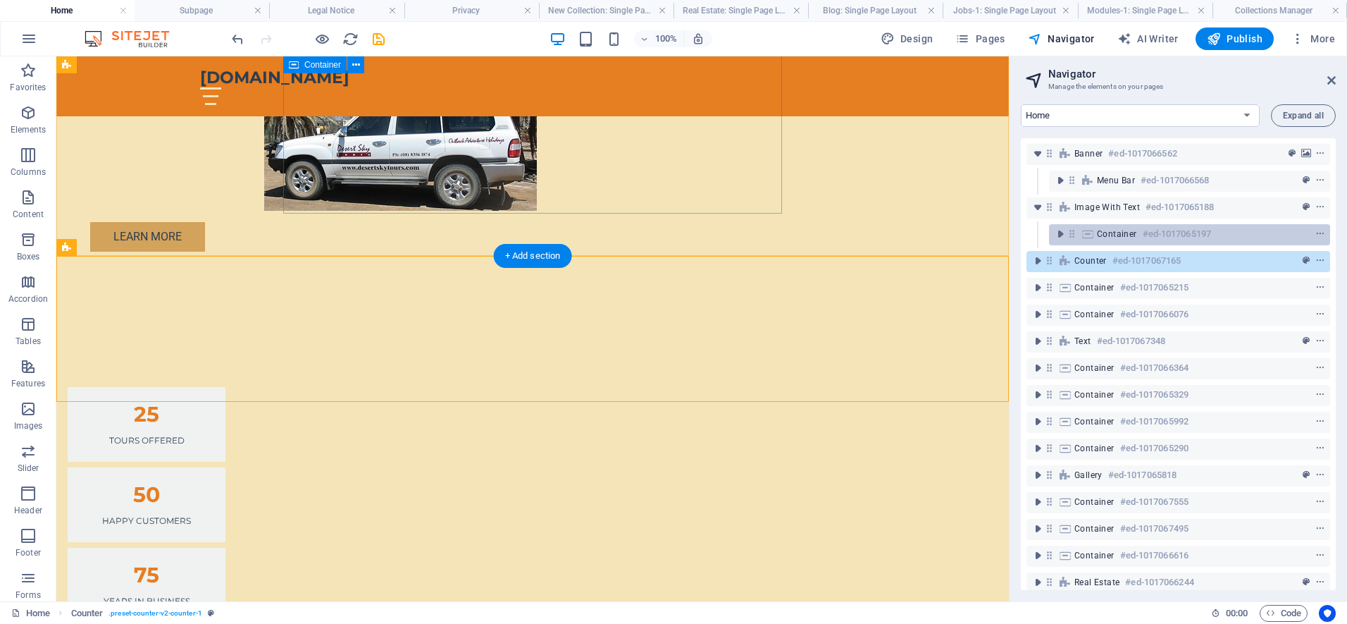
click at [1104, 229] on span "Container" at bounding box center [1117, 233] width 40 height 11
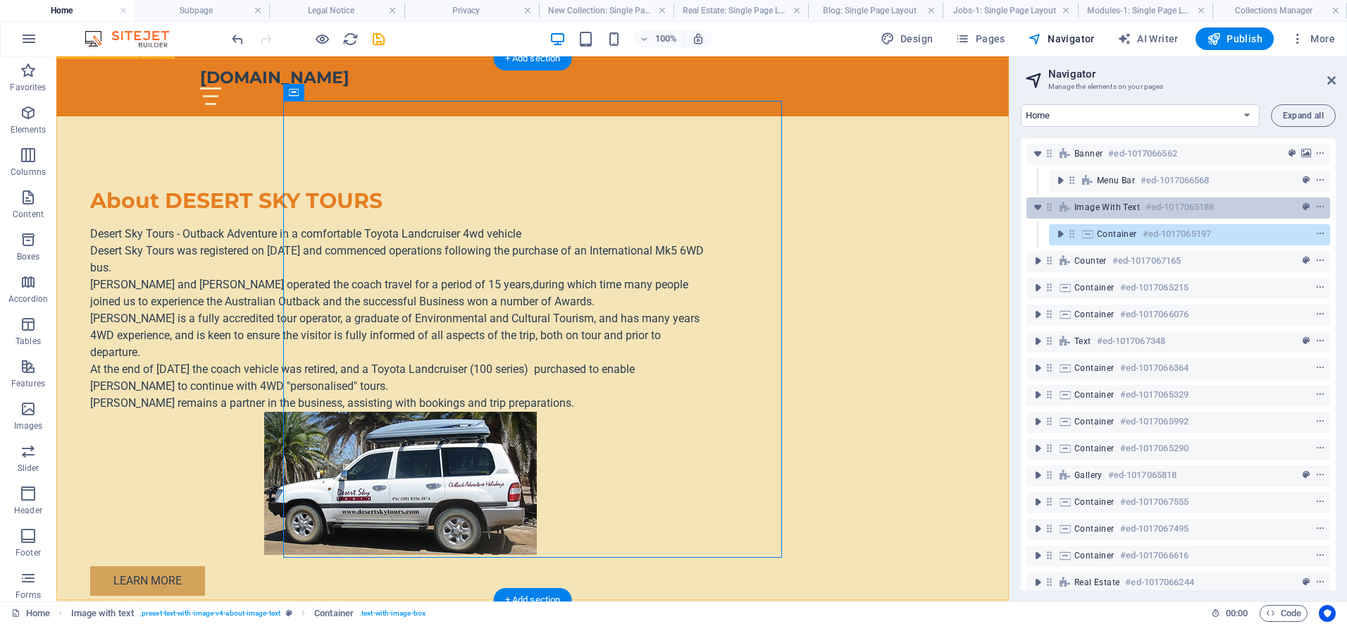
click at [1098, 206] on span "Image with text" at bounding box center [1107, 206] width 66 height 11
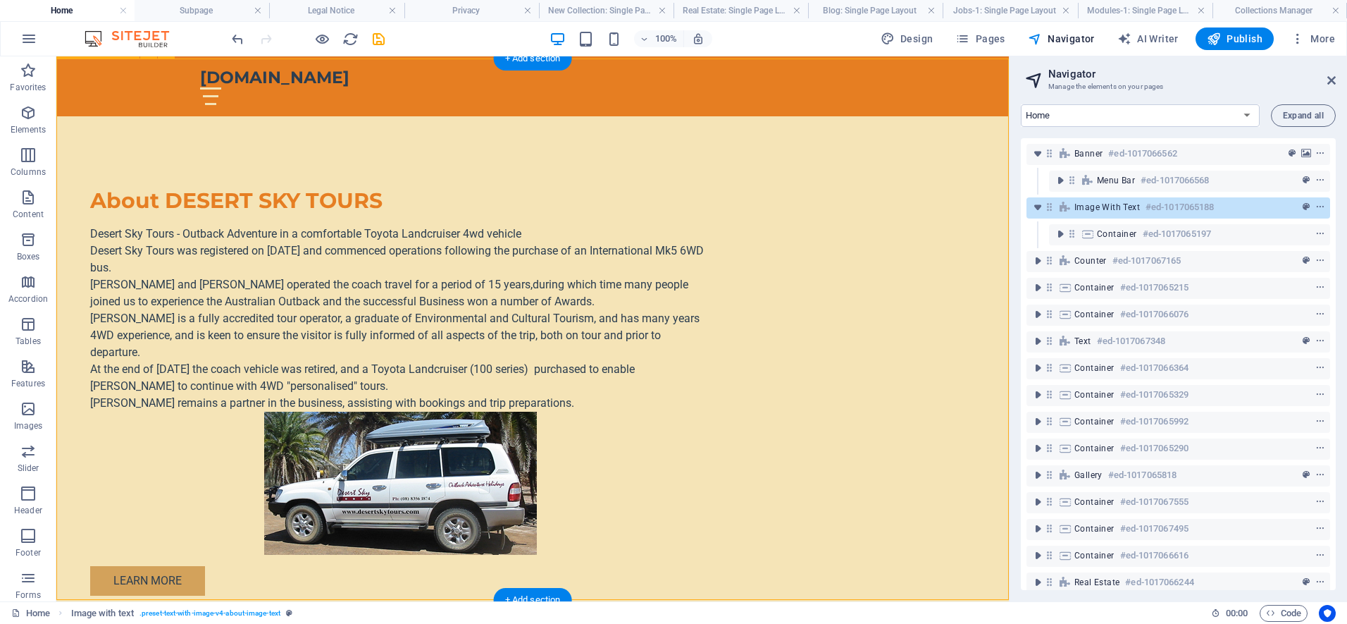
click at [1098, 206] on span "Image with text" at bounding box center [1107, 206] width 66 height 11
click at [1096, 178] on div "Menu Bar #ed-1017066568" at bounding box center [1189, 180] width 281 height 21
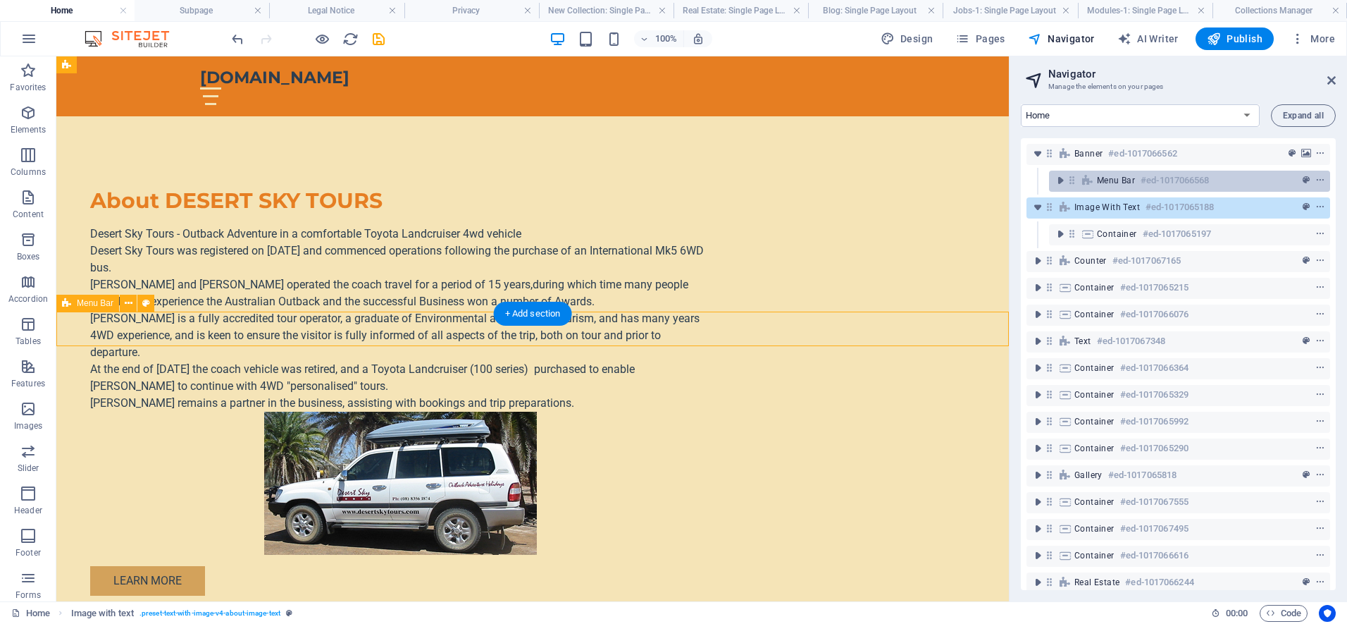
scroll to position [287, 0]
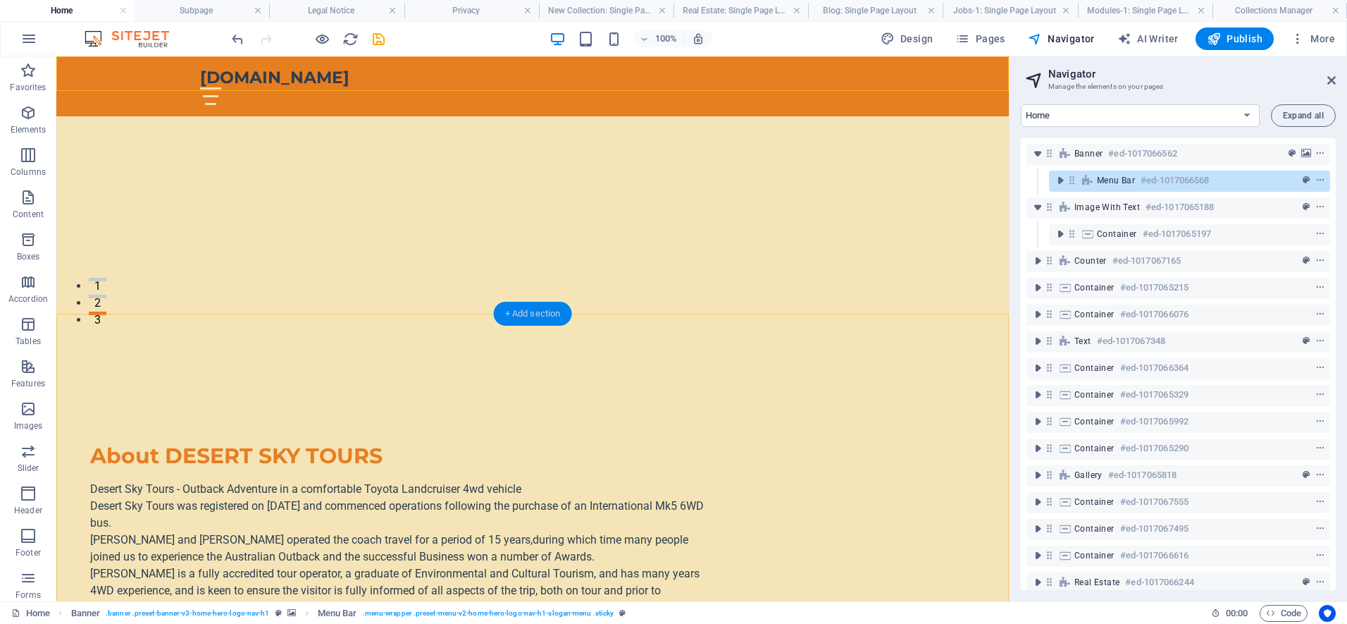
click at [527, 309] on div "+ Add section" at bounding box center [533, 314] width 78 height 24
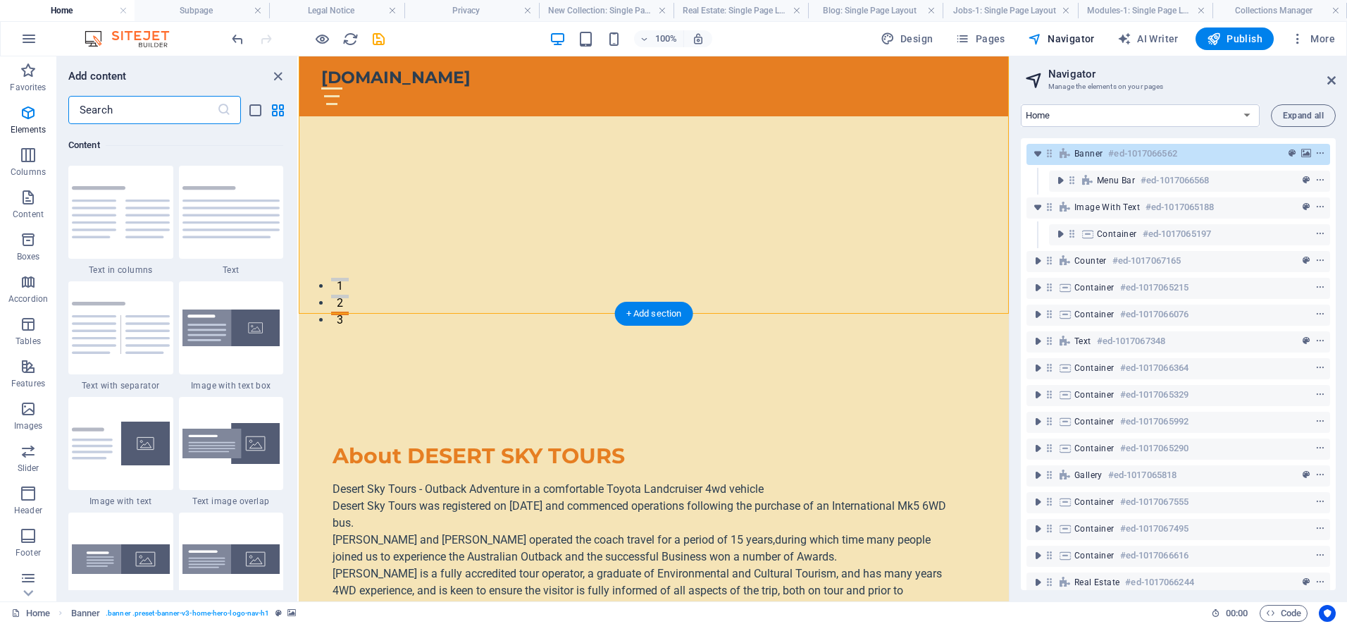
scroll to position [2465, 0]
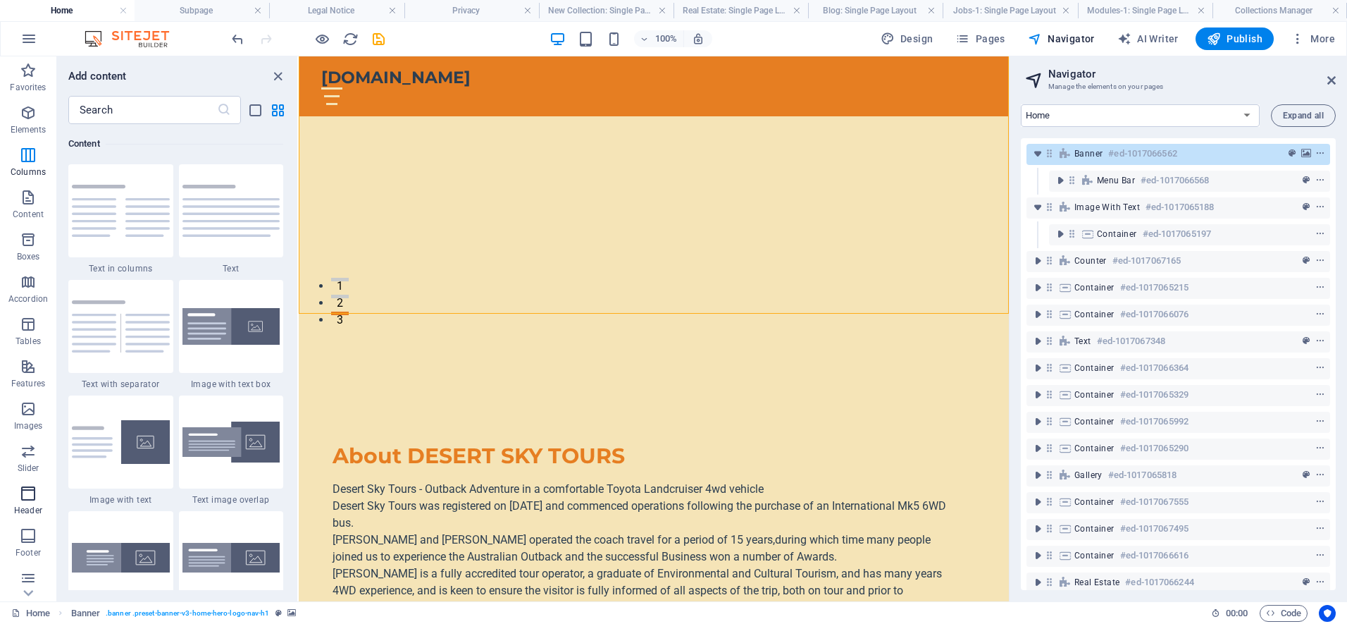
click at [25, 497] on icon "button" at bounding box center [28, 493] width 17 height 17
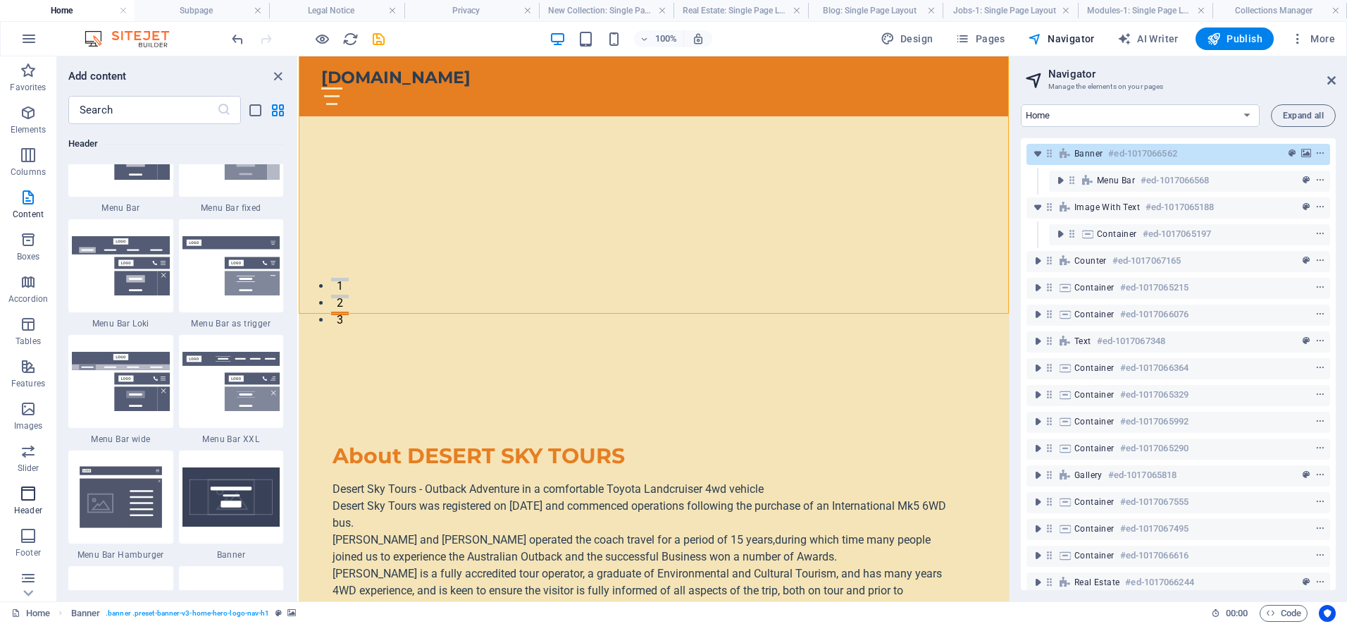
scroll to position [8810, 0]
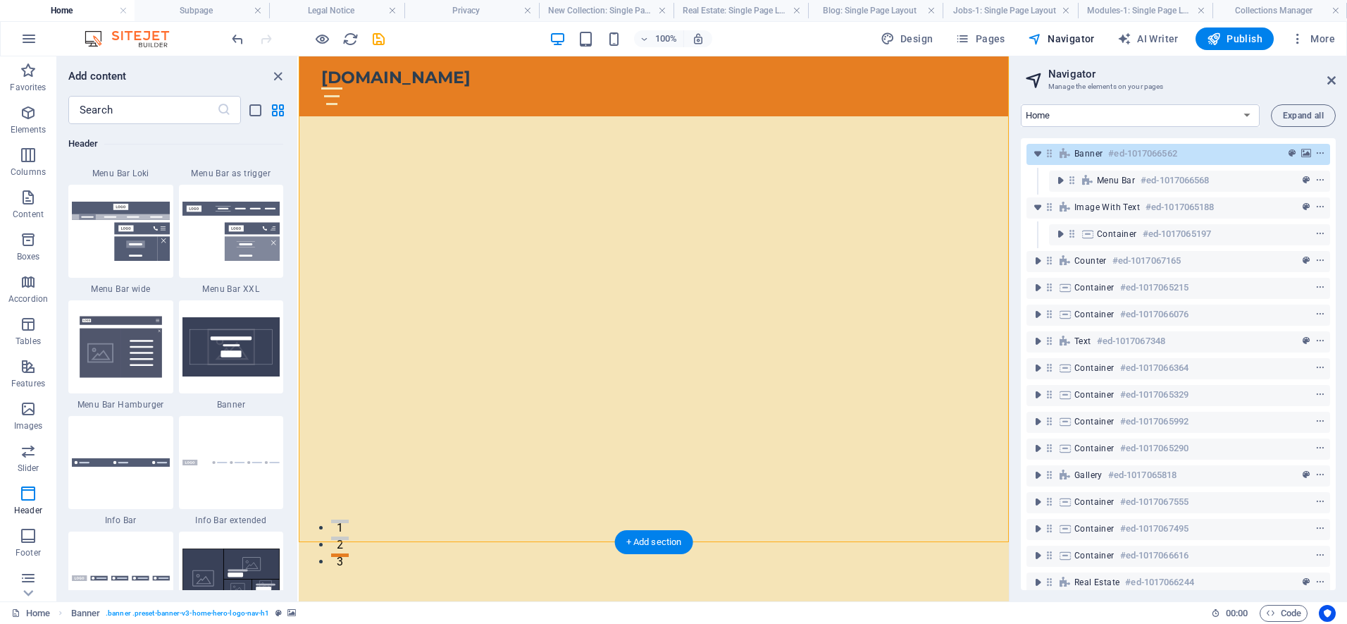
scroll to position [59, 0]
click at [1096, 157] on span "Banner" at bounding box center [1088, 153] width 28 height 11
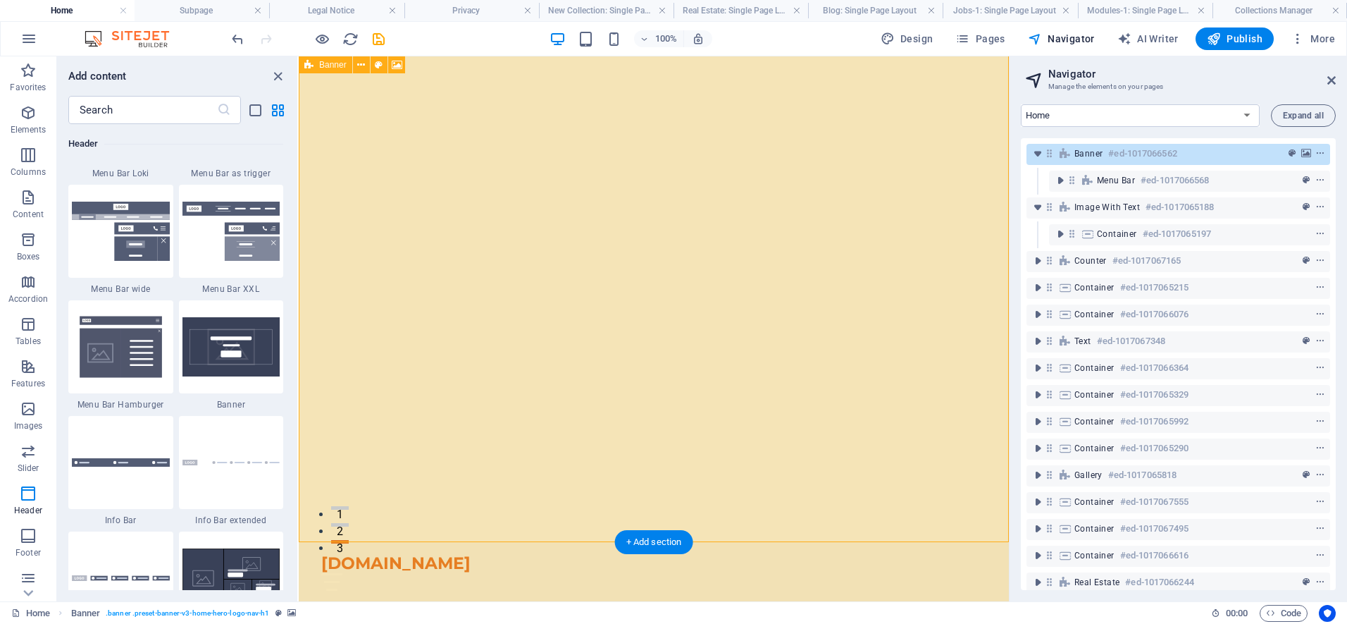
scroll to position [0, 0]
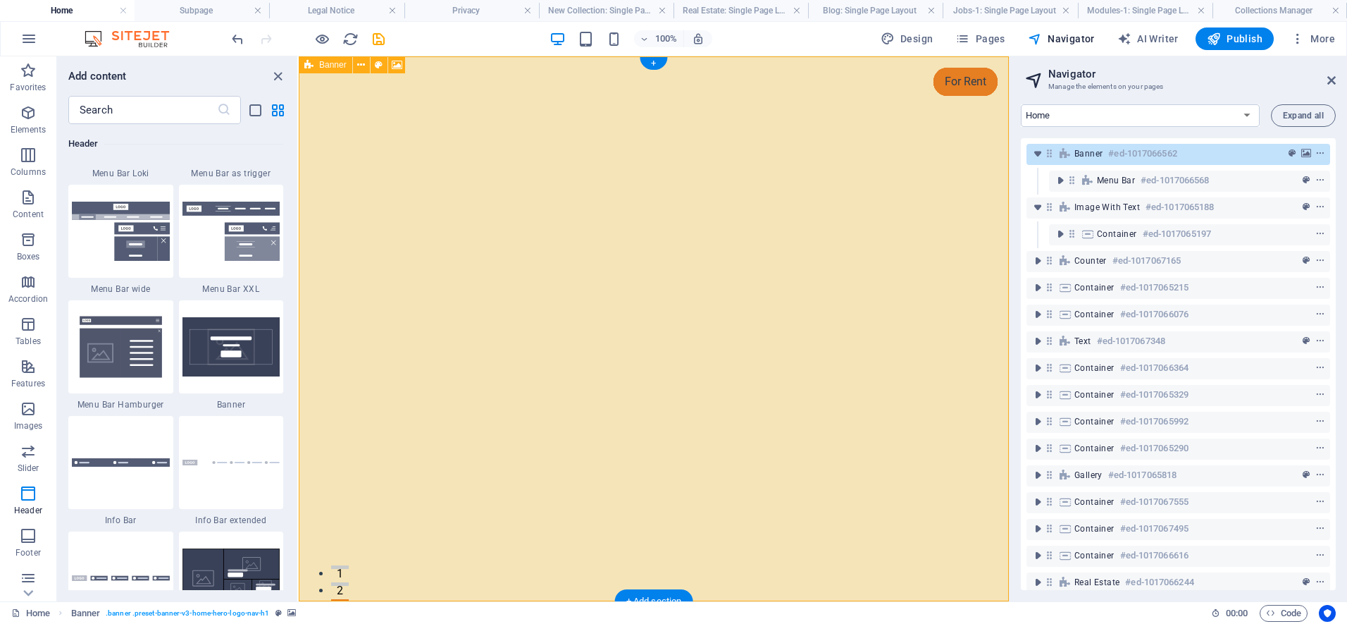
click at [1093, 155] on span "Banner" at bounding box center [1088, 153] width 28 height 11
click at [1094, 180] on icon at bounding box center [1087, 180] width 15 height 11
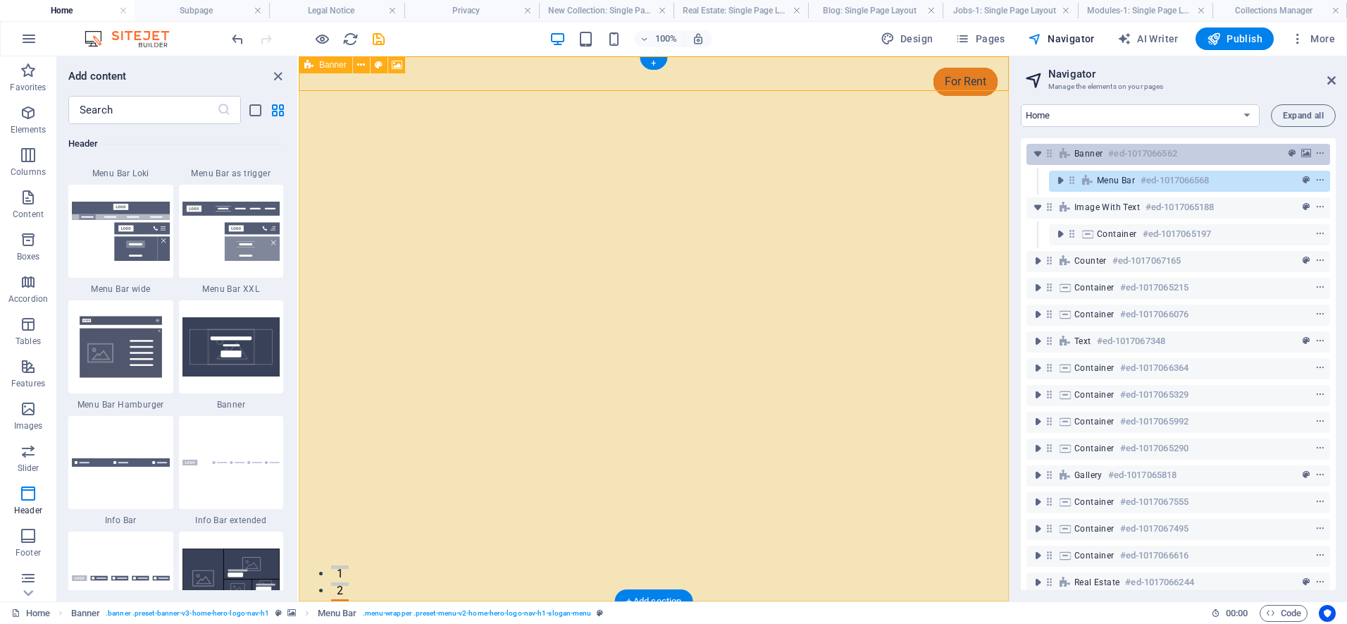
click at [1086, 151] on span "Banner" at bounding box center [1088, 153] width 28 height 11
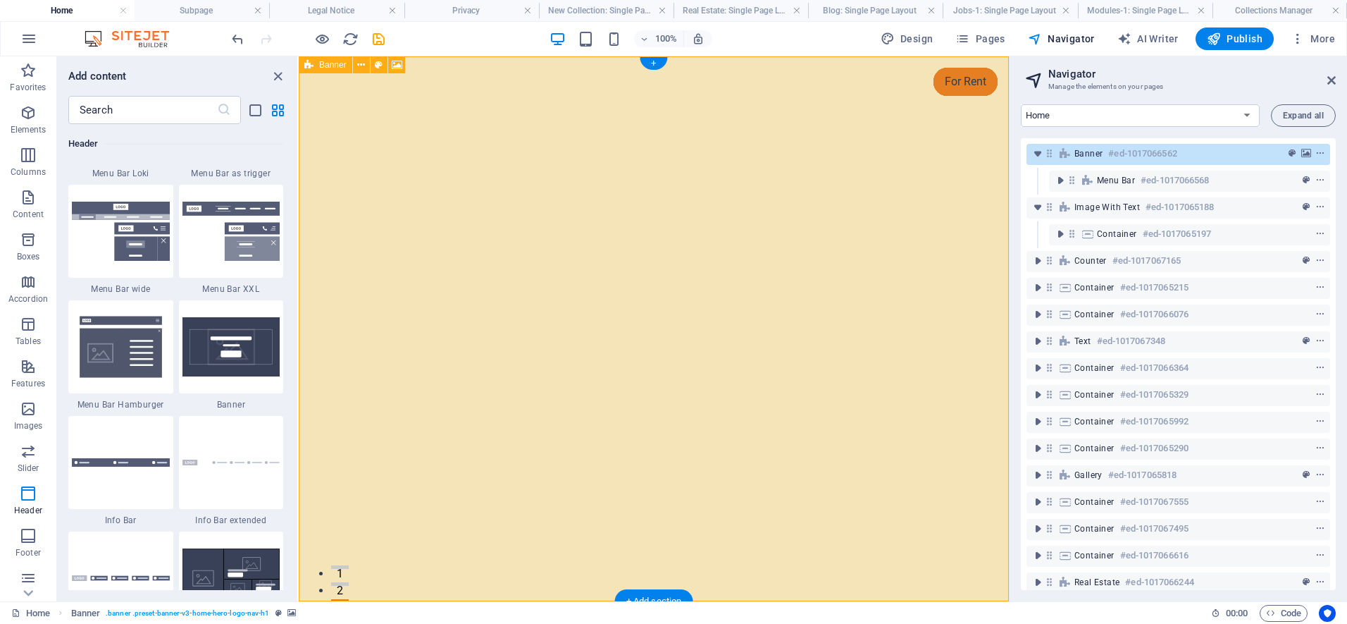
click at [1086, 151] on span "Banner" at bounding box center [1088, 153] width 28 height 11
click at [1089, 153] on span "Banner" at bounding box center [1088, 153] width 28 height 11
click at [1098, 174] on div "Menu Bar #ed-1017066568" at bounding box center [1178, 180] width 163 height 17
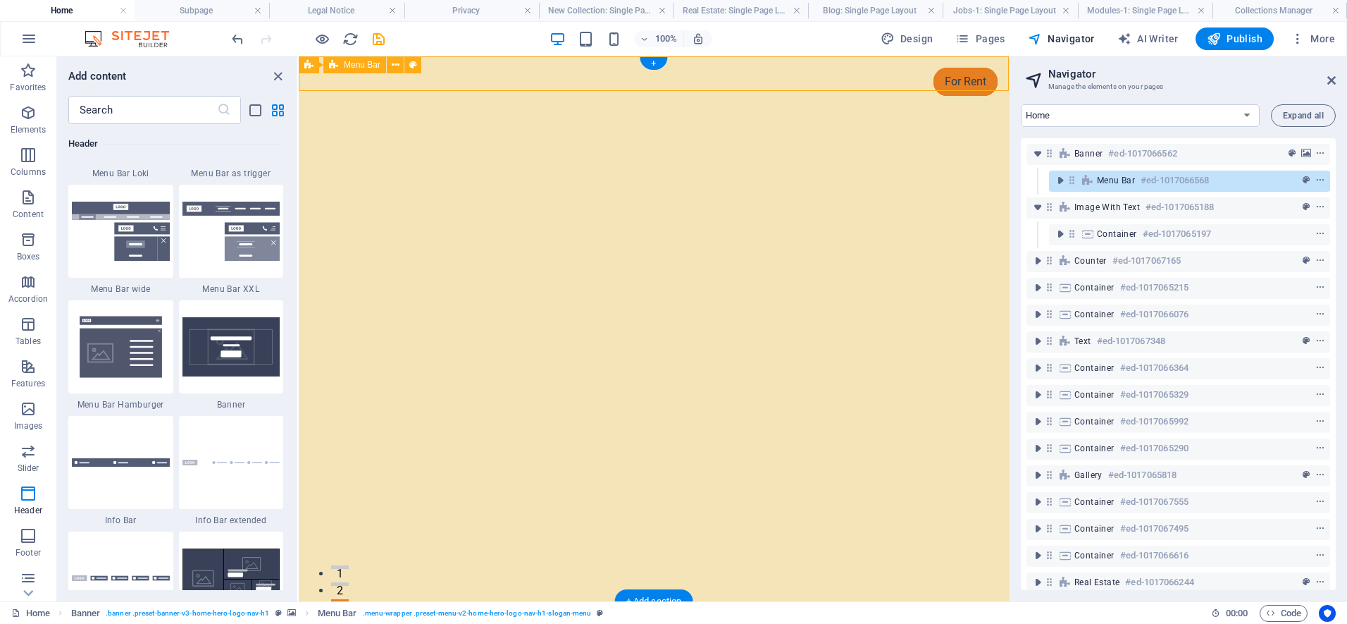
click at [1103, 178] on span "Menu Bar" at bounding box center [1116, 180] width 38 height 11
click at [1090, 152] on span "Banner" at bounding box center [1088, 153] width 28 height 11
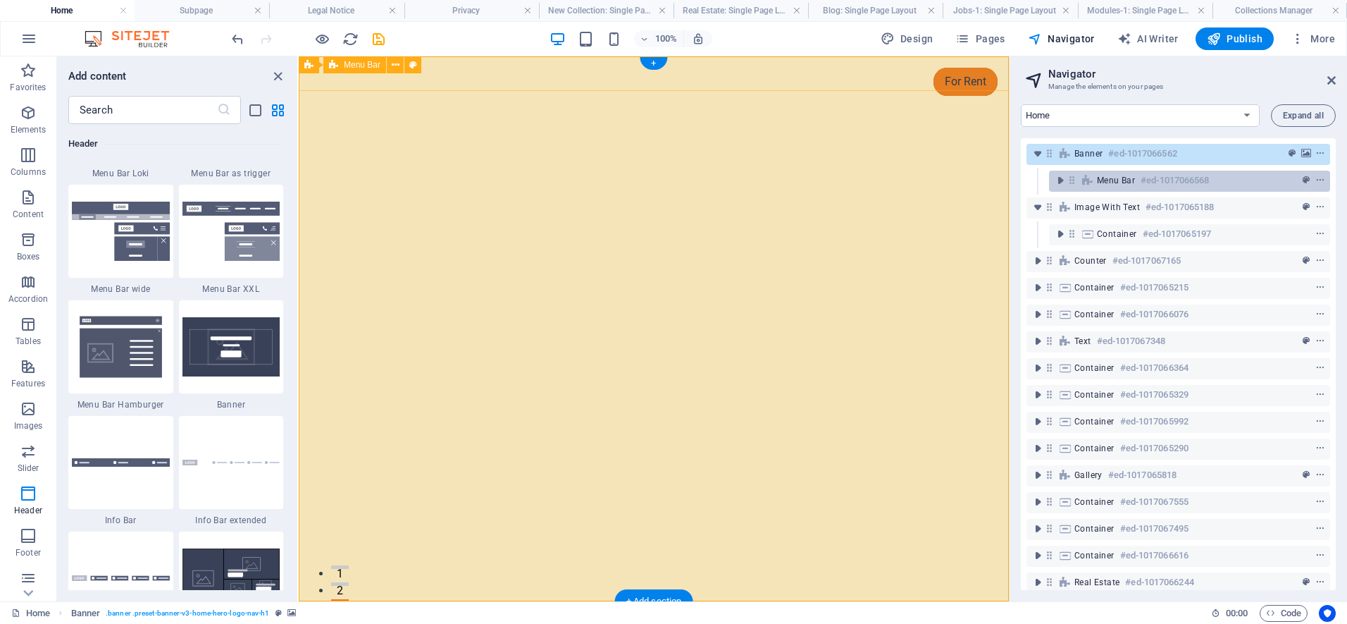
click at [1095, 181] on icon at bounding box center [1087, 180] width 15 height 11
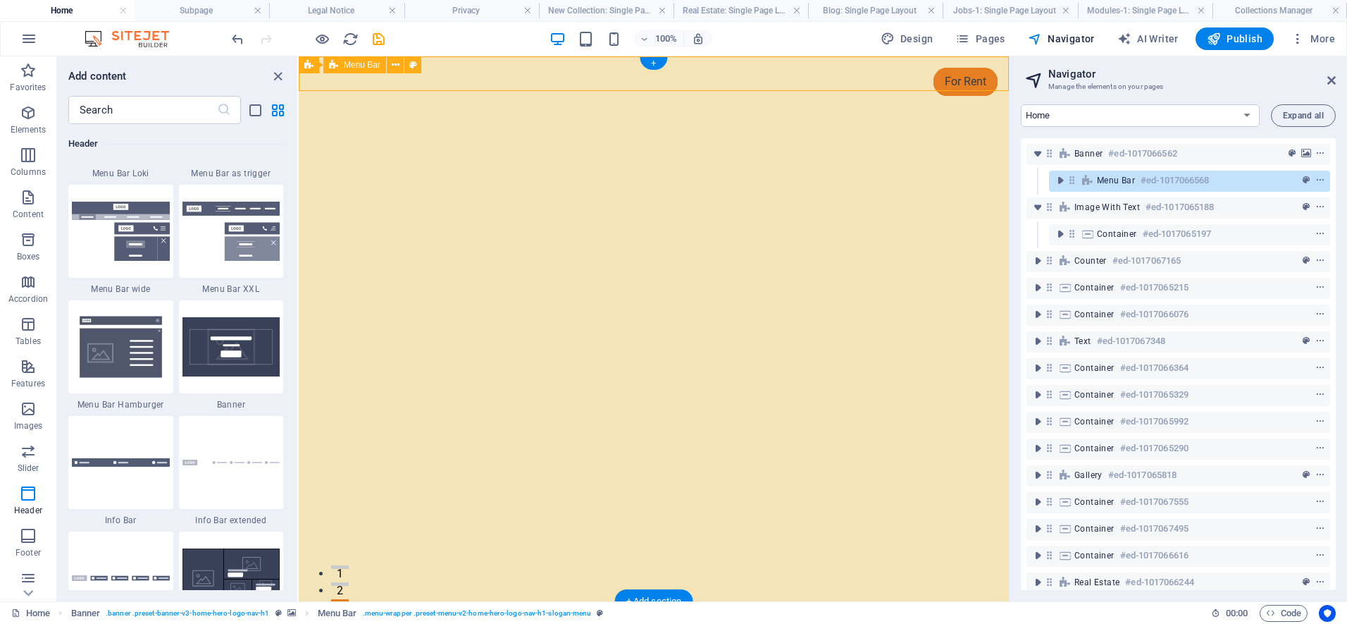
click at [1095, 182] on icon at bounding box center [1087, 180] width 15 height 11
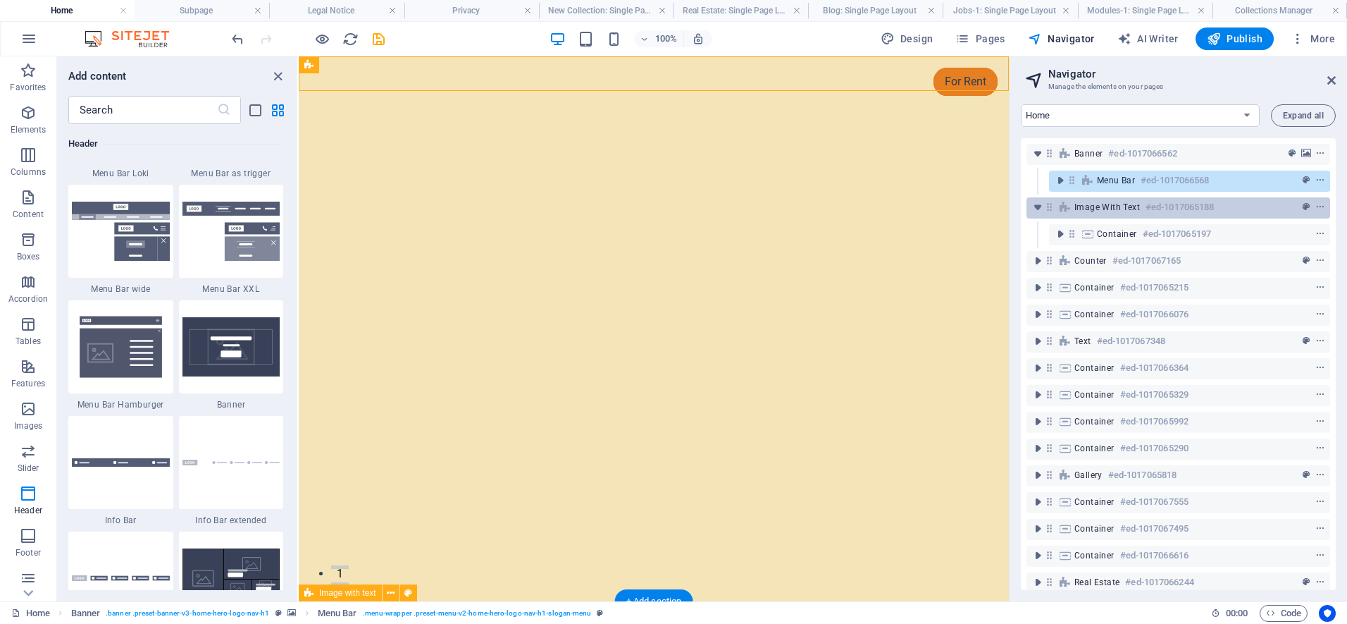
click at [1097, 206] on span "Image with text" at bounding box center [1107, 206] width 66 height 11
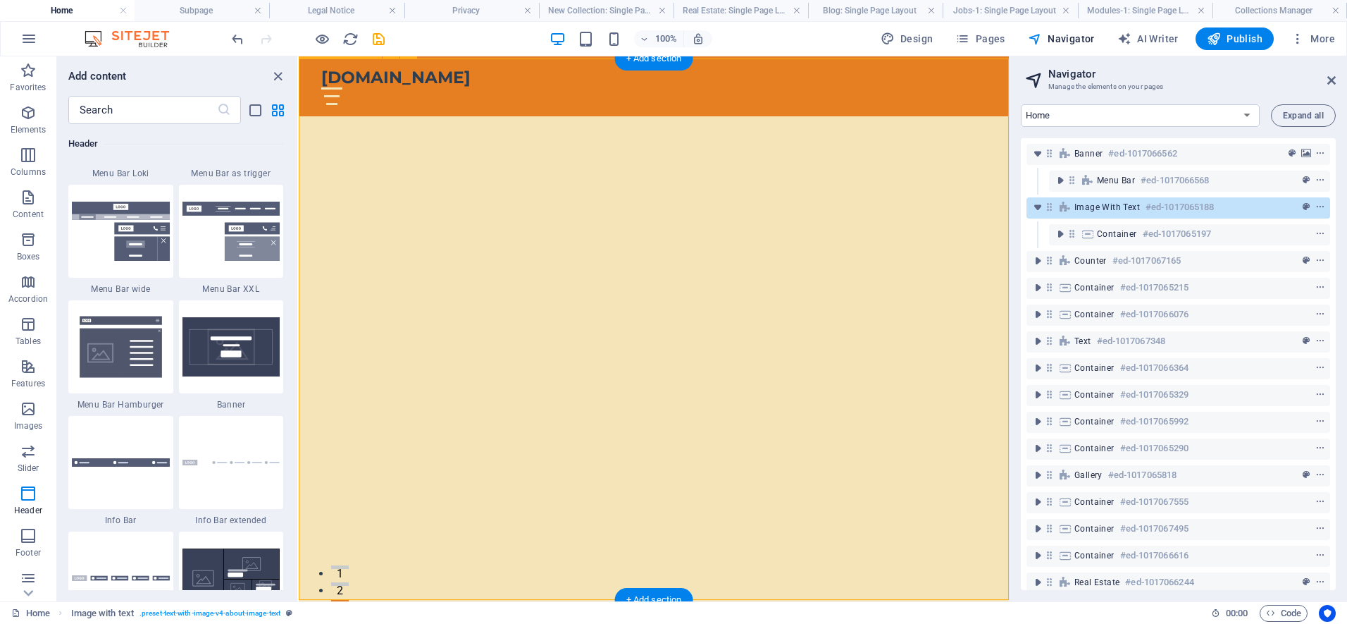
scroll to position [542, 0]
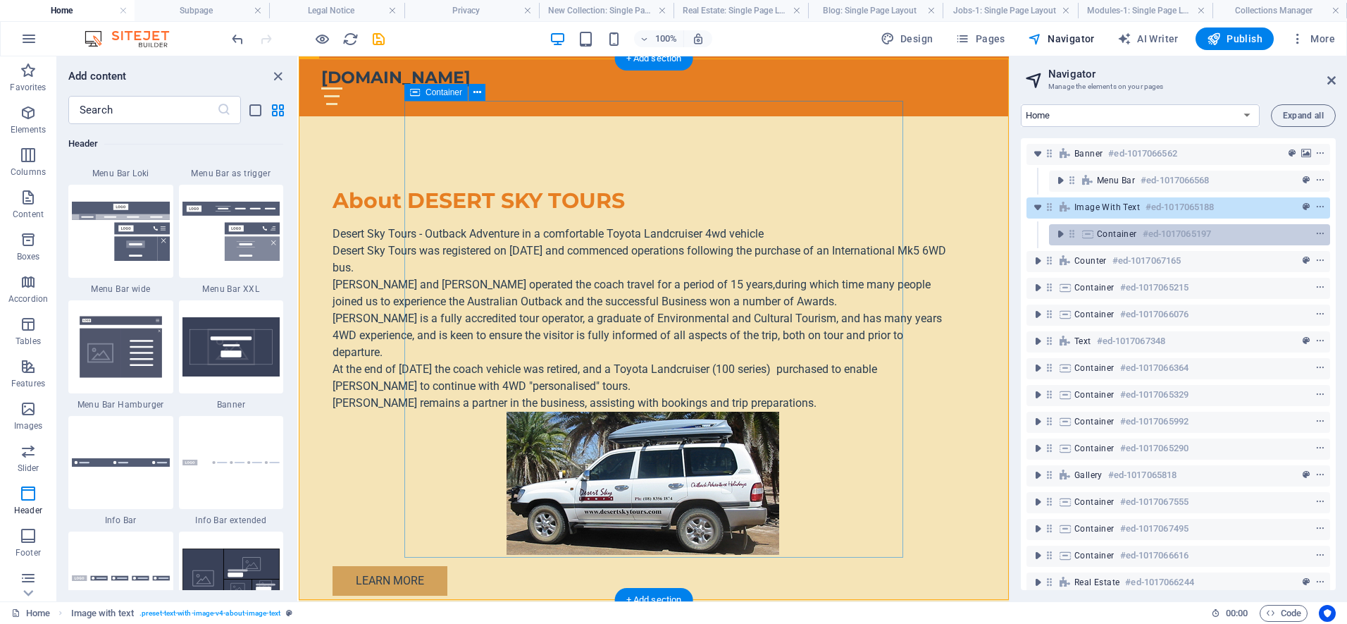
click at [1097, 228] on span "Container" at bounding box center [1117, 233] width 40 height 11
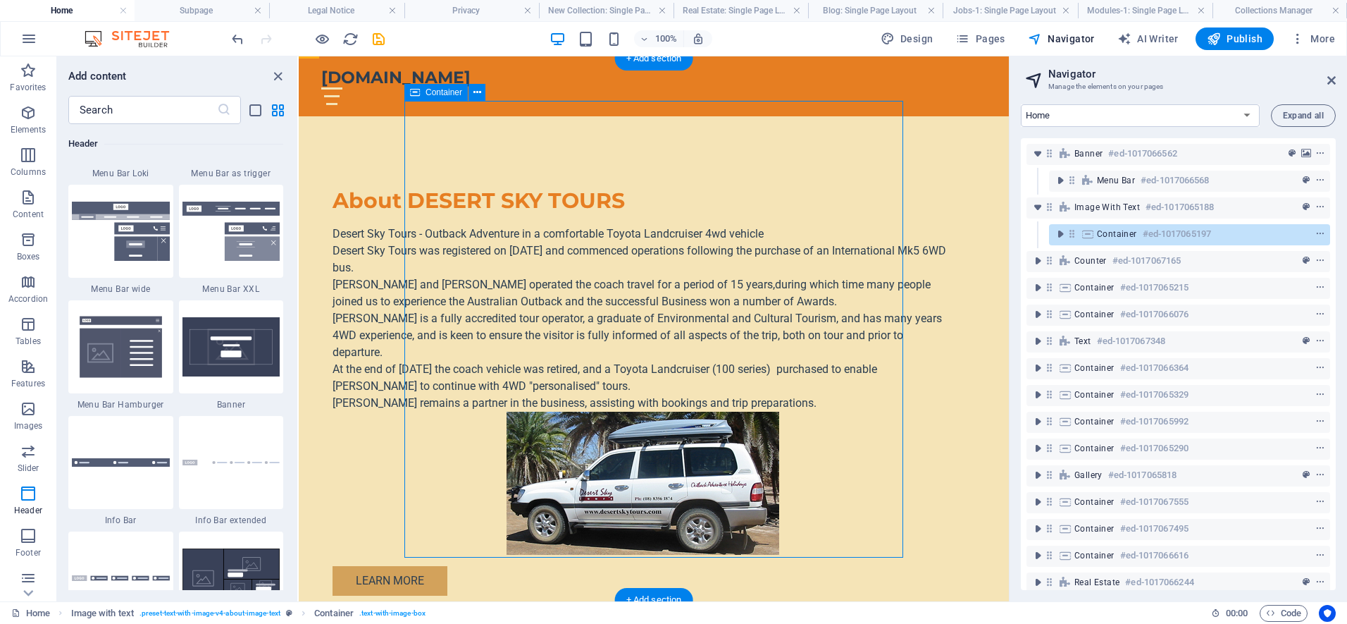
click at [1097, 228] on span "Container" at bounding box center [1117, 233] width 40 height 11
click at [1092, 203] on span "Image with text" at bounding box center [1107, 206] width 66 height 11
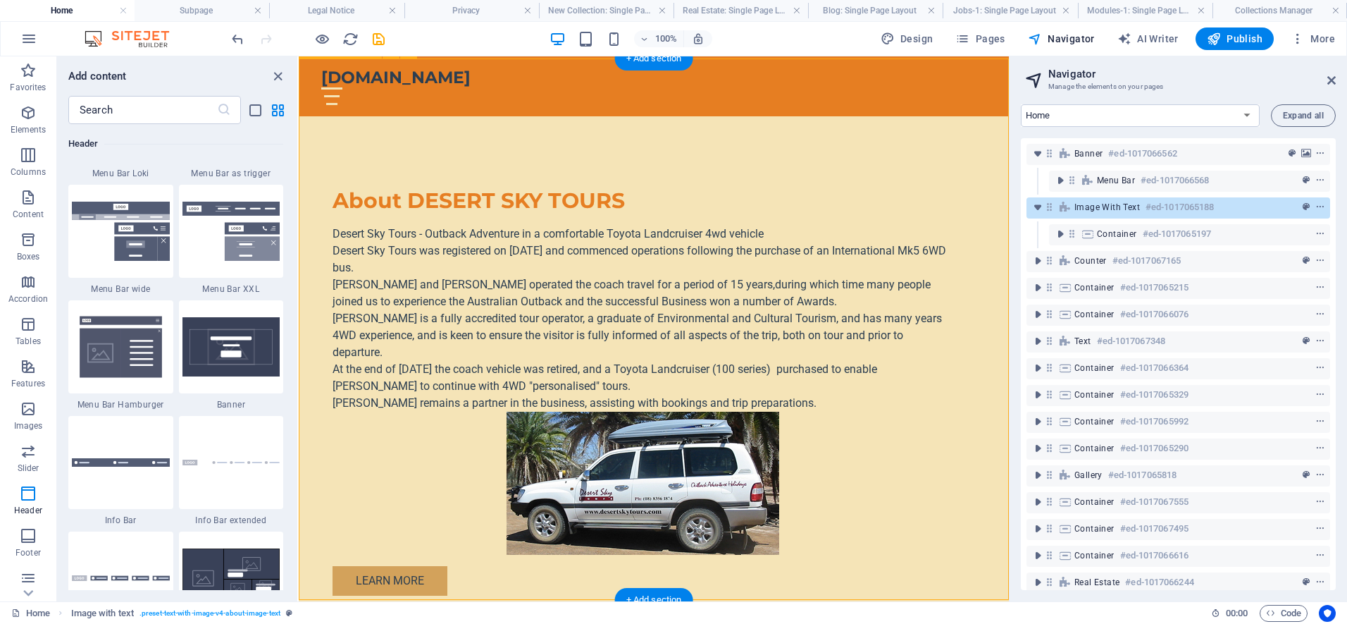
click at [1092, 203] on span "Image with text" at bounding box center [1107, 206] width 66 height 11
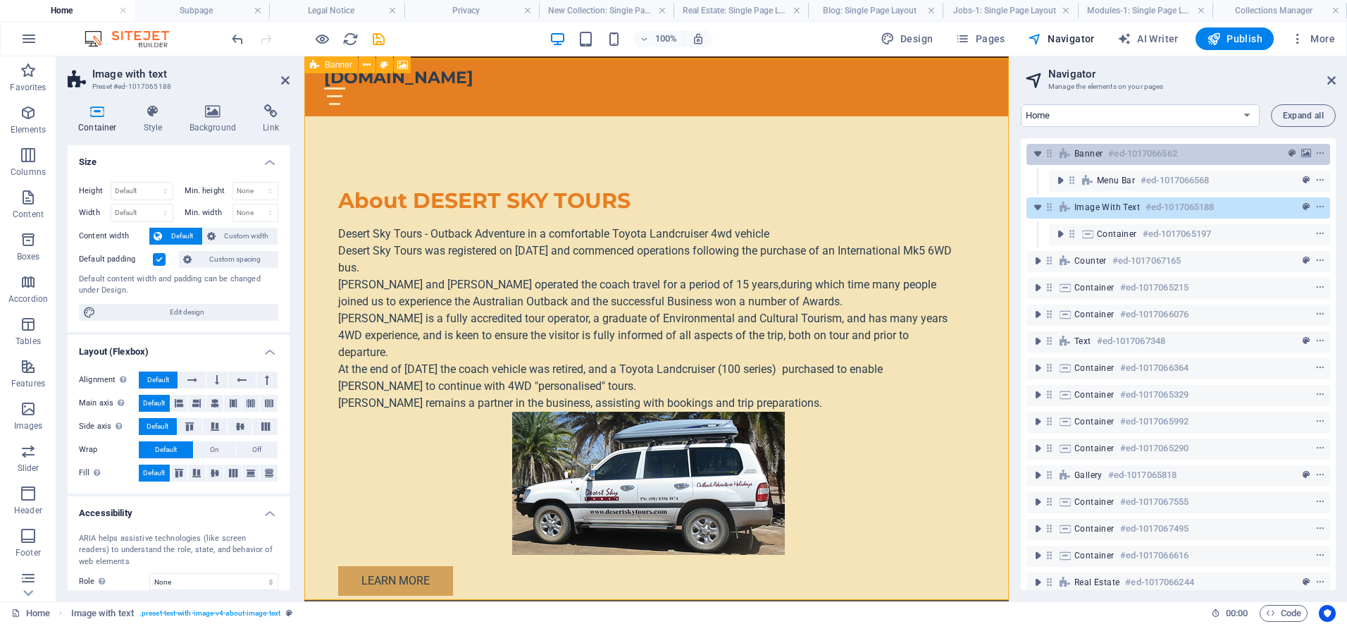
click at [1088, 155] on span "Banner" at bounding box center [1088, 153] width 28 height 11
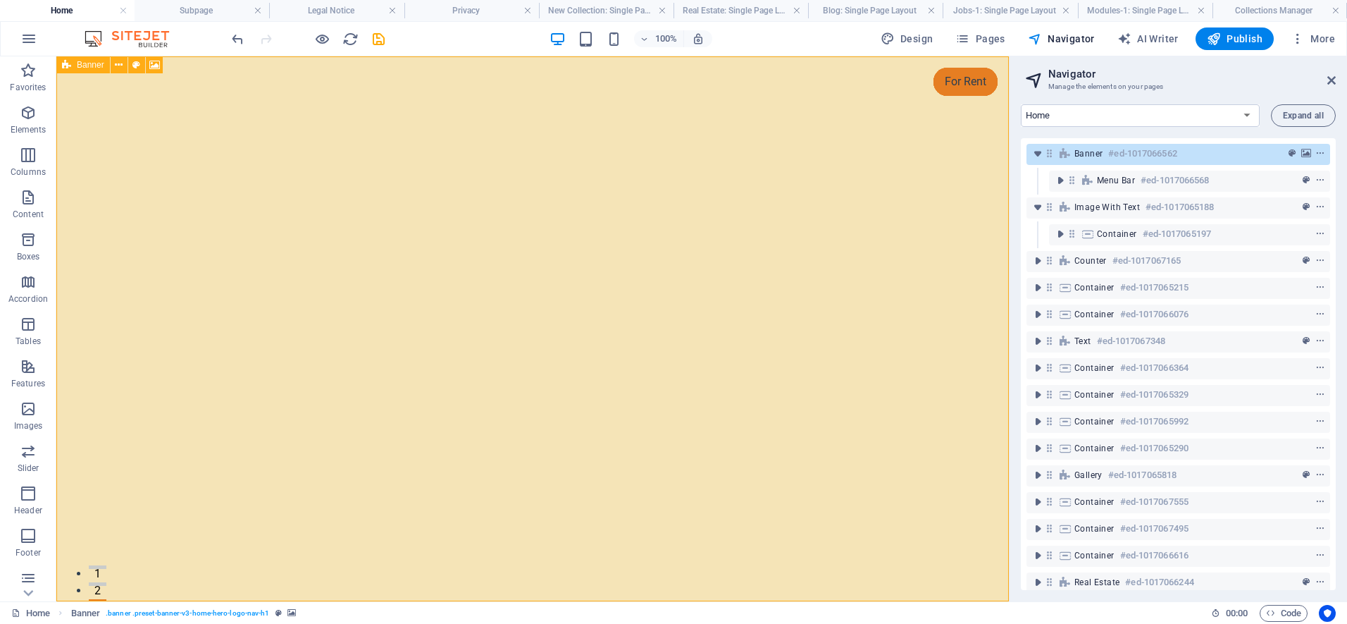
click at [1088, 149] on span "Banner" at bounding box center [1088, 153] width 28 height 11
click at [1305, 152] on icon "background" at bounding box center [1306, 154] width 10 height 10
select select "ms"
select select "s"
select select "progressive"
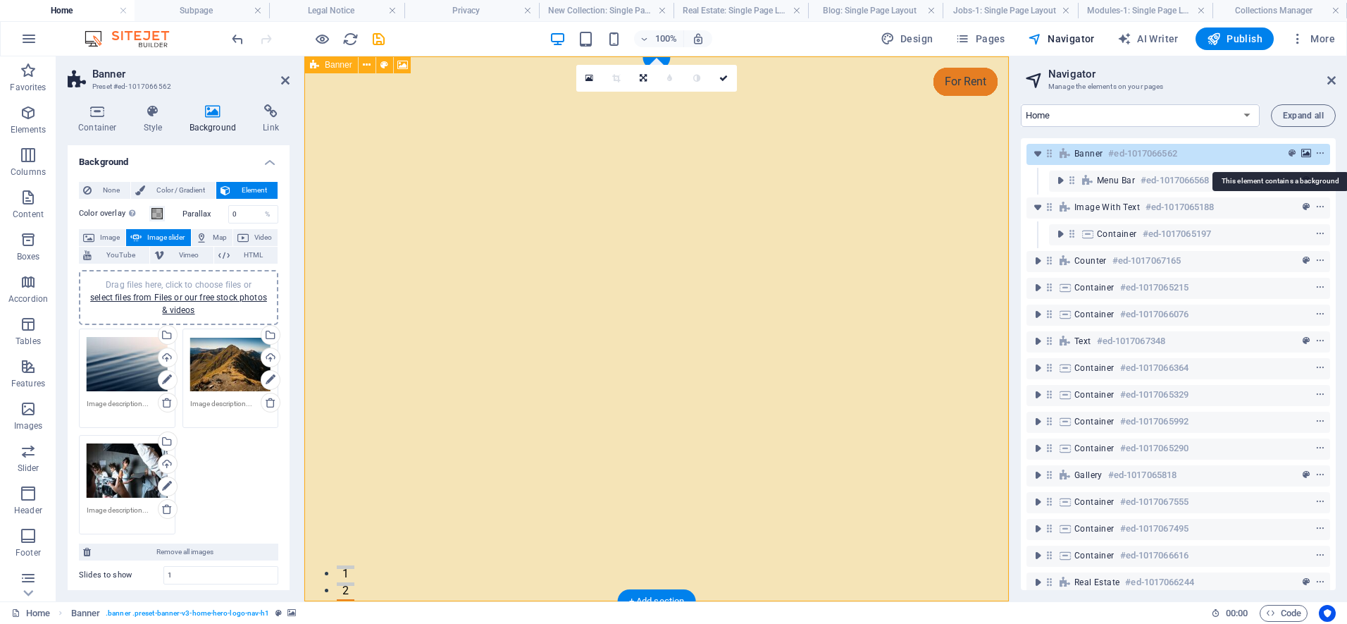
click at [1306, 152] on icon "background" at bounding box center [1306, 154] width 10 height 10
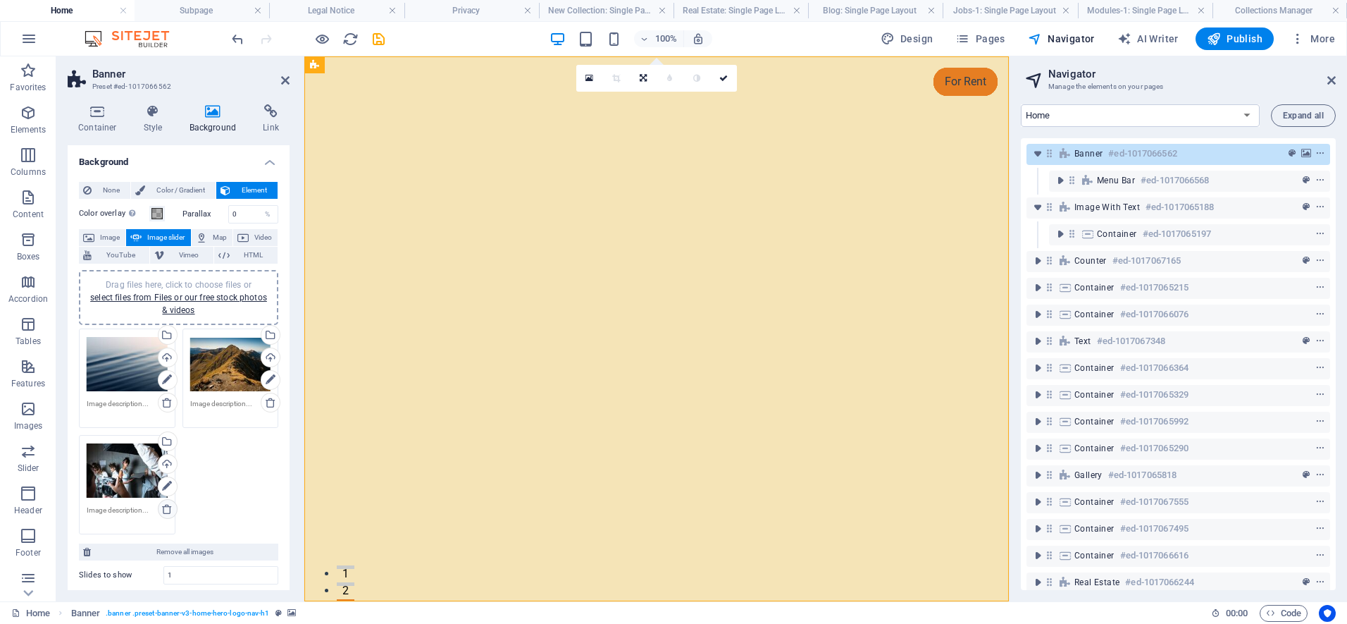
click at [167, 507] on icon at bounding box center [166, 508] width 11 height 11
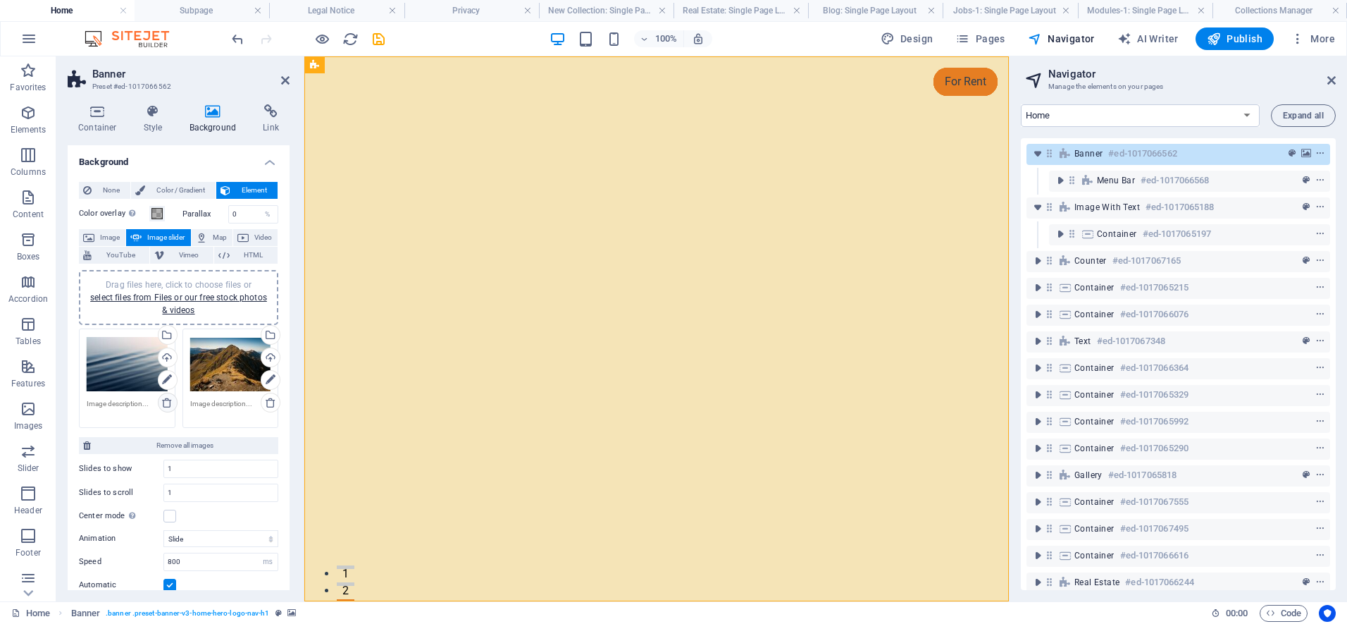
click at [168, 402] on icon at bounding box center [166, 402] width 11 height 11
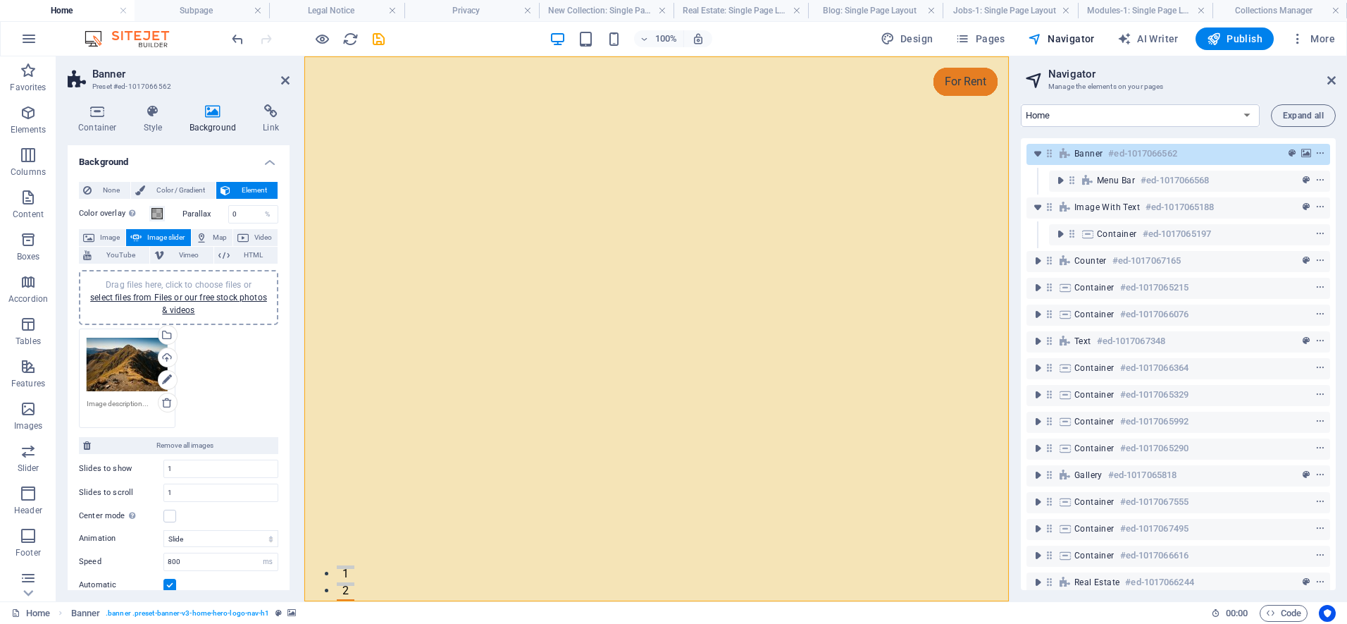
click at [155, 290] on div "Drag files here, click to choose files or select files from Files or our free s…" at bounding box center [178, 297] width 182 height 38
click at [235, 378] on div "Drag files here, click to choose files or select files from Files or our free s…" at bounding box center [230, 366] width 81 height 61
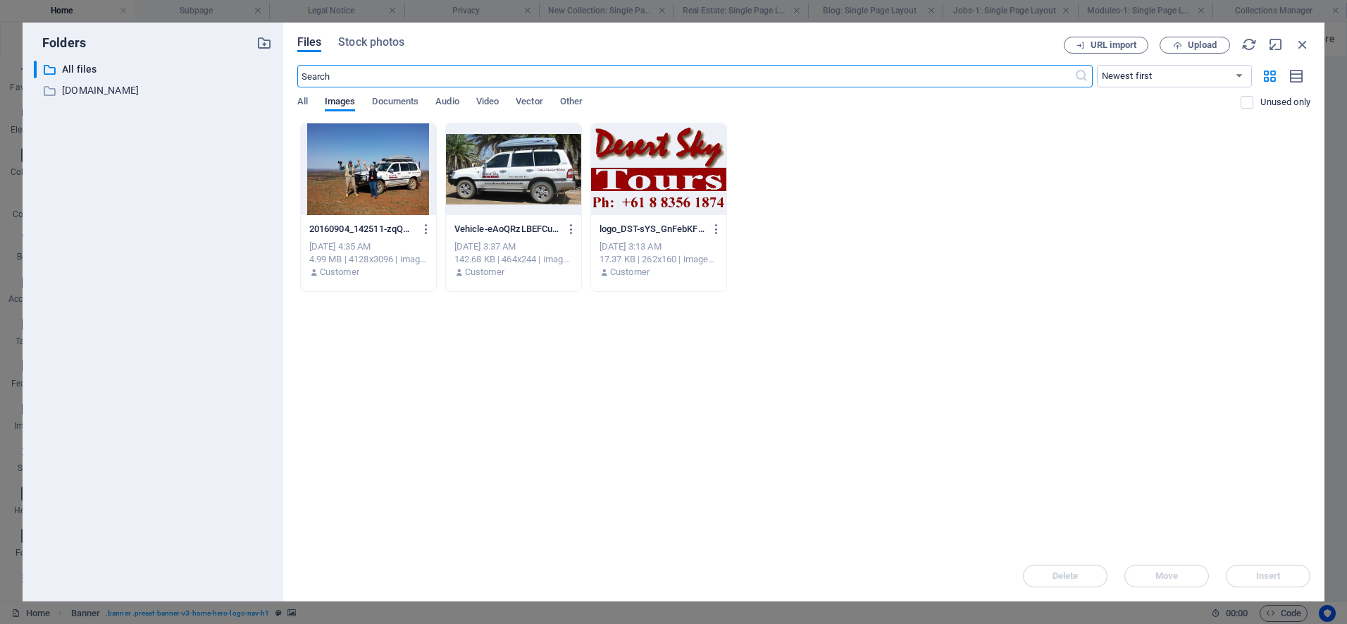
click at [397, 180] on div at bounding box center [368, 169] width 135 height 92
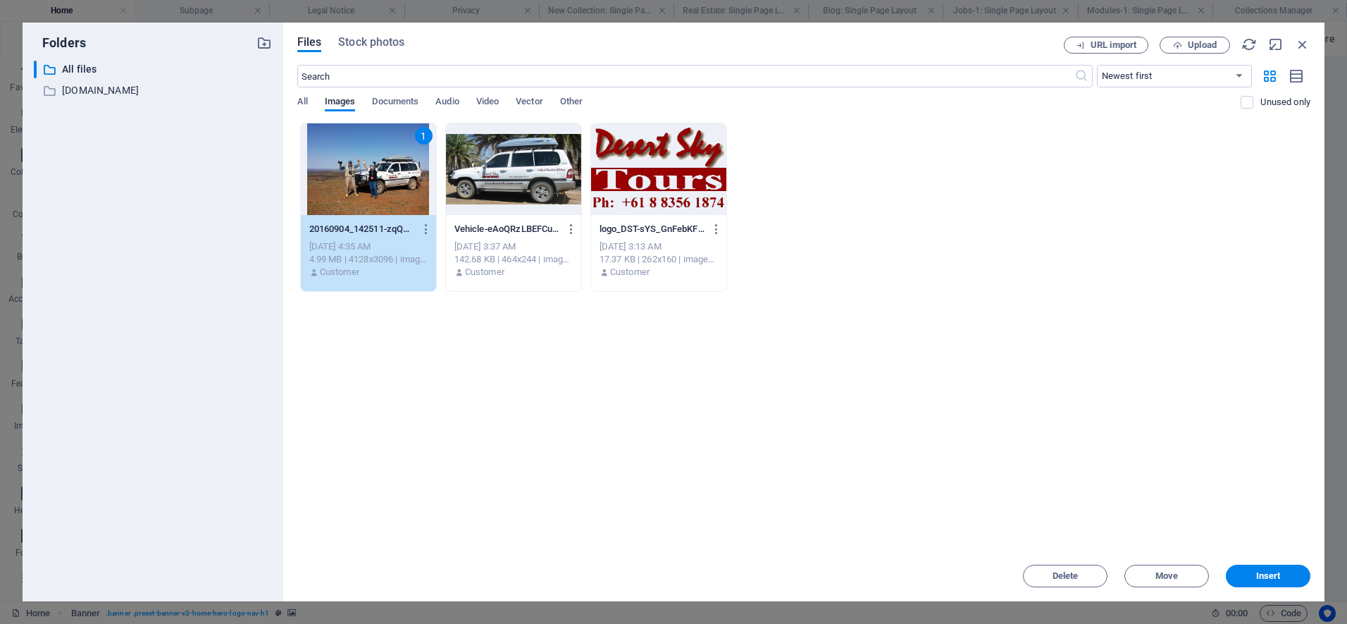
click at [397, 180] on div "1" at bounding box center [368, 169] width 135 height 92
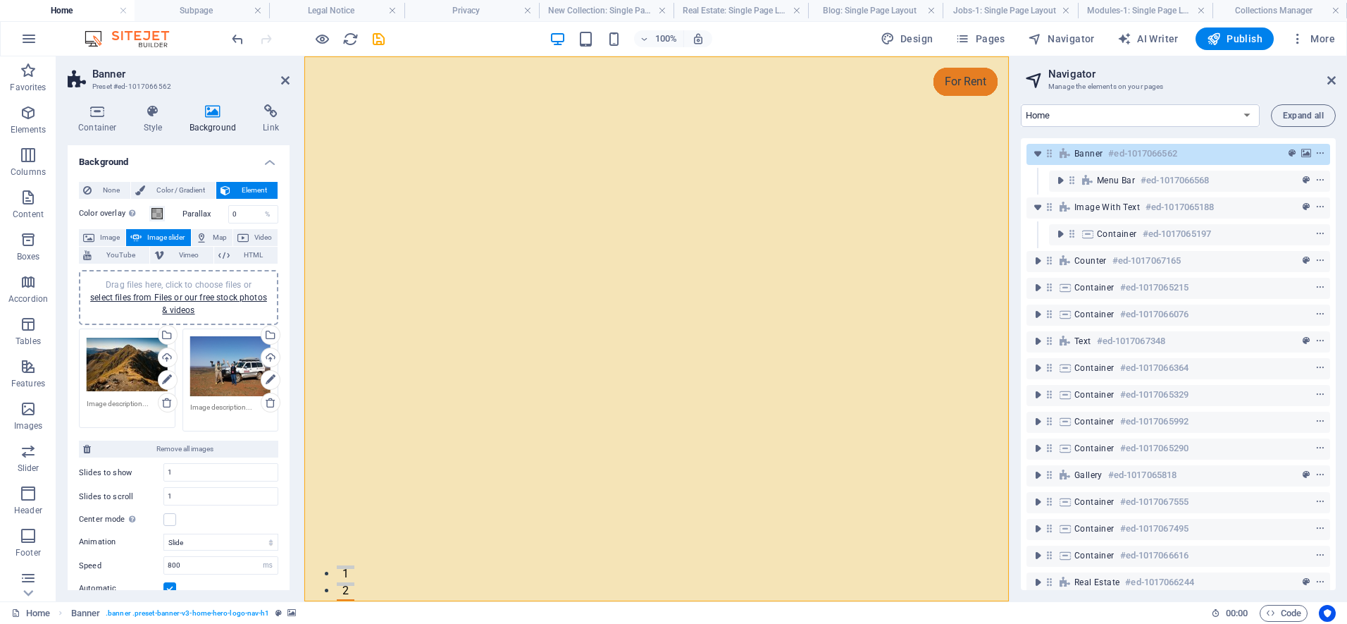
click at [230, 362] on div "Drag files here, click to choose files or select files from Files or our free s…" at bounding box center [230, 366] width 81 height 61
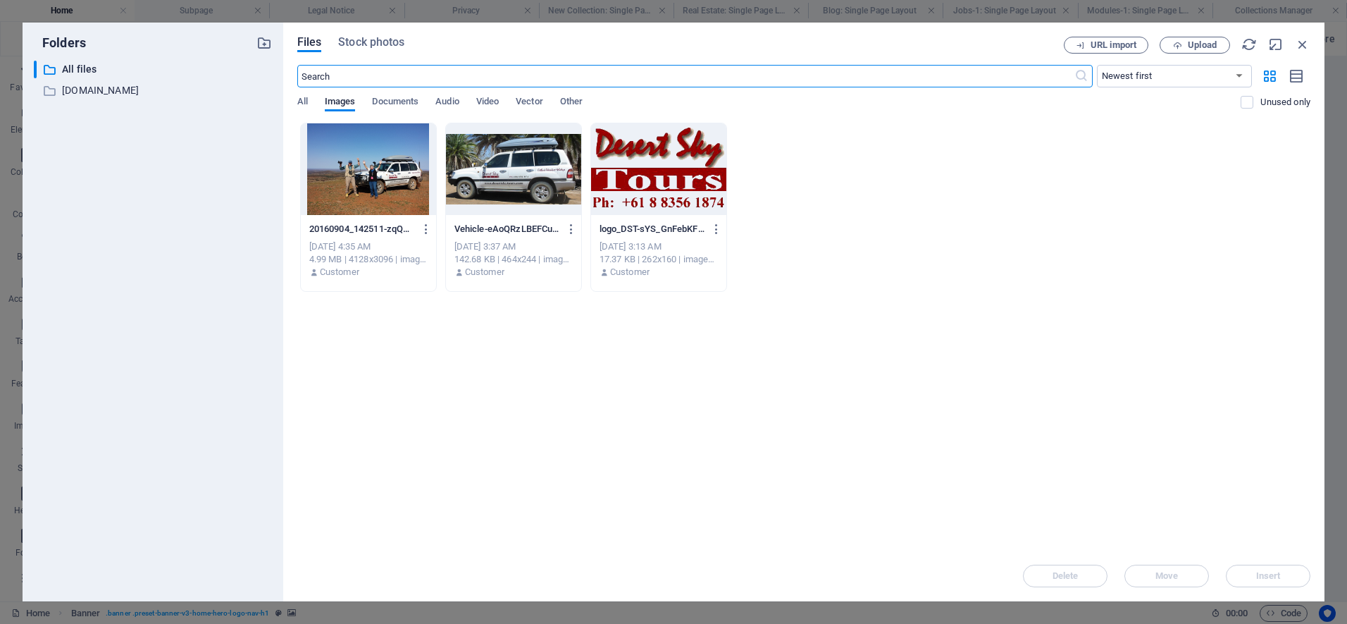
click at [390, 161] on div at bounding box center [368, 169] width 135 height 92
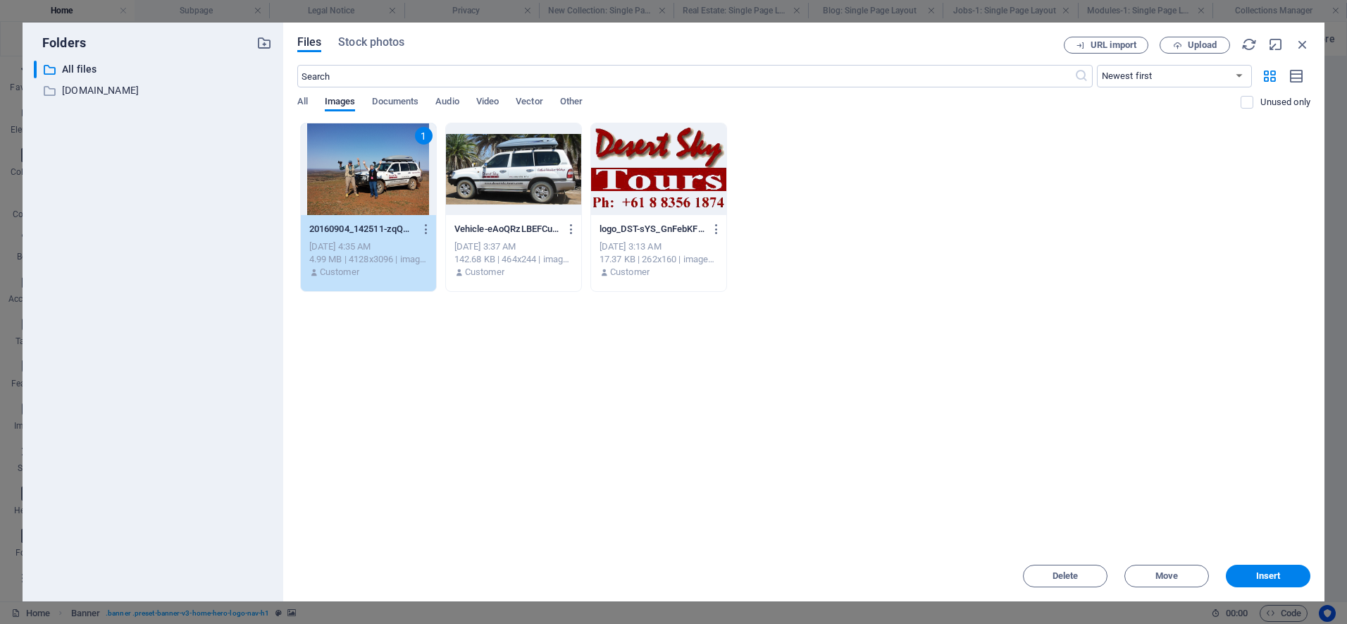
click at [390, 161] on div "1" at bounding box center [368, 169] width 135 height 92
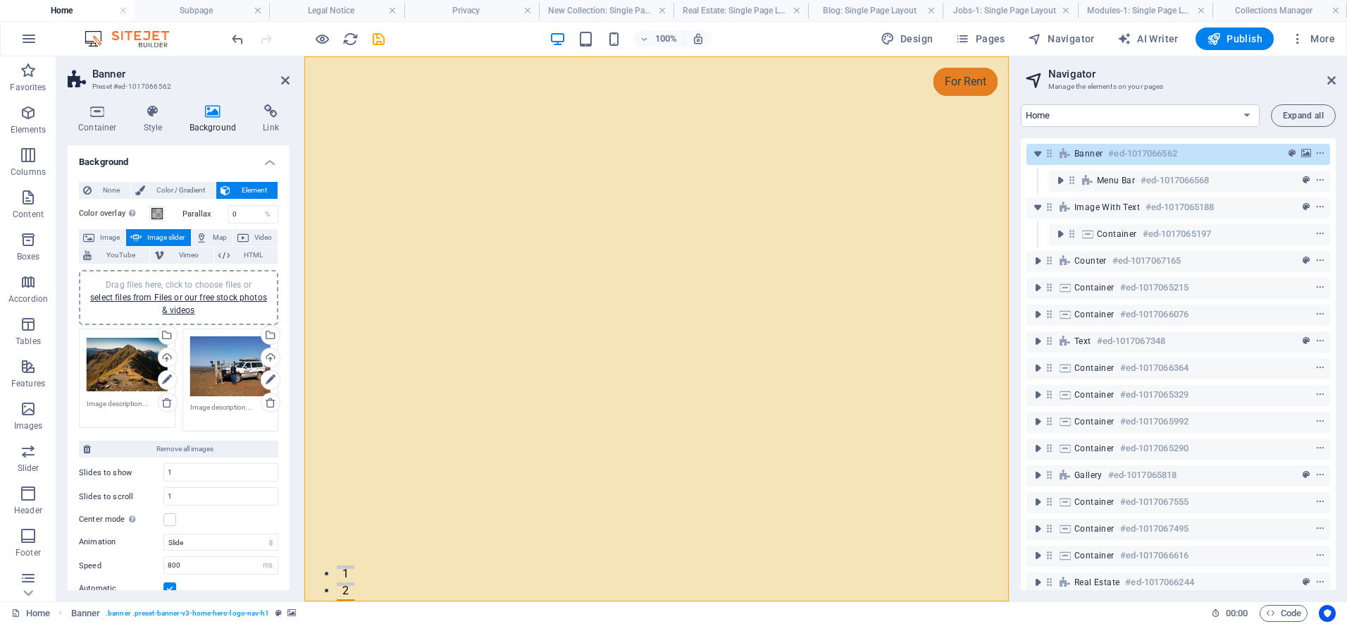
click at [55, 8] on h4 "Home" at bounding box center [67, 10] width 135 height 15
click at [25, 40] on icon "button" at bounding box center [28, 38] width 17 height 17
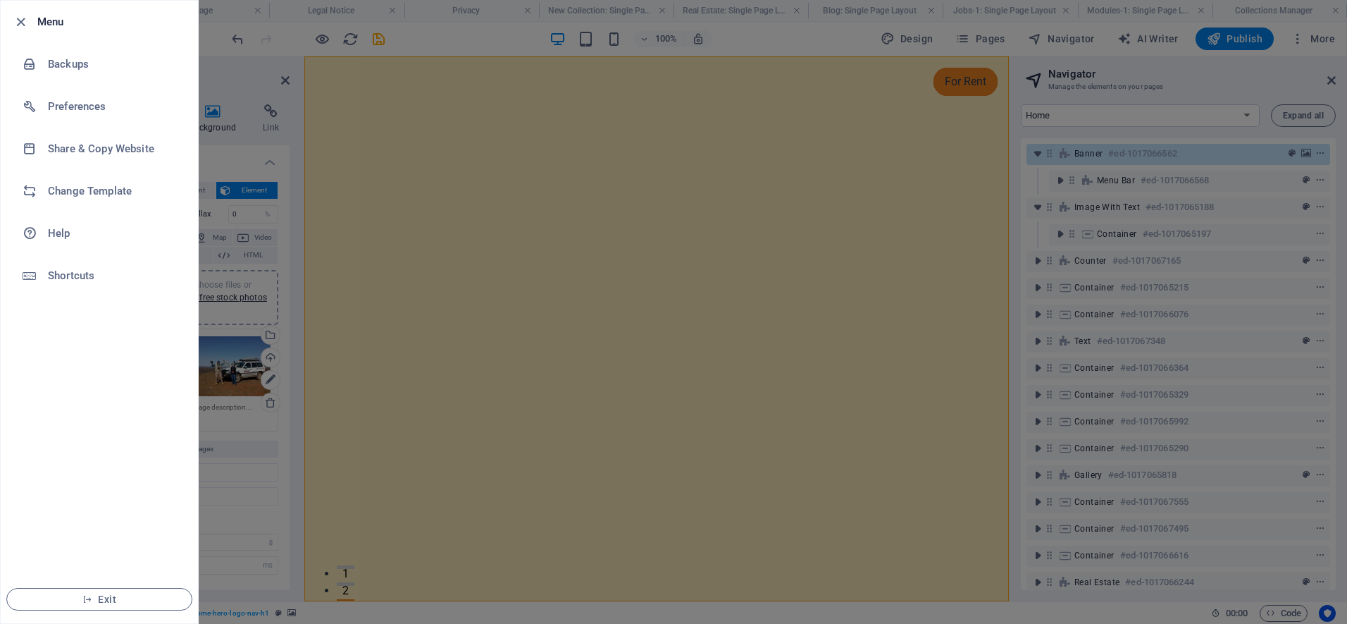
click at [50, 23] on h6 "Menu" at bounding box center [111, 21] width 149 height 17
click at [23, 23] on icon "button" at bounding box center [21, 22] width 16 height 16
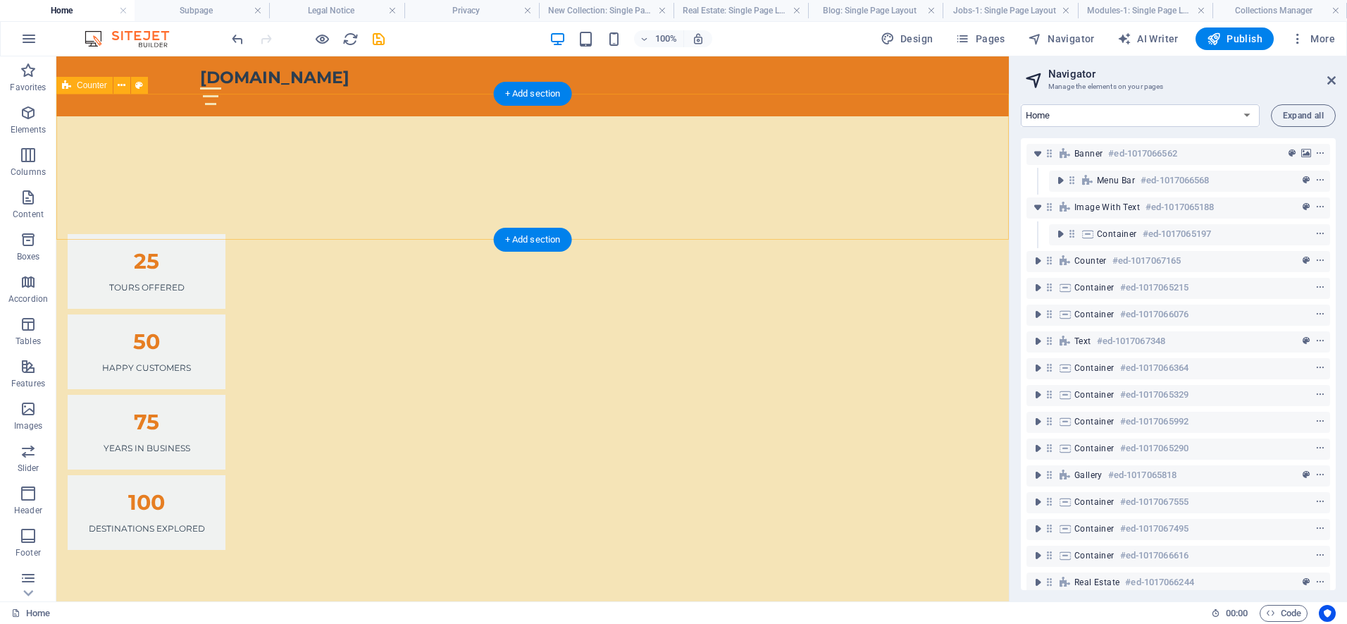
scroll to position [1065, 0]
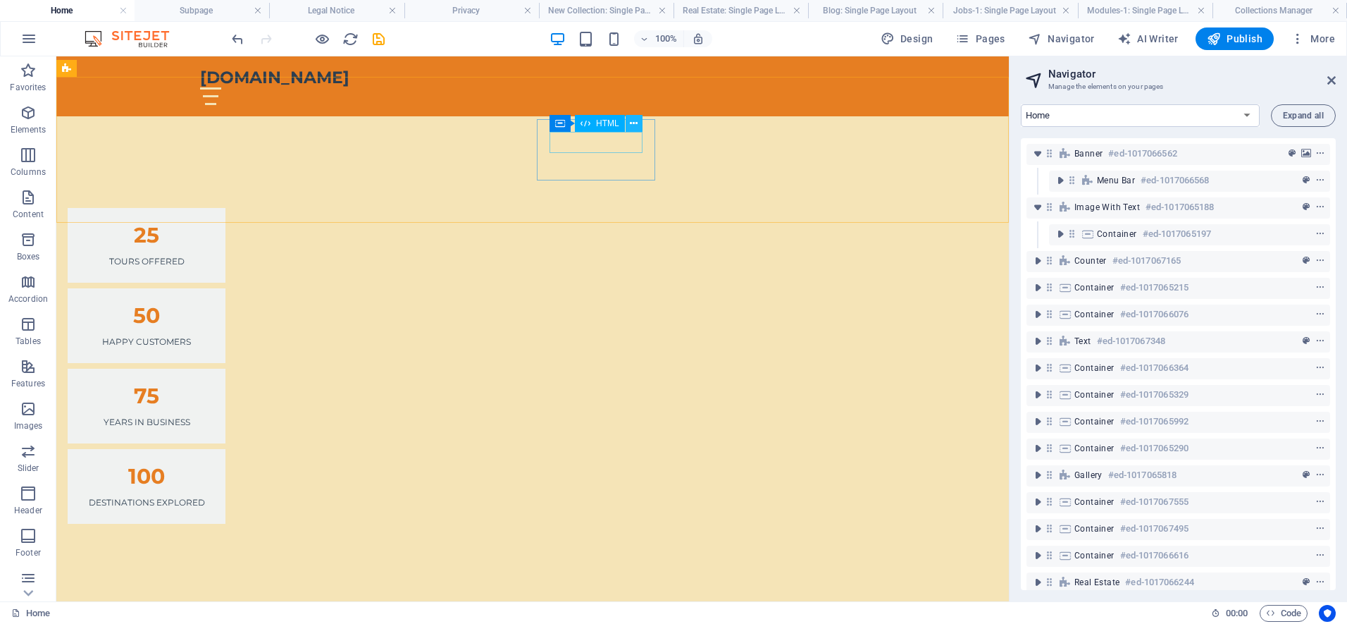
click at [631, 123] on icon at bounding box center [634, 123] width 8 height 15
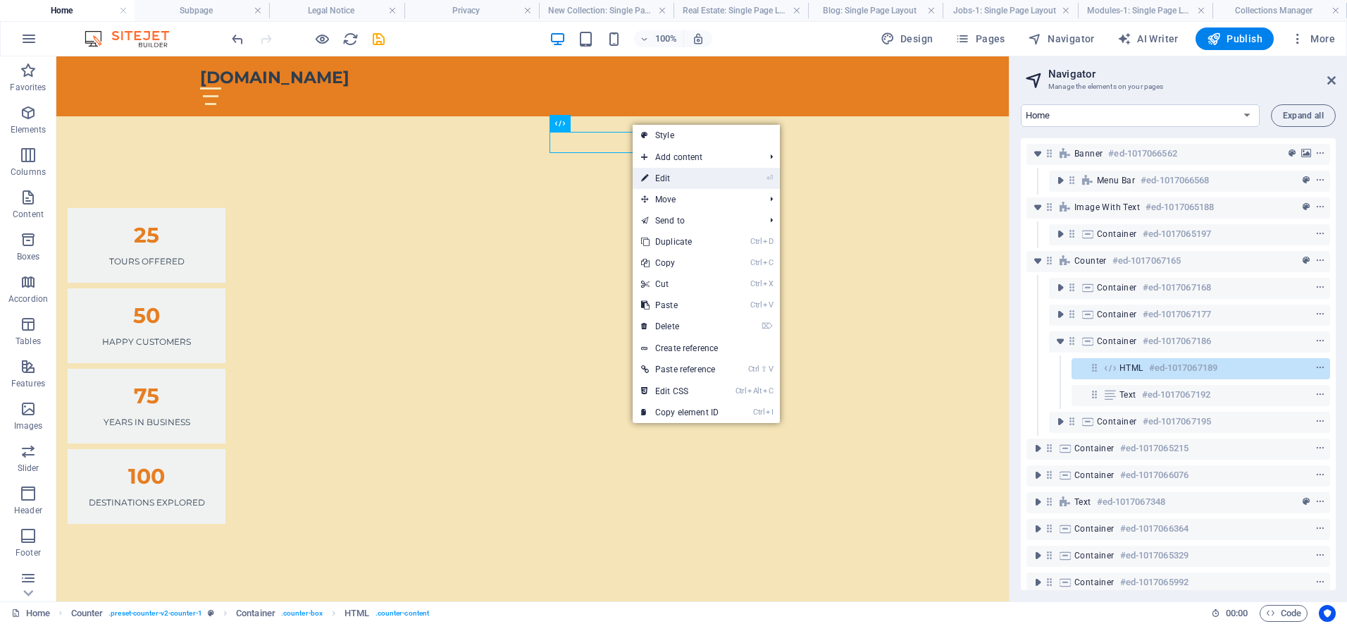
click at [652, 176] on link "⏎ Edit" at bounding box center [680, 178] width 94 height 21
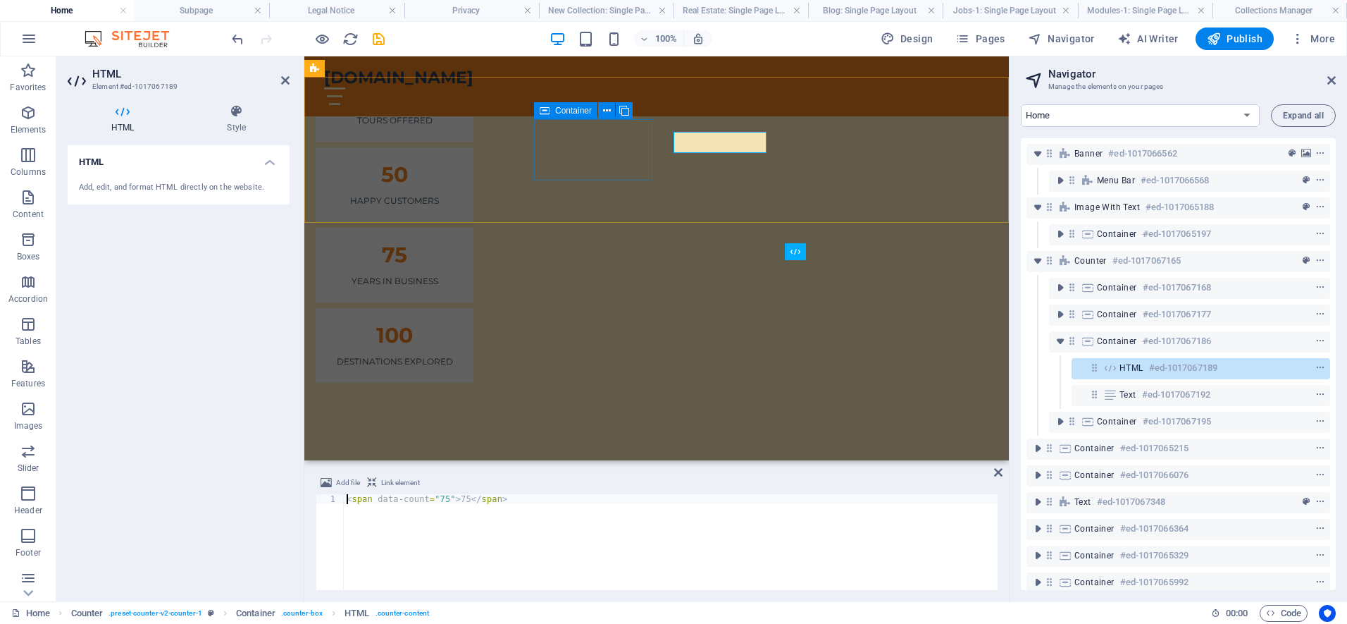
scroll to position [924, 0]
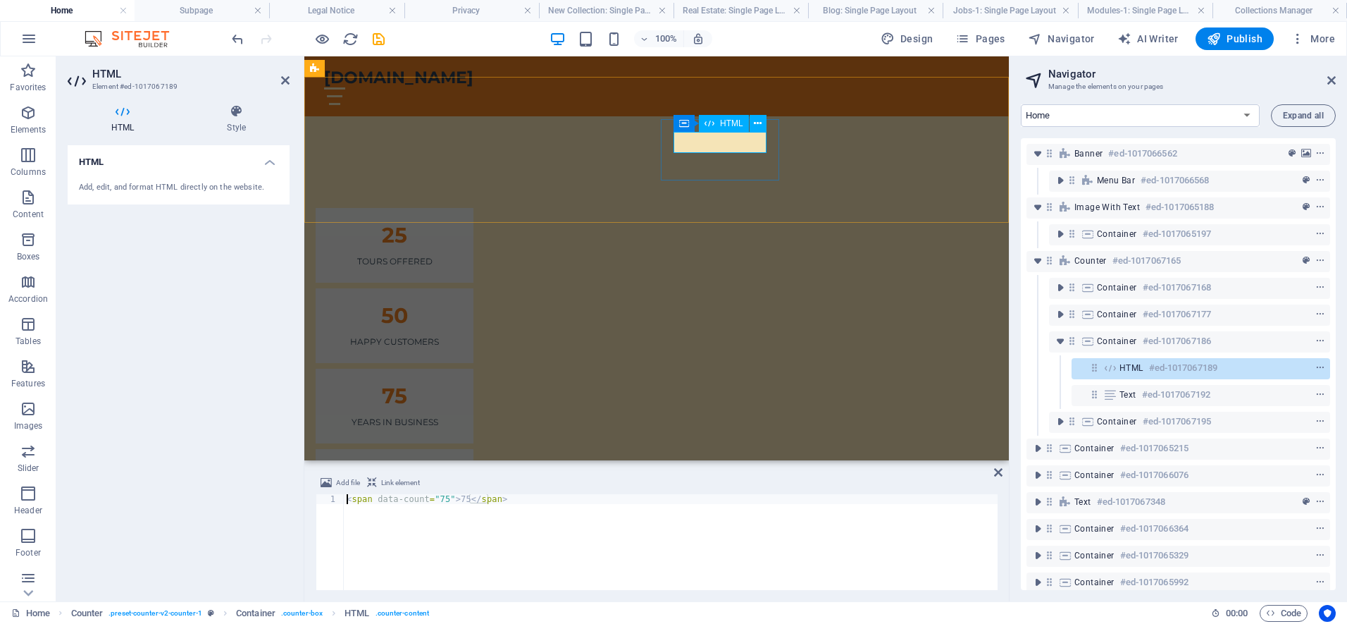
click at [457, 385] on div "75" at bounding box center [395, 395] width 124 height 21
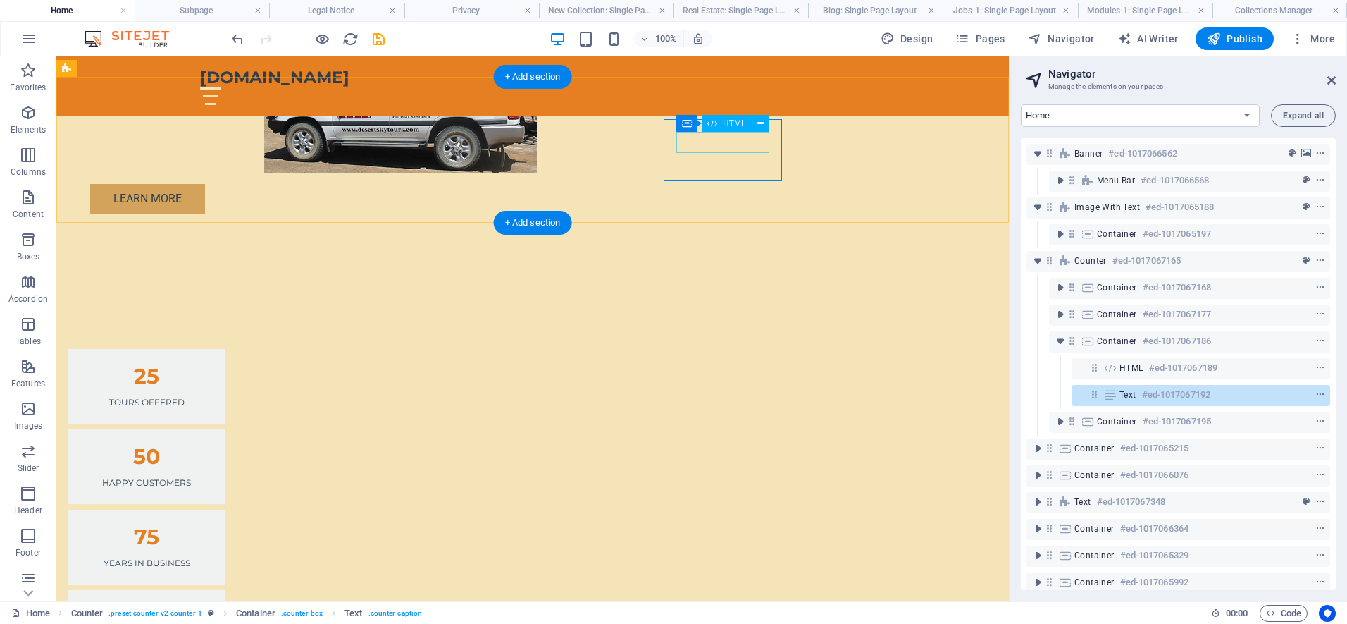
scroll to position [1065, 0]
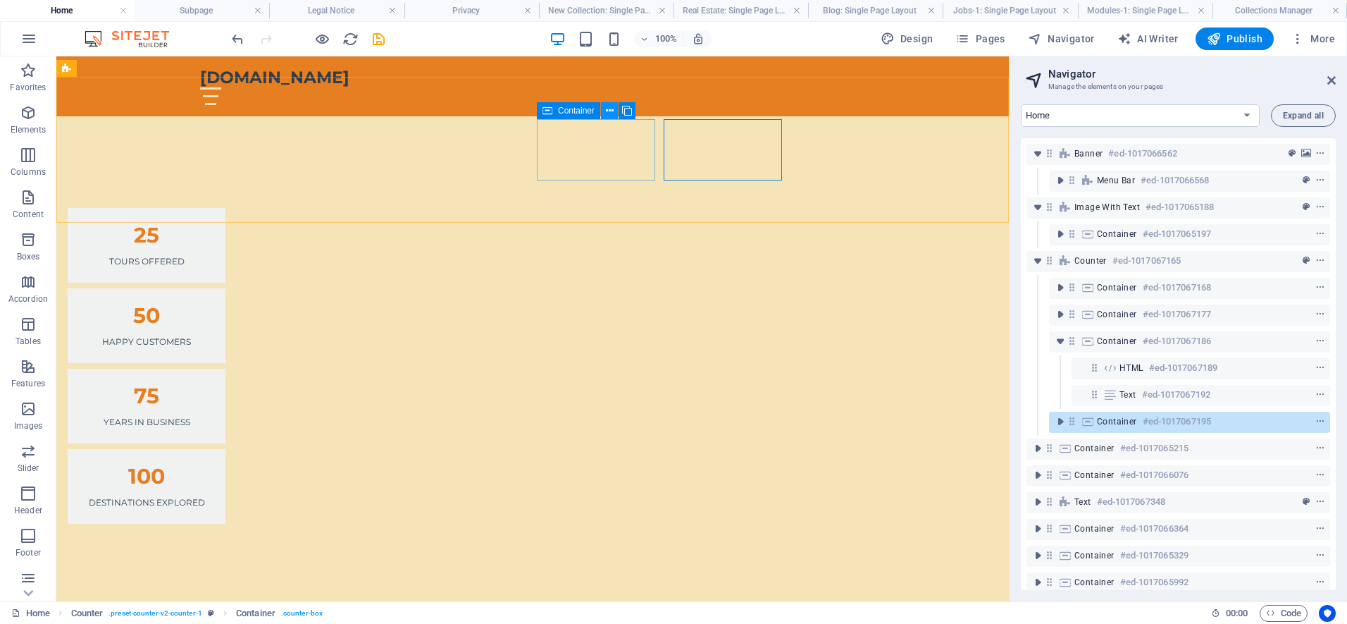
click at [612, 111] on icon at bounding box center [610, 111] width 8 height 15
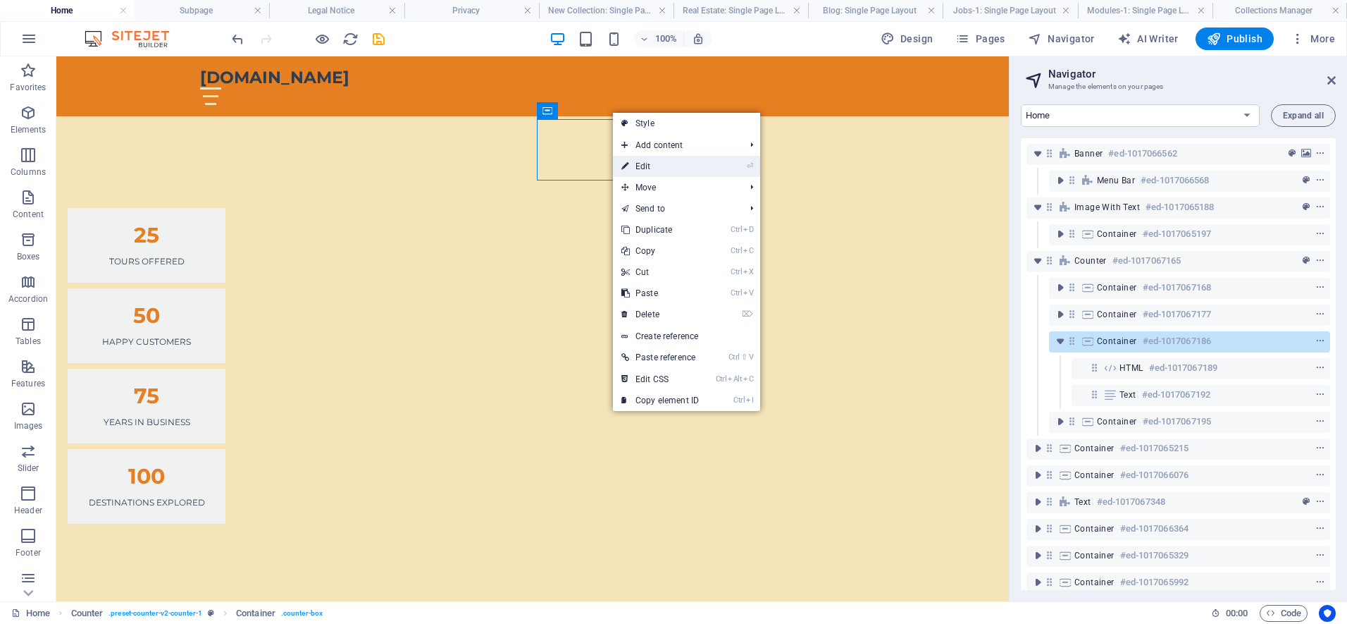
click at [634, 168] on link "⏎ Edit" at bounding box center [660, 166] width 94 height 21
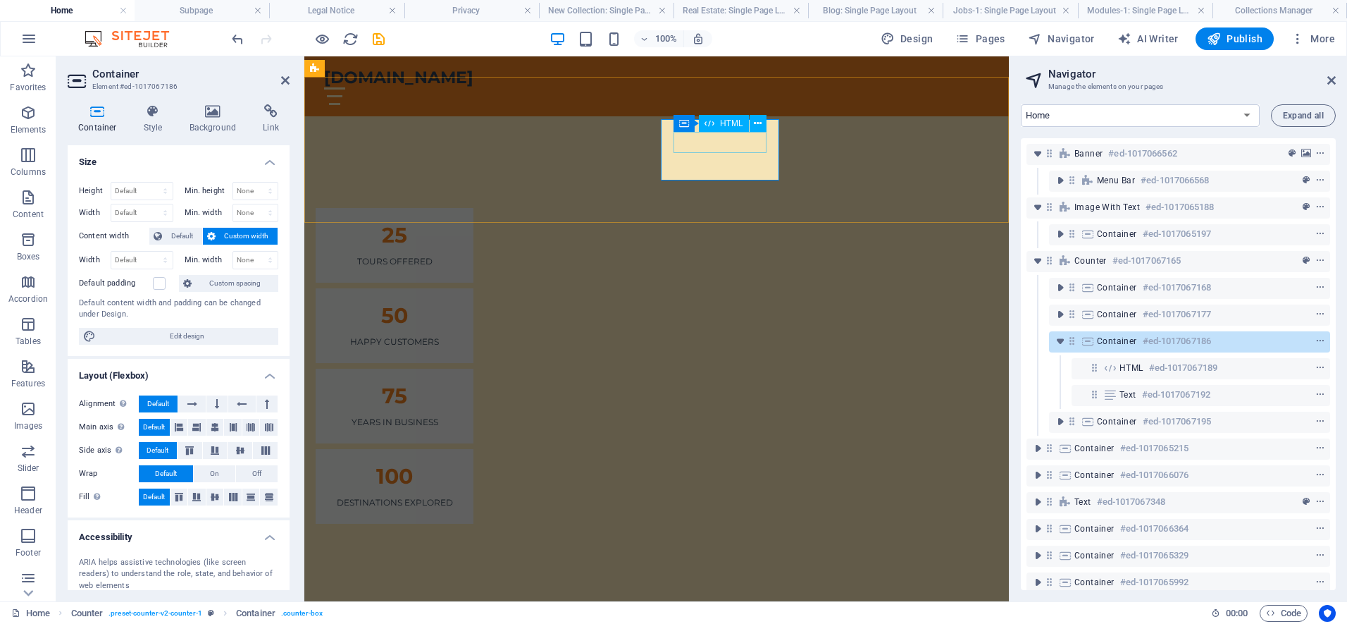
click at [457, 385] on div "75" at bounding box center [395, 395] width 124 height 21
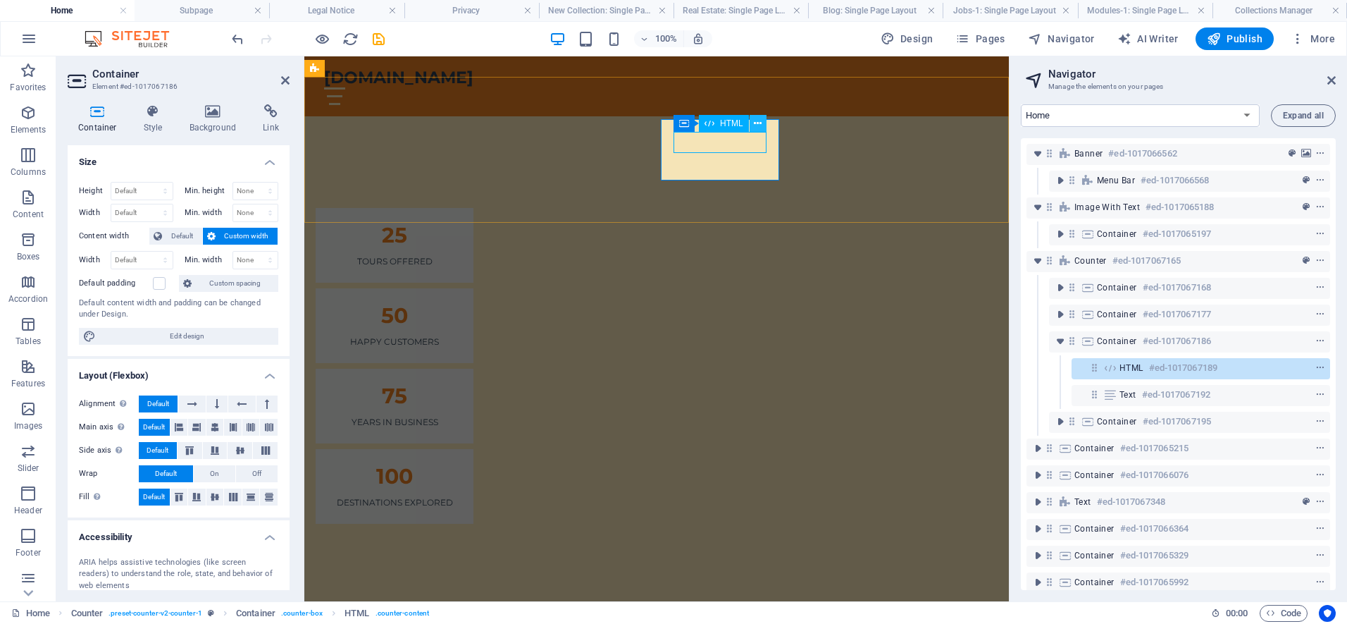
click at [757, 124] on icon at bounding box center [758, 123] width 8 height 15
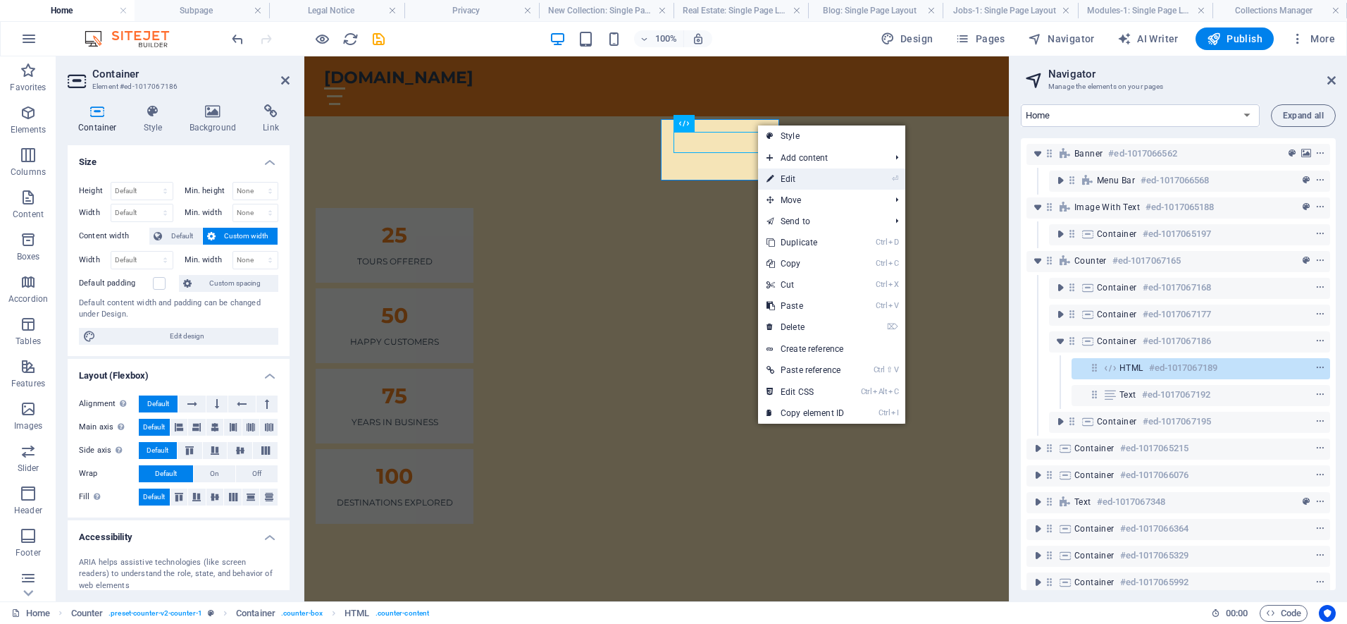
click at [777, 178] on link "⏎ Edit" at bounding box center [805, 178] width 94 height 21
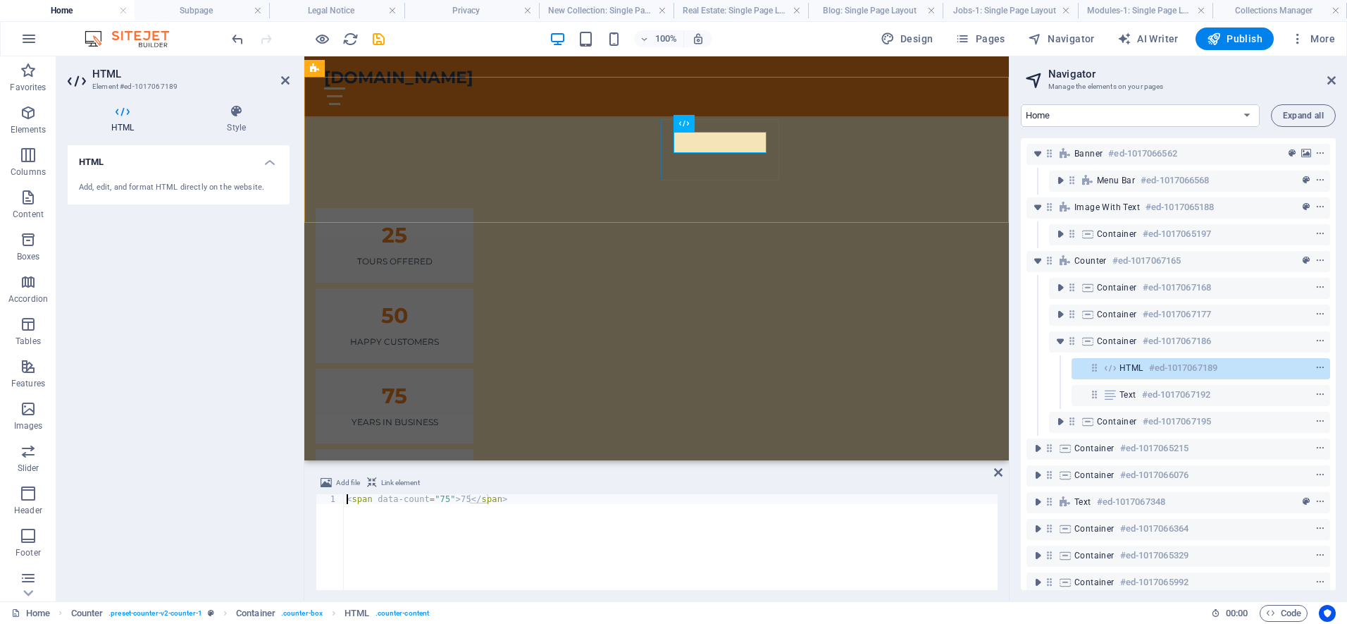
scroll to position [924, 0]
click at [457, 385] on div "75" at bounding box center [395, 395] width 124 height 21
click at [715, 125] on div "HTML" at bounding box center [724, 123] width 50 height 17
click at [457, 385] on div "75" at bounding box center [395, 395] width 124 height 21
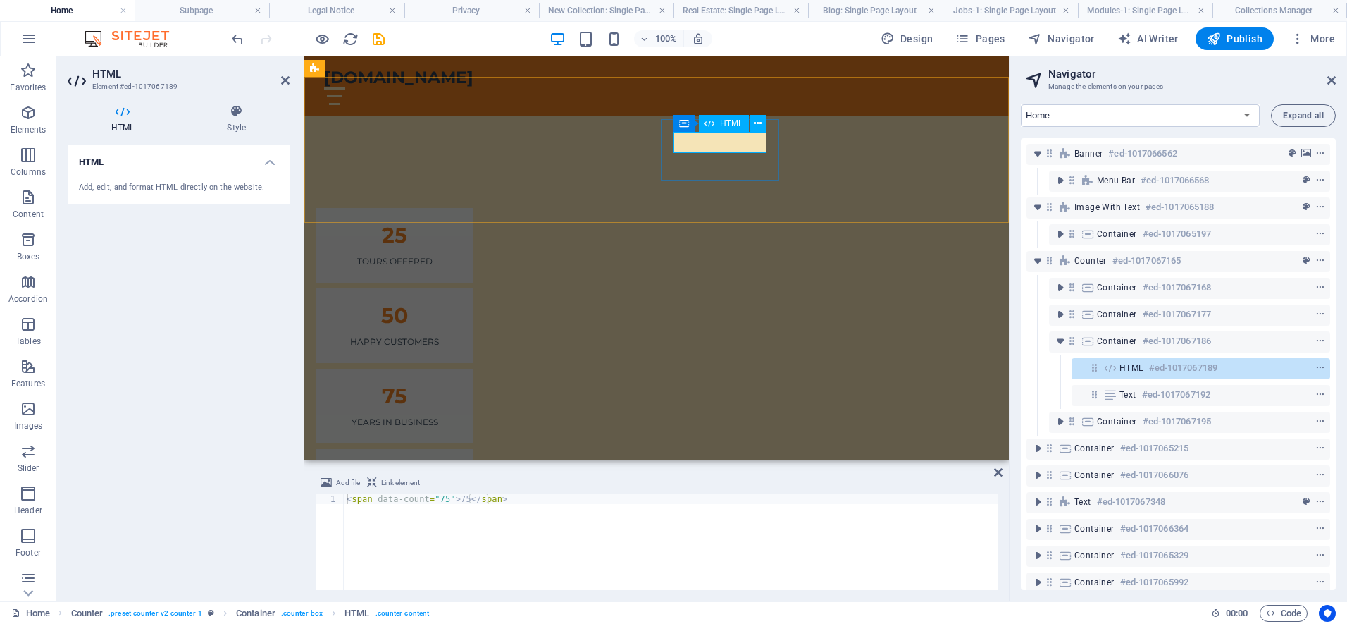
click at [457, 385] on div "75" at bounding box center [395, 395] width 124 height 21
click at [758, 124] on icon at bounding box center [758, 123] width 8 height 15
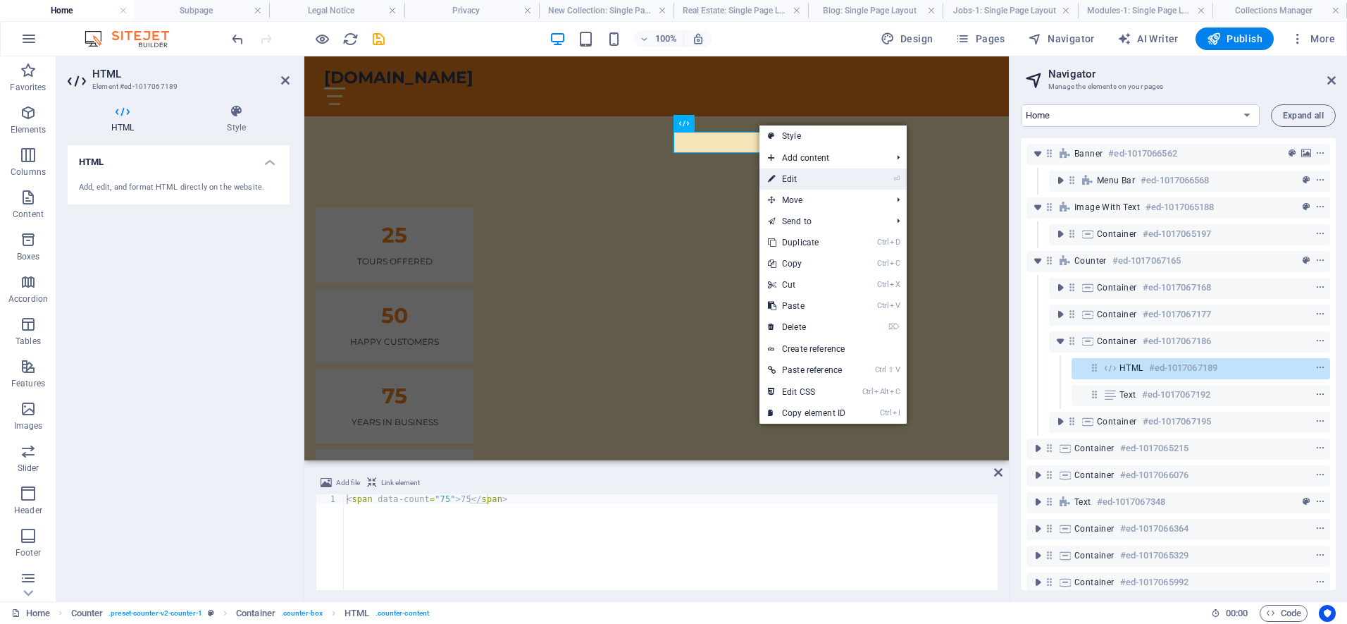
click at [787, 180] on link "⏎ Edit" at bounding box center [806, 178] width 94 height 21
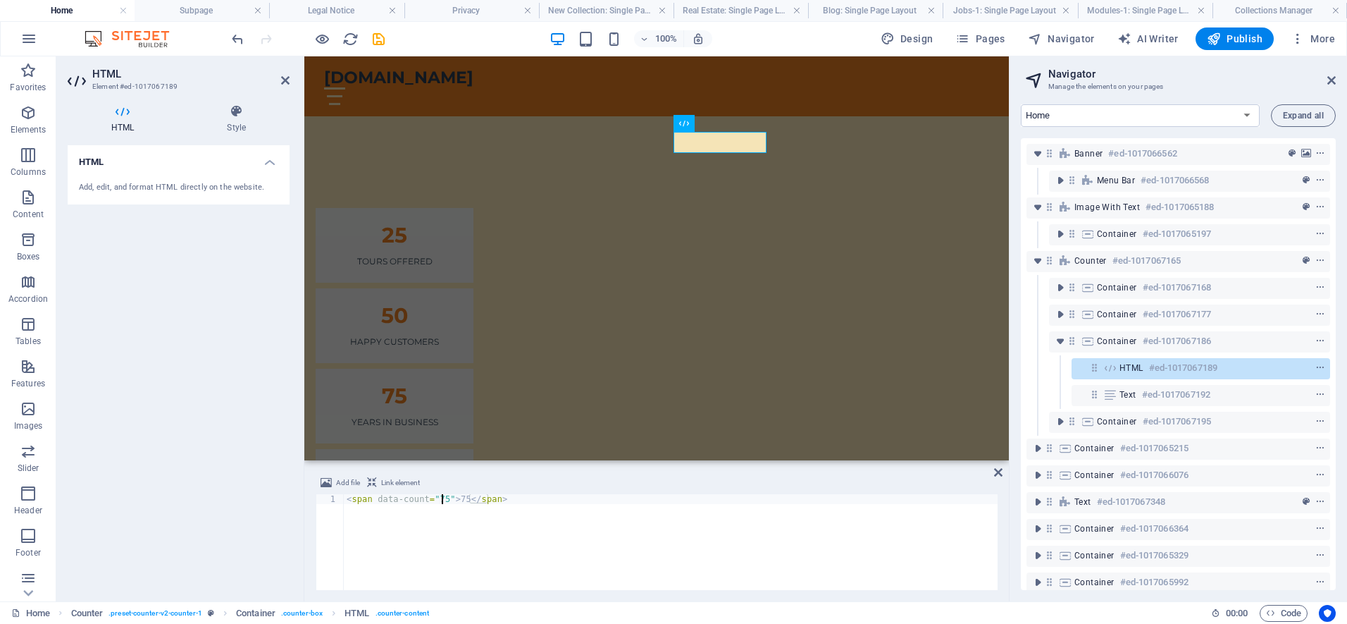
drag, startPoint x: 440, startPoint y: 499, endPoint x: 423, endPoint y: 495, distance: 17.3
click at [440, 498] on div "< span data-count = "75" > 75 </ span >" at bounding box center [671, 552] width 654 height 116
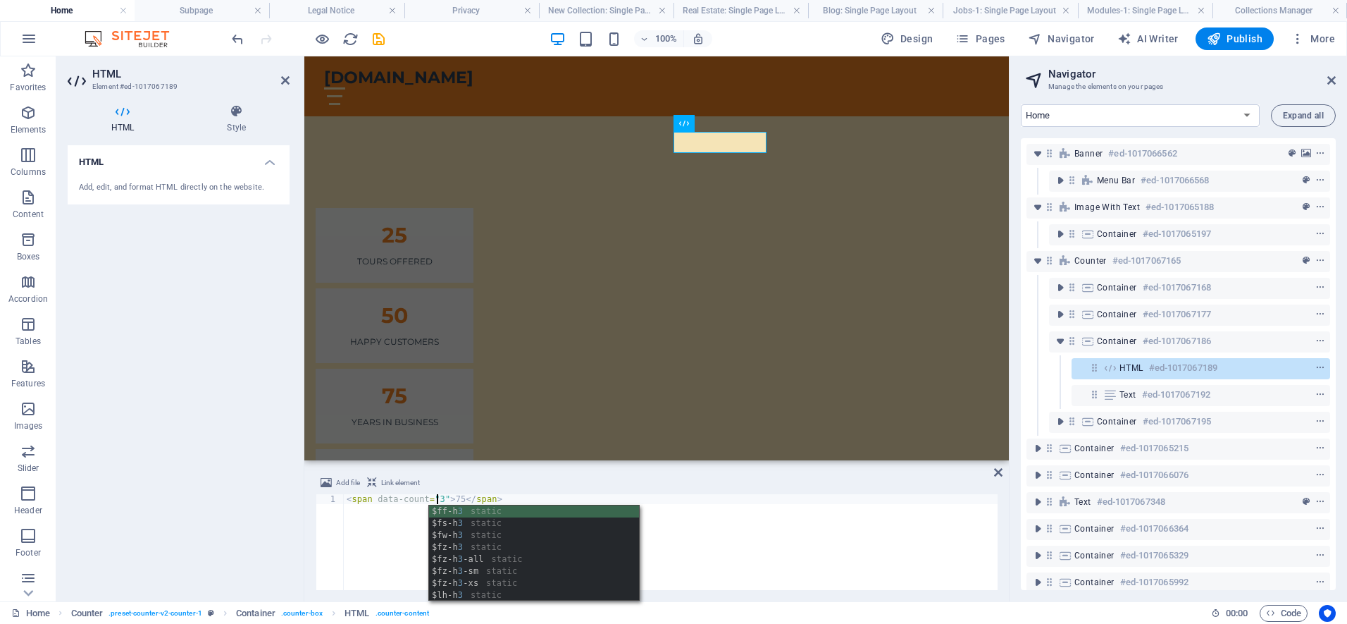
scroll to position [0, 7]
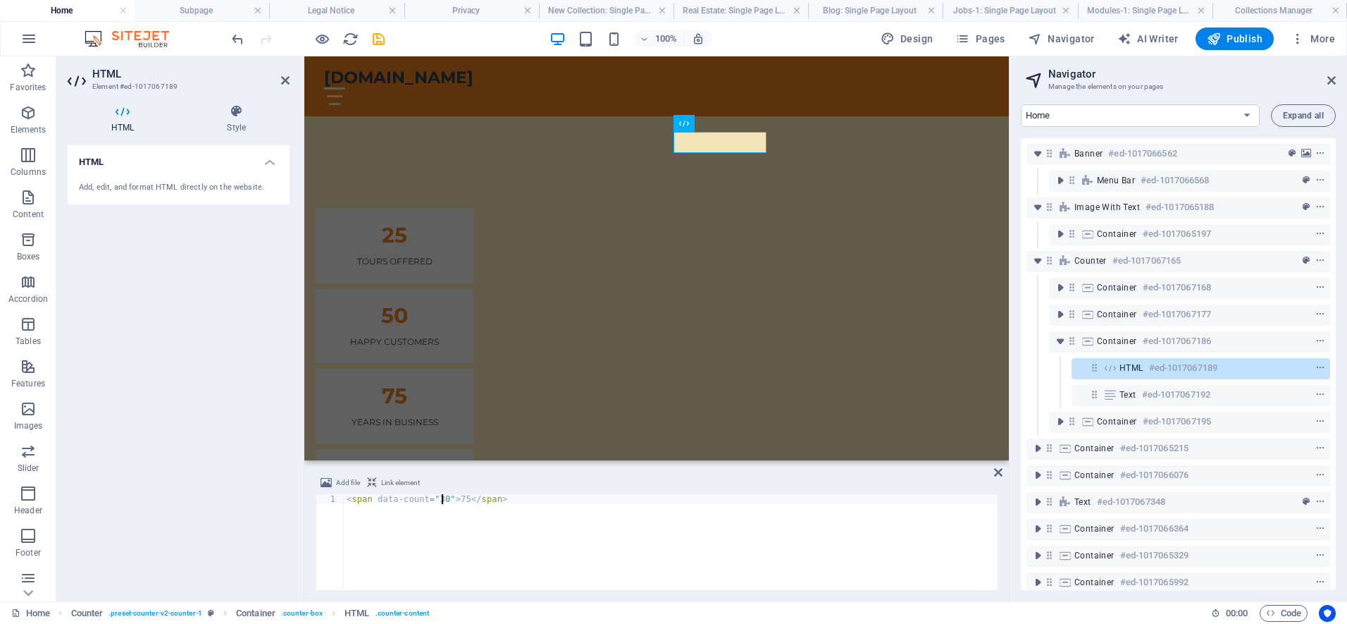
click at [460, 500] on div "< span data-count = "30" > 75 </ span >" at bounding box center [671, 552] width 654 height 116
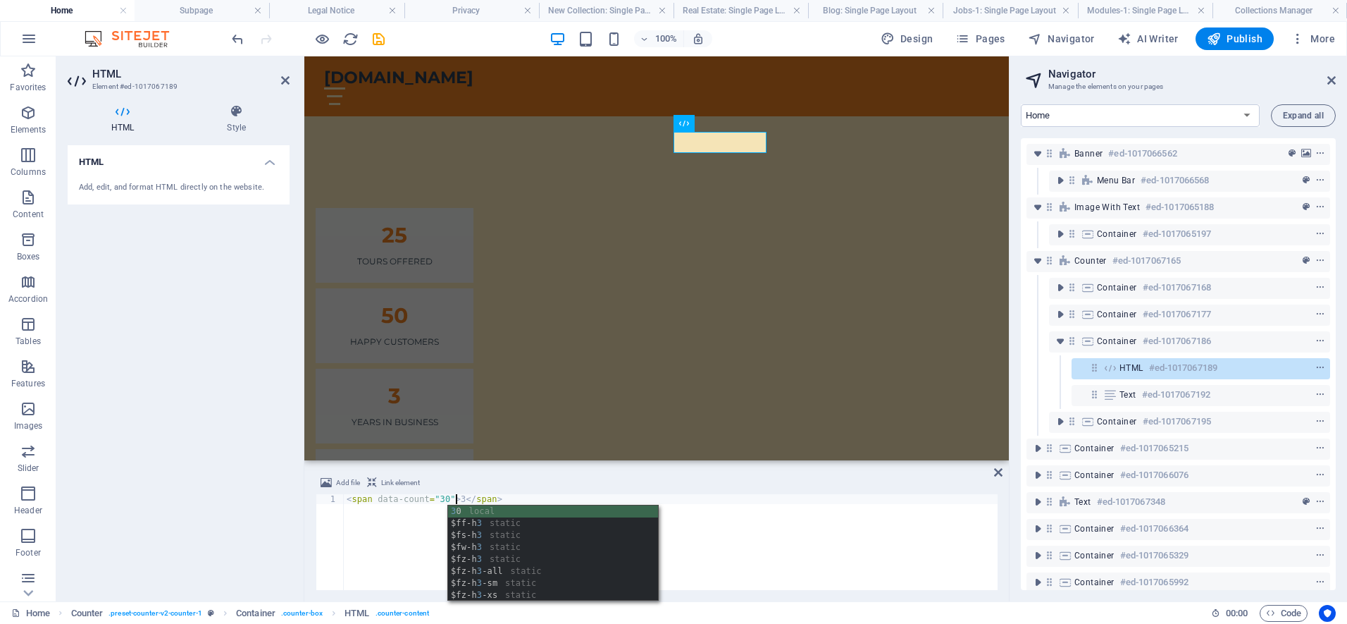
scroll to position [0, 9]
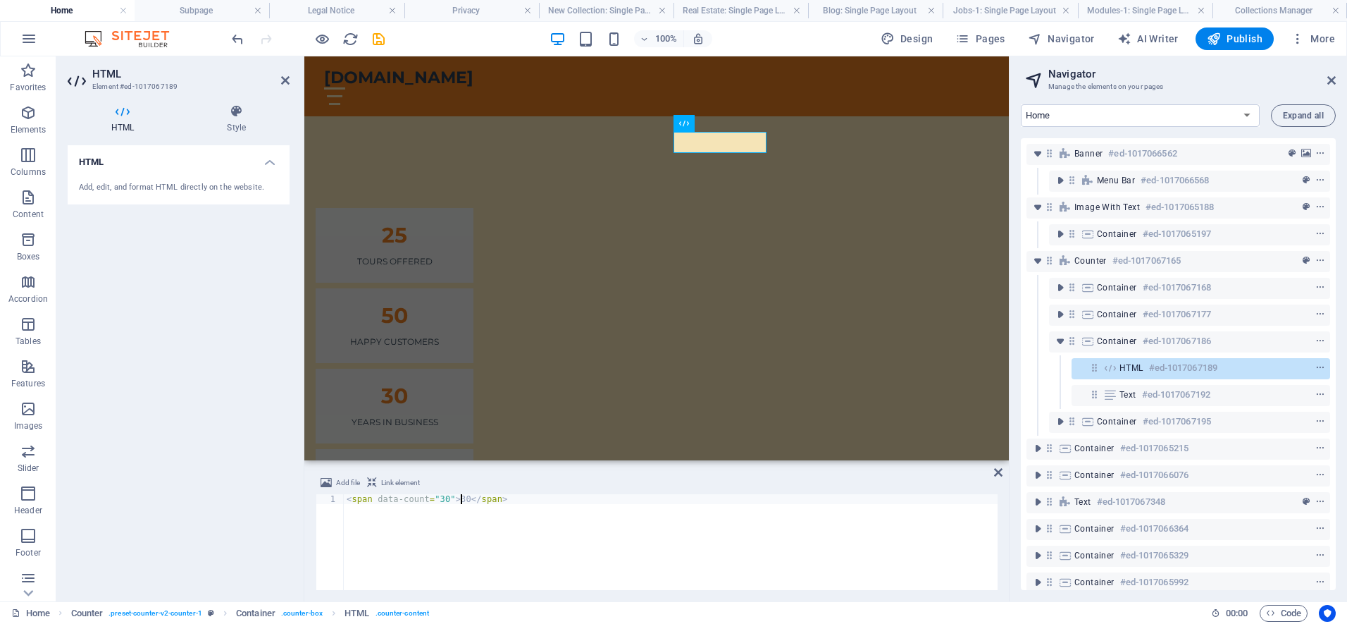
click at [814, 514] on div "< span data-count = "30" > 30 </ span >" at bounding box center [671, 552] width 654 height 116
type textarea "<span data-count="30">30</span>"
click at [1026, 162] on div "Banner #ed-1017066562 Menu Bar #ed-1017066568 Image with text #ed-1017065188 Co…" at bounding box center [1178, 364] width 315 height 452
click at [743, 44] on div "100% Design Pages Navigator AI Writer Publish More" at bounding box center [785, 38] width 1112 height 23
click at [813, 532] on div "< span data-count = "30" > 30 </ span >" at bounding box center [671, 552] width 654 height 116
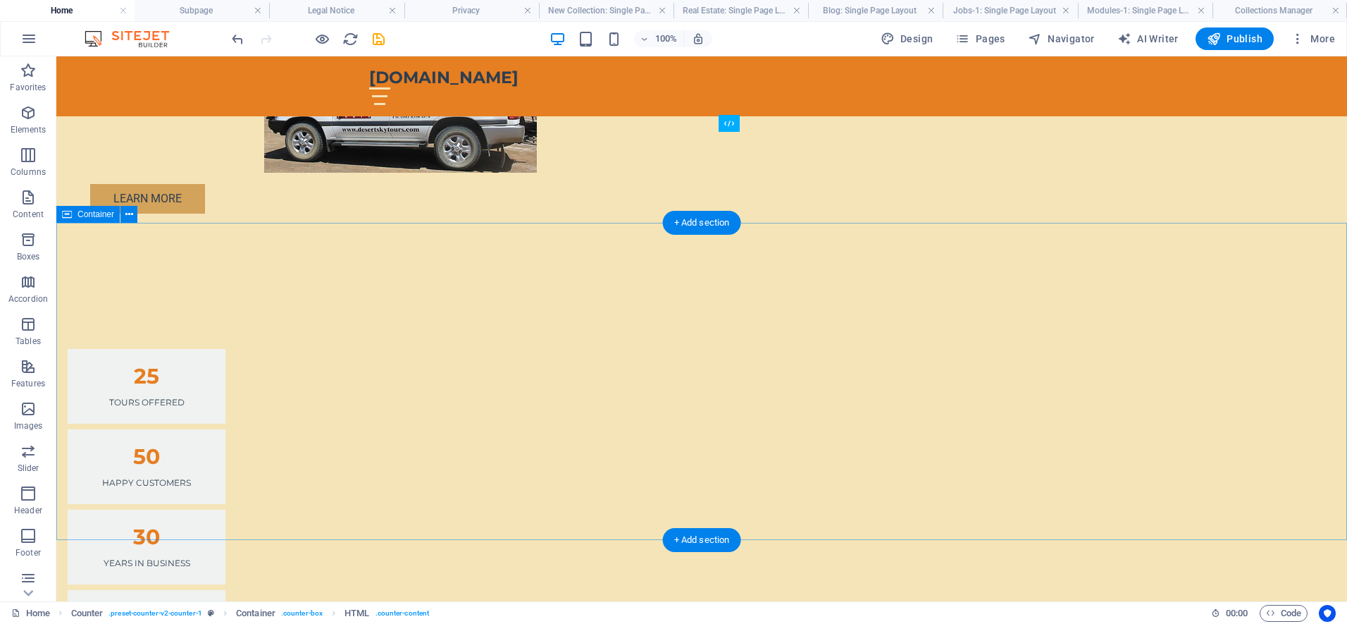
scroll to position [1065, 0]
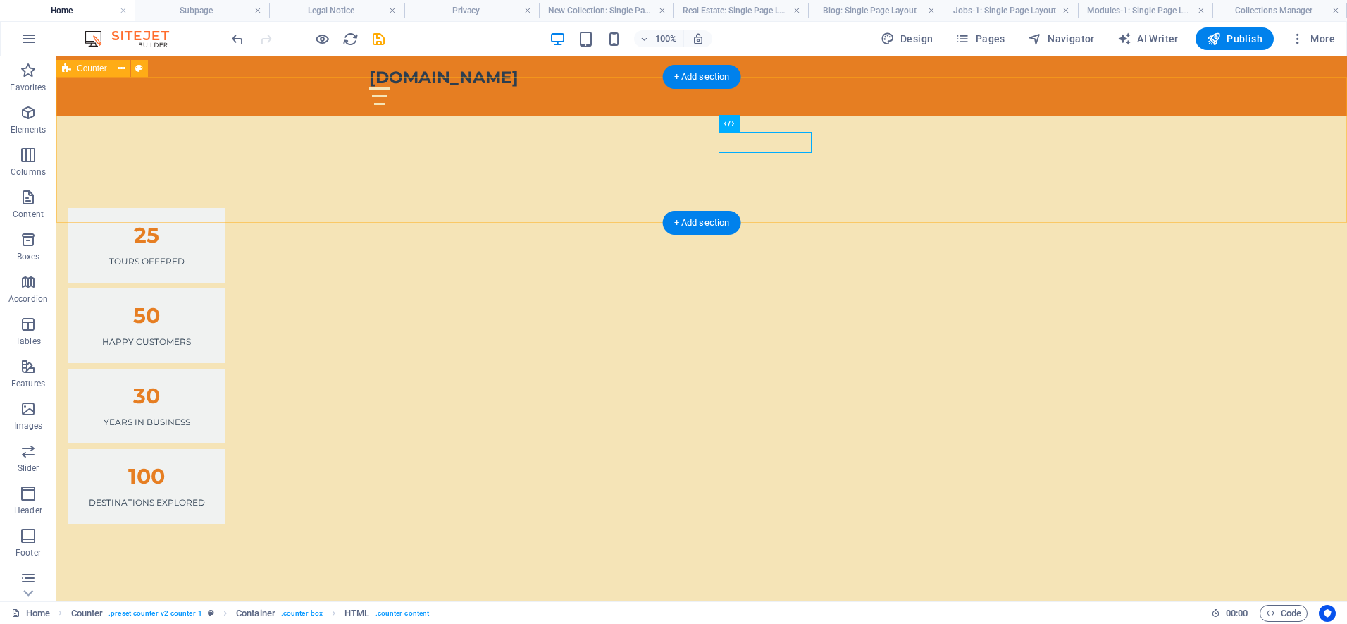
click at [979, 151] on div "25 Tours Offered 50 Happy Customers 30 Years in Business 100 Destinations Explo…" at bounding box center [701, 365] width 1291 height 428
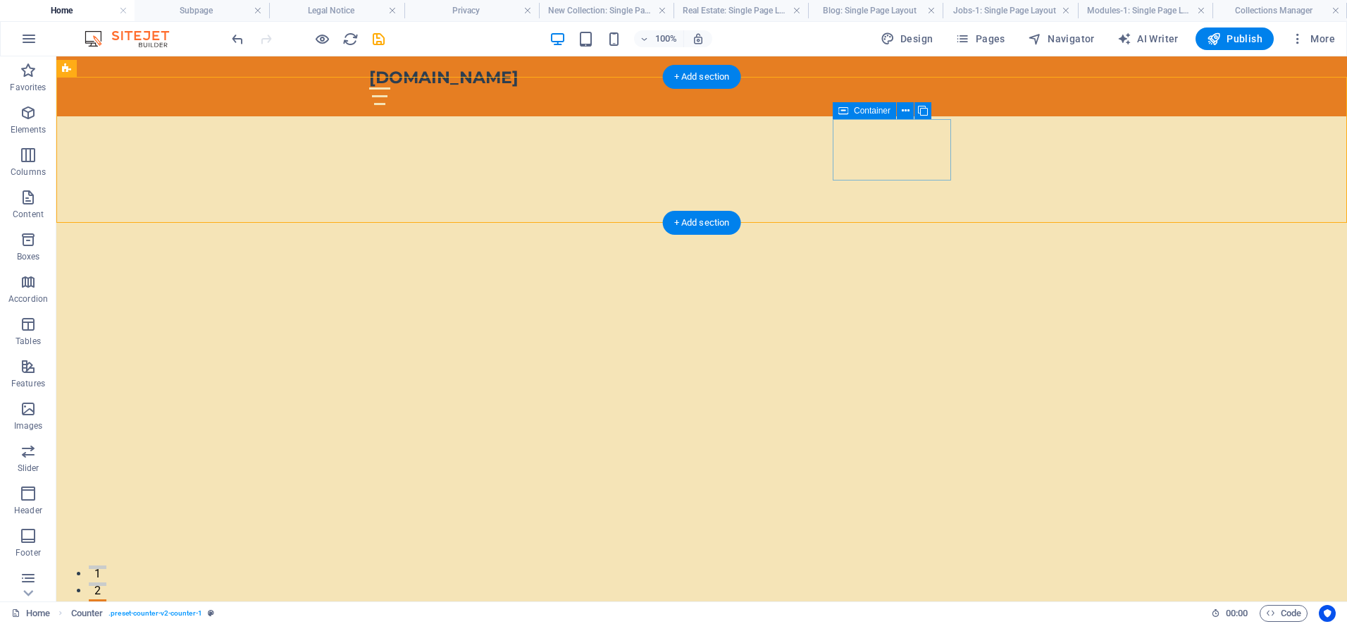
scroll to position [1065, 0]
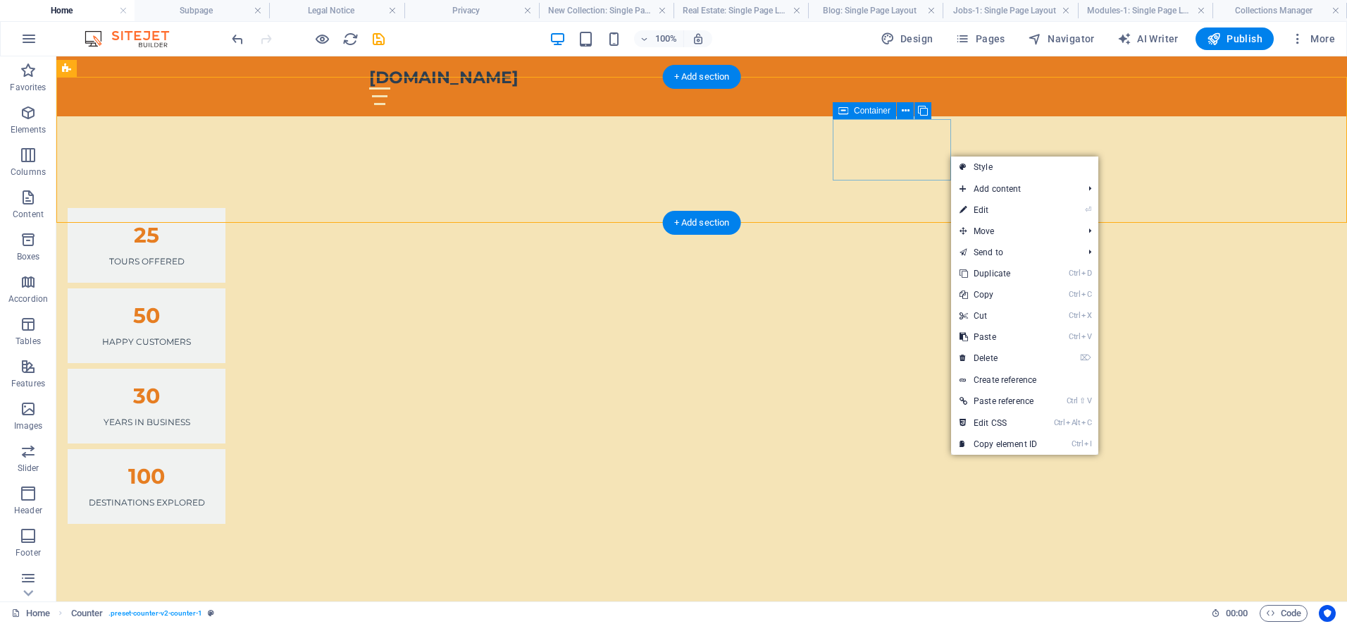
click at [225, 449] on div "100 Destinations Explored" at bounding box center [147, 486] width 158 height 75
click at [702, 155] on div "25 Tours Offered 50 Happy Customers 30 Years in Business 100 Destinations Explo…" at bounding box center [701, 365] width 1291 height 428
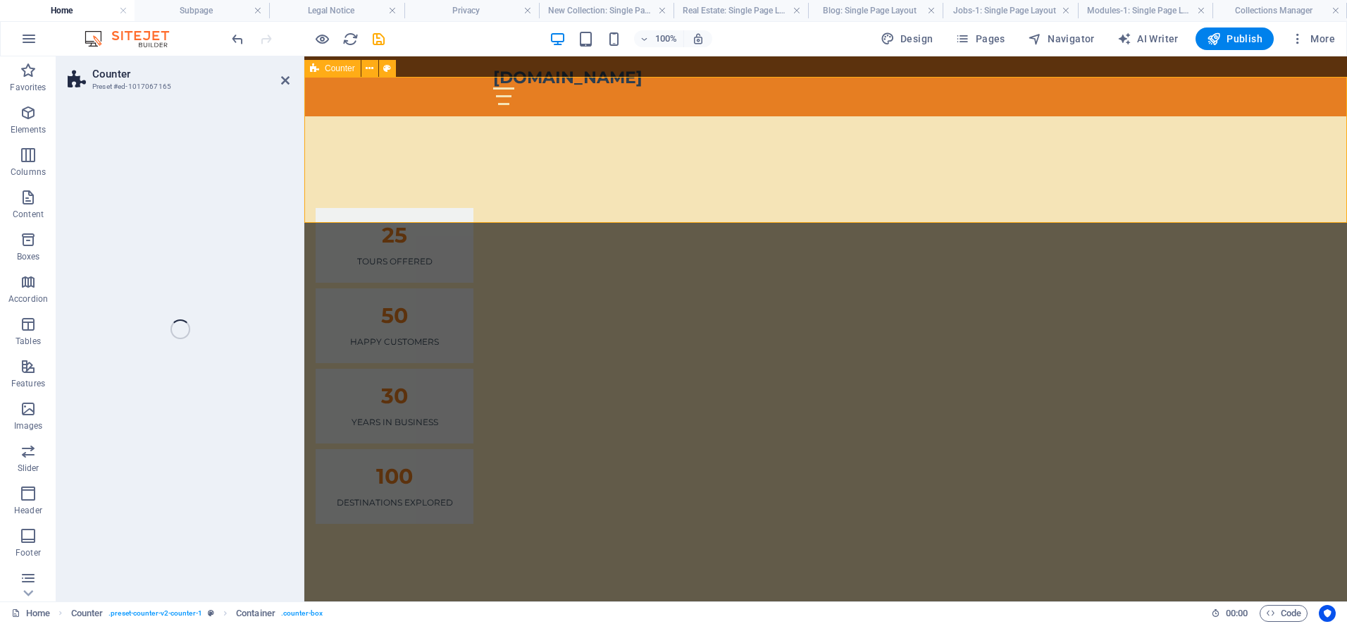
click at [950, 155] on div "25 Tours Offered 50 Happy Customers 30 Years in Business 100 Destinations Explo…" at bounding box center [825, 365] width 1043 height 428
click at [1213, 156] on div "25 Tours Offered 50 Happy Customers 30 Years in Business 100 Destinations Explo…" at bounding box center [825, 365] width 1043 height 428
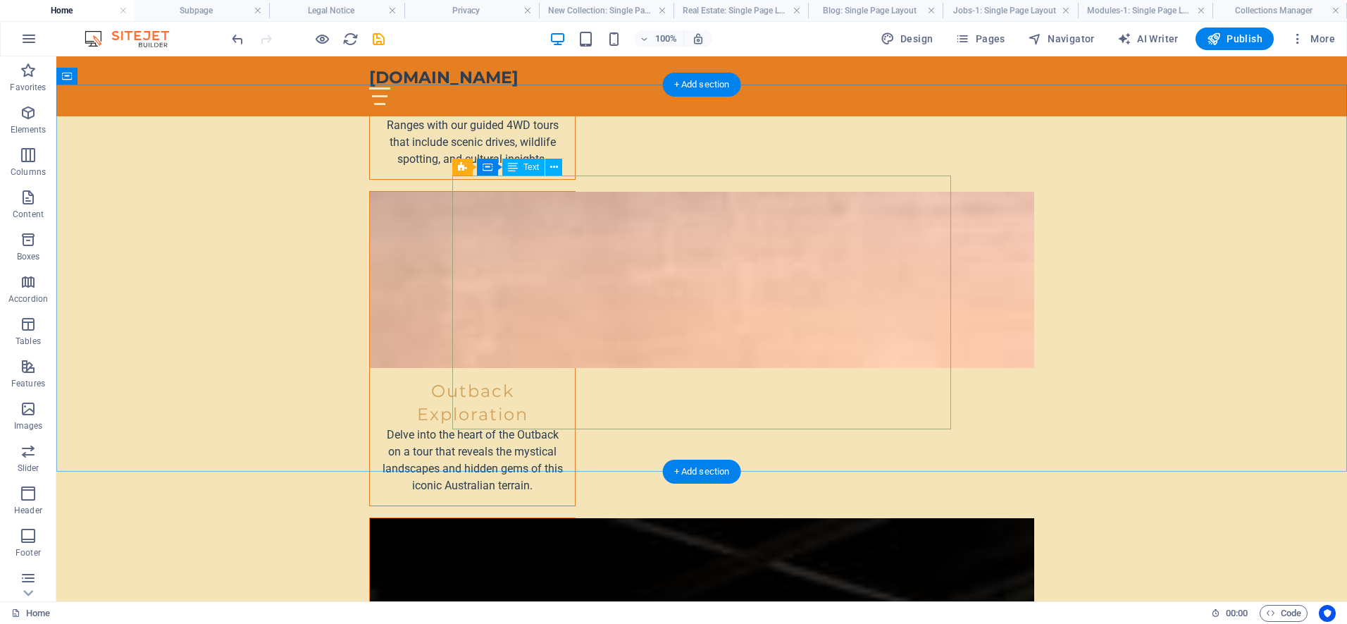
scroll to position [2190, 0]
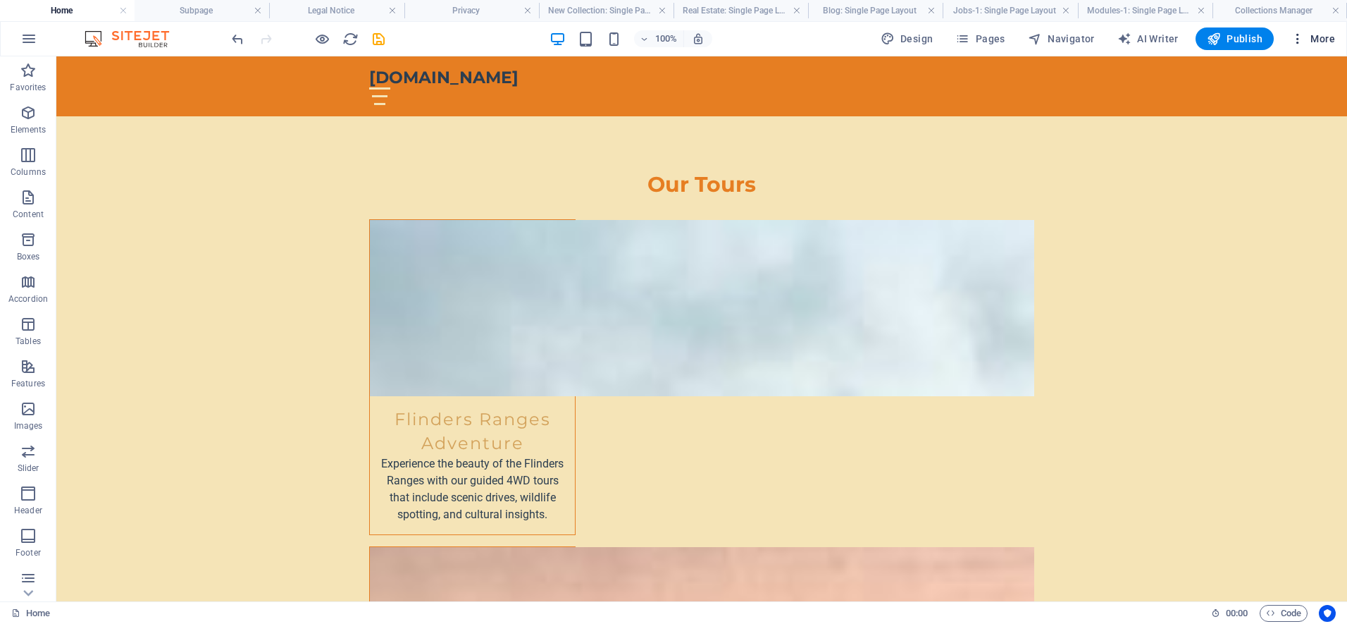
click at [1301, 41] on icon "button" at bounding box center [1298, 39] width 14 height 14
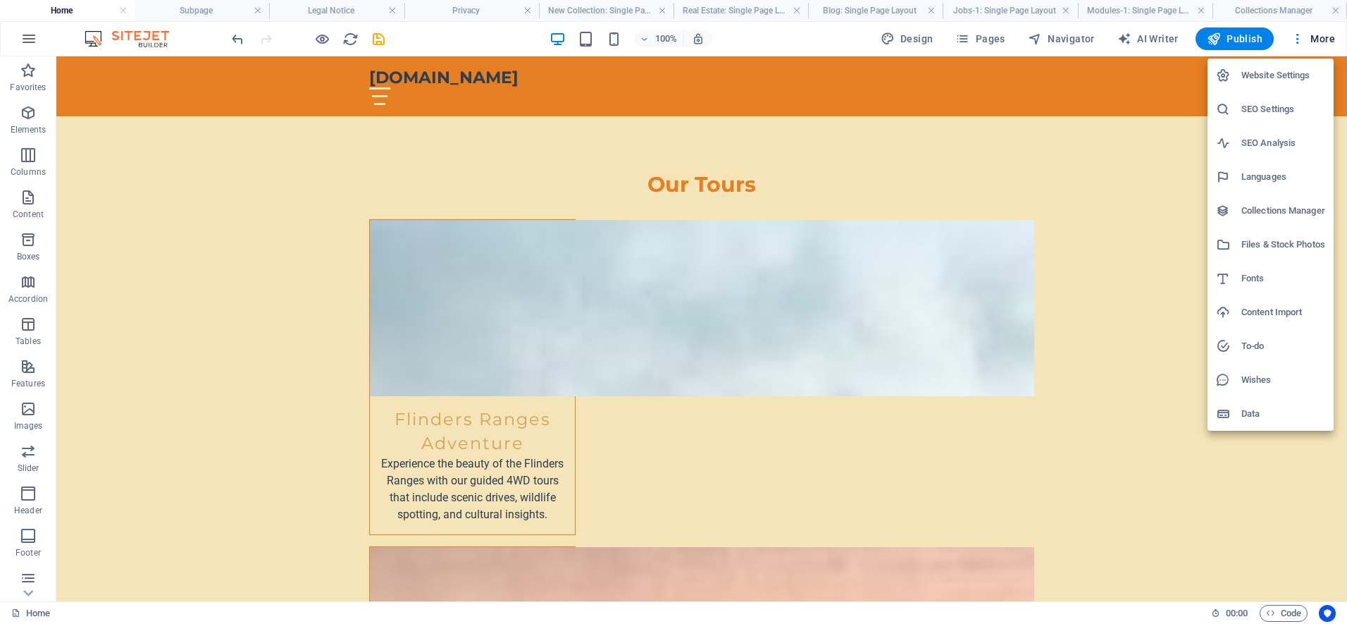
click at [1322, 45] on div at bounding box center [673, 312] width 1347 height 624
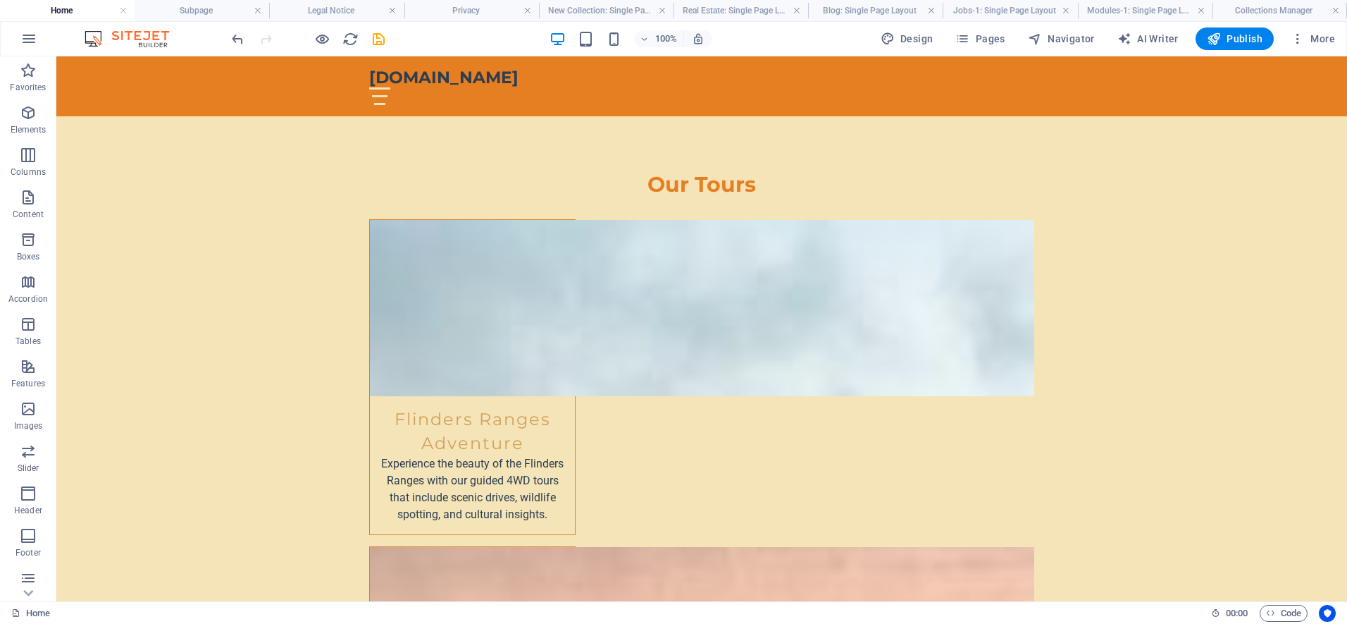
click at [1322, 42] on span "More" at bounding box center [1313, 39] width 44 height 14
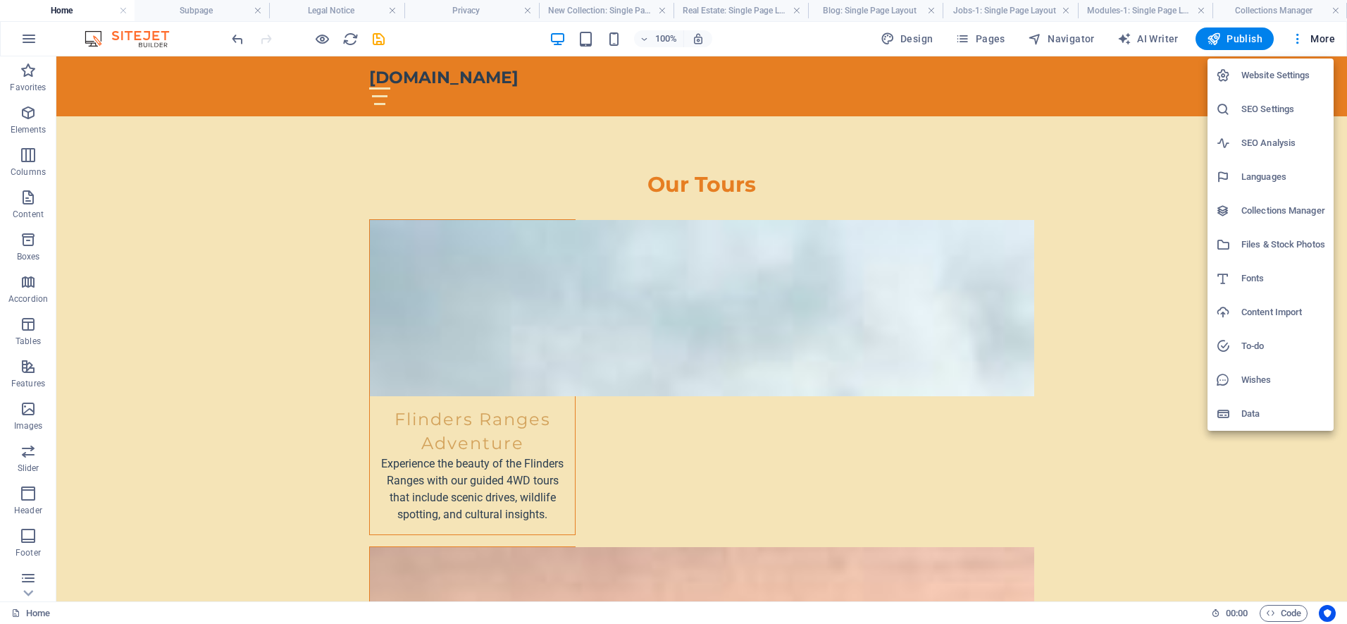
click at [1298, 44] on div at bounding box center [673, 312] width 1347 height 624
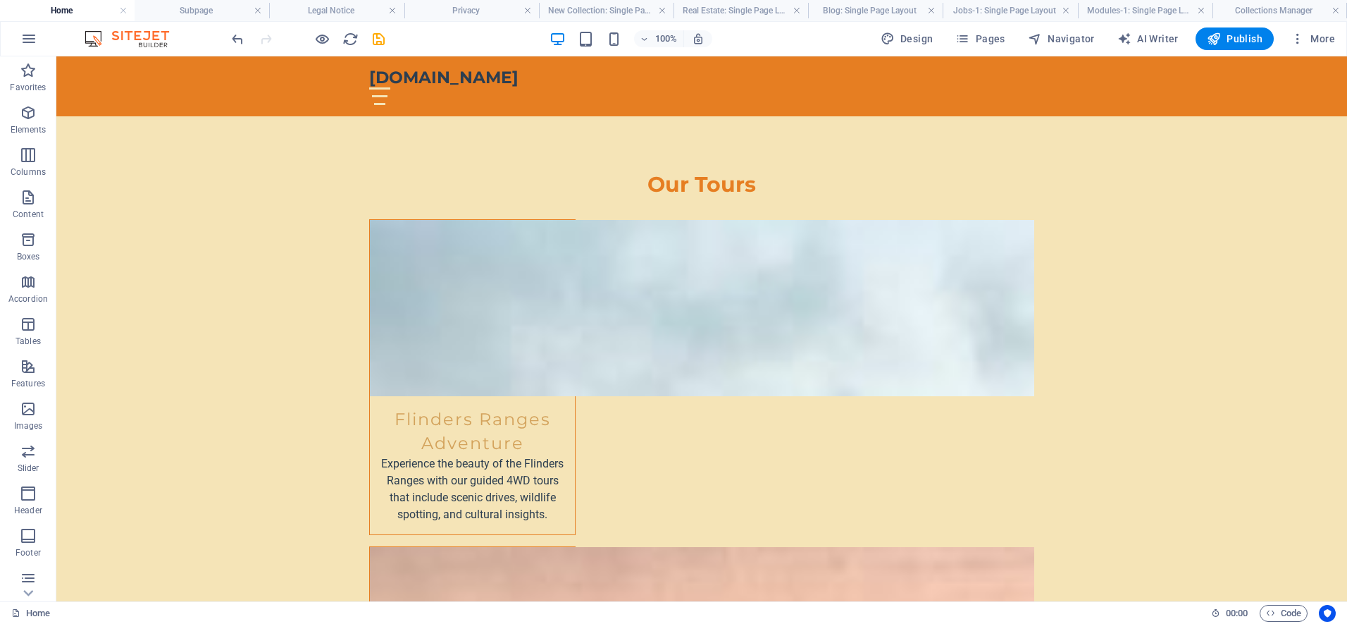
click at [1298, 44] on icon "button" at bounding box center [1298, 39] width 14 height 14
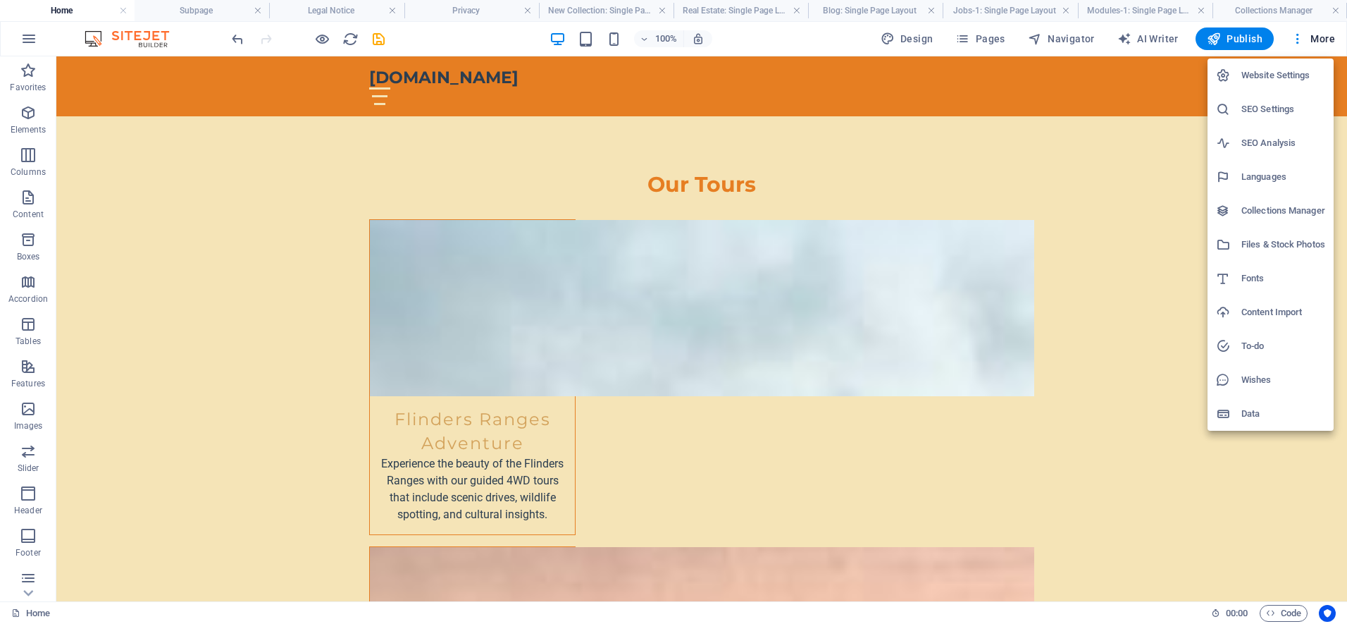
click at [1298, 44] on div at bounding box center [673, 312] width 1347 height 624
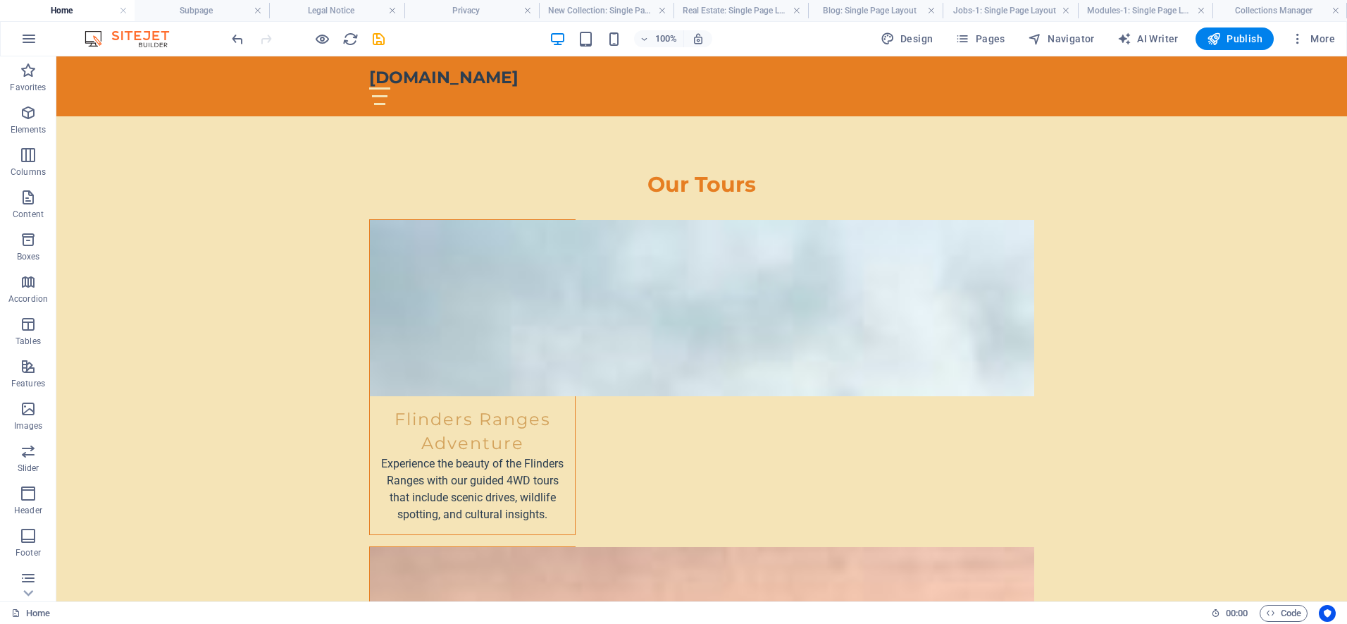
click at [54, 13] on h4 "Home" at bounding box center [67, 10] width 135 height 15
click at [56, 5] on h4 "Home" at bounding box center [67, 10] width 135 height 15
click at [29, 35] on icon "button" at bounding box center [28, 38] width 17 height 17
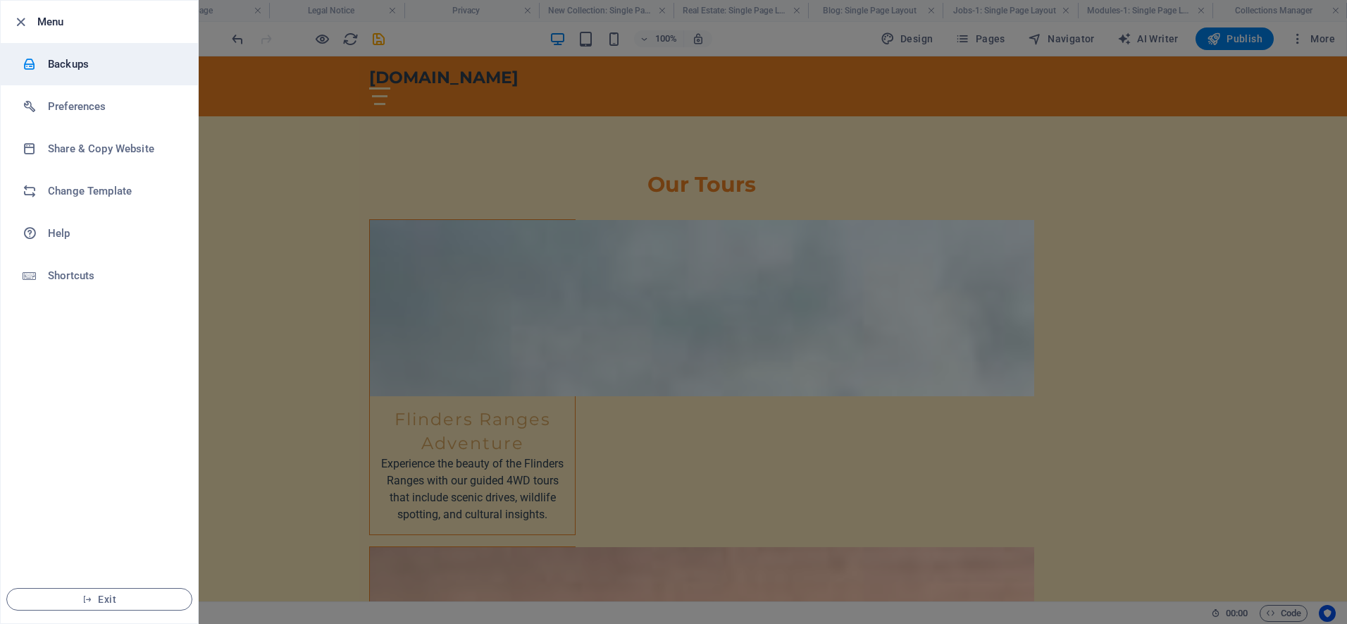
click at [46, 66] on div at bounding box center [35, 64] width 25 height 14
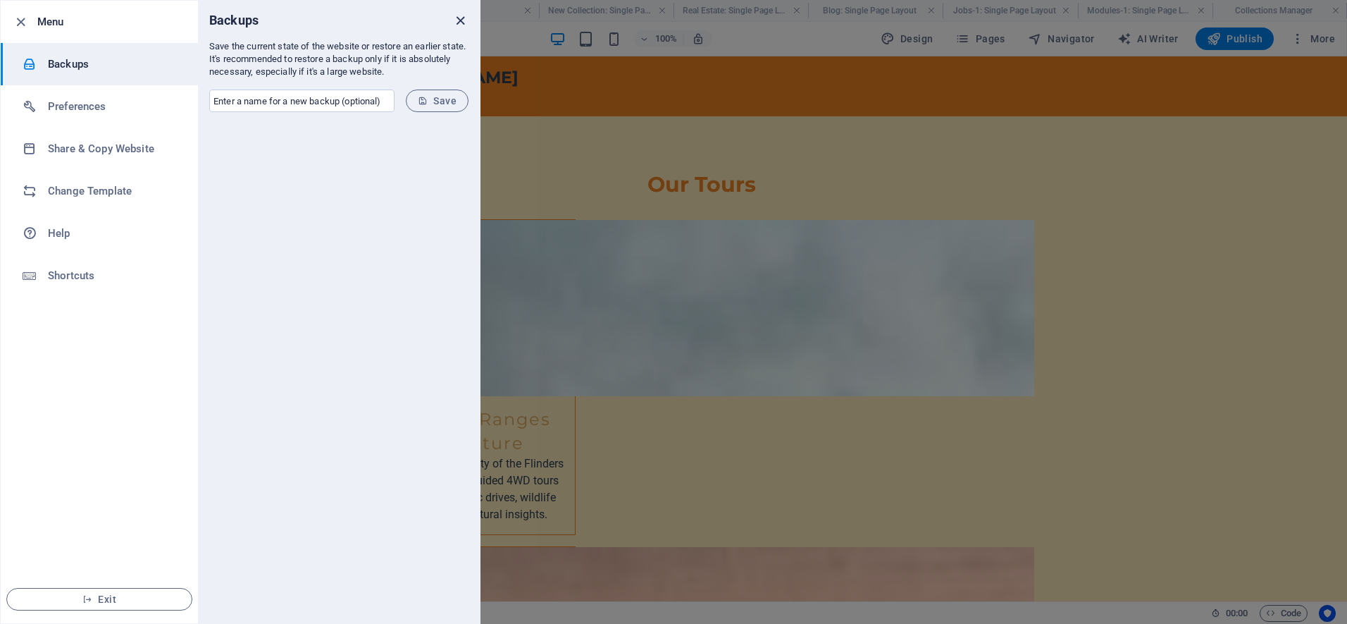
click at [456, 18] on icon "close" at bounding box center [460, 21] width 16 height 16
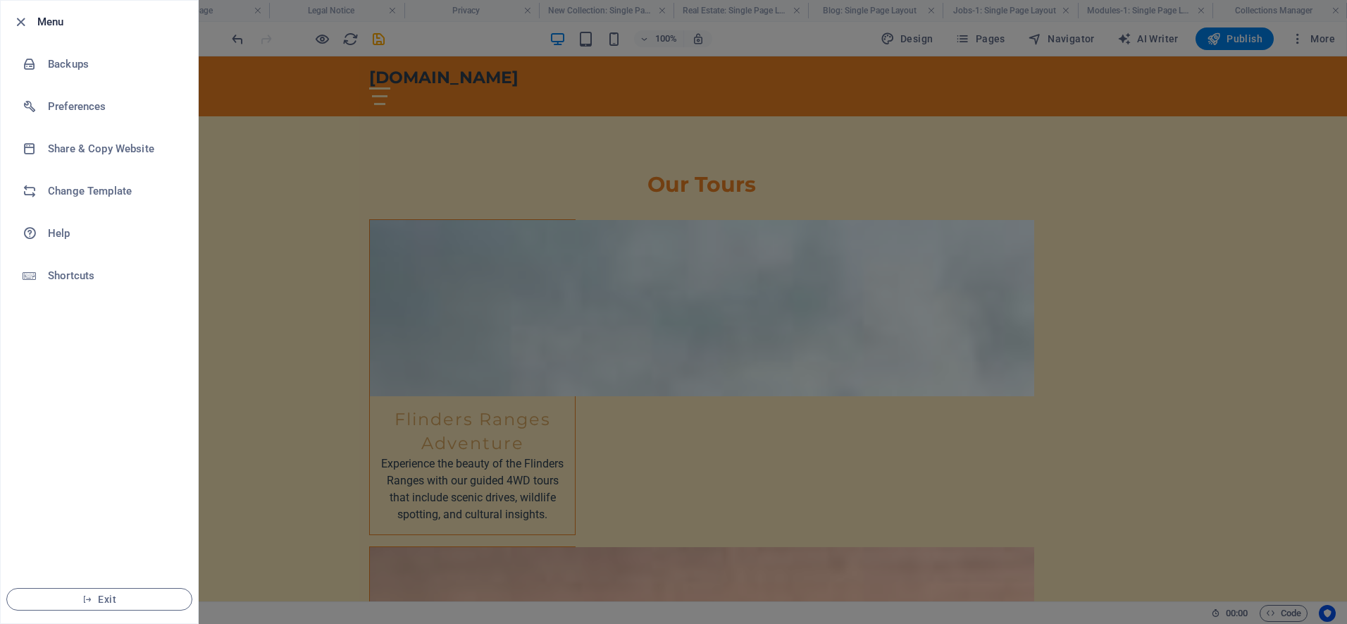
click at [1236, 42] on div at bounding box center [673, 312] width 1347 height 624
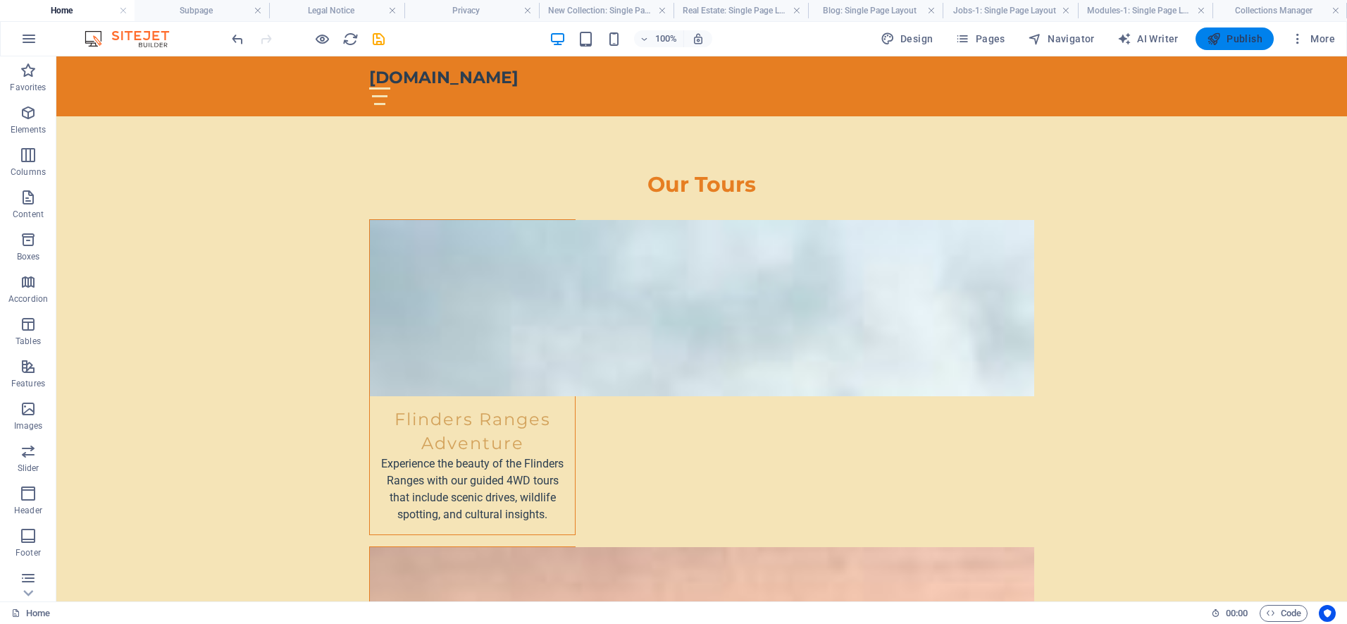
click at [1265, 39] on button "Publish" at bounding box center [1235, 38] width 78 height 23
checkbox input "false"
click at [1243, 42] on span "Publish" at bounding box center [1235, 39] width 56 height 14
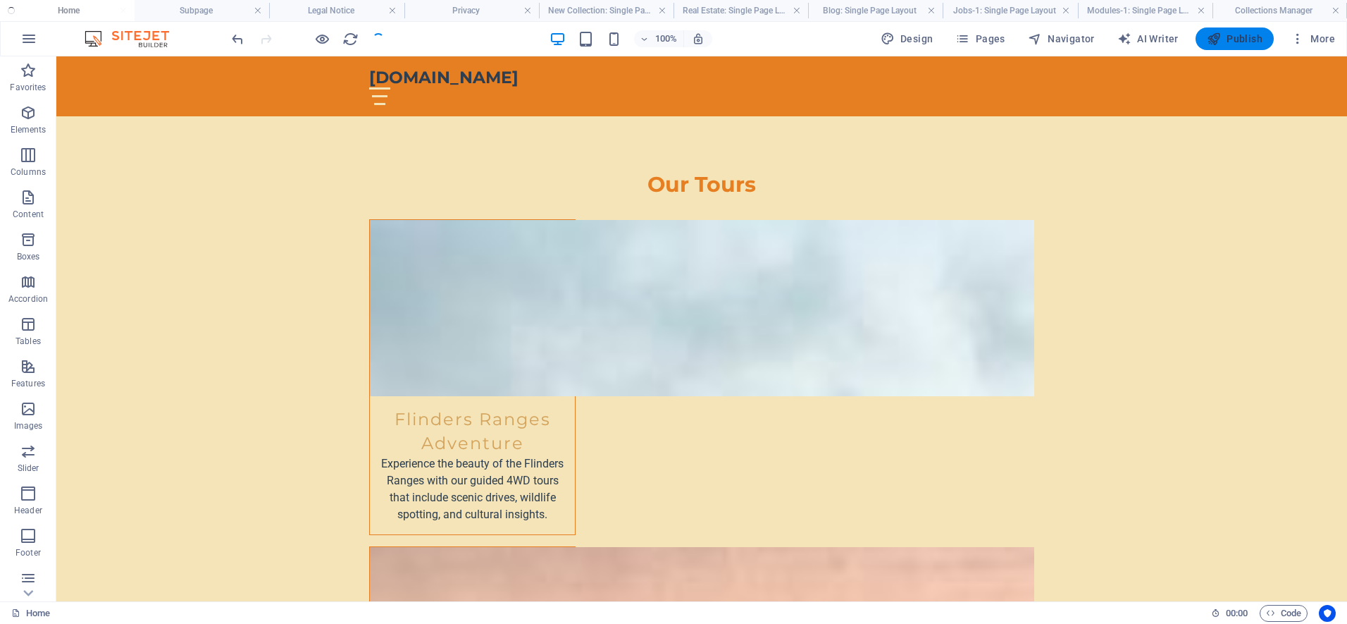
checkbox input "false"
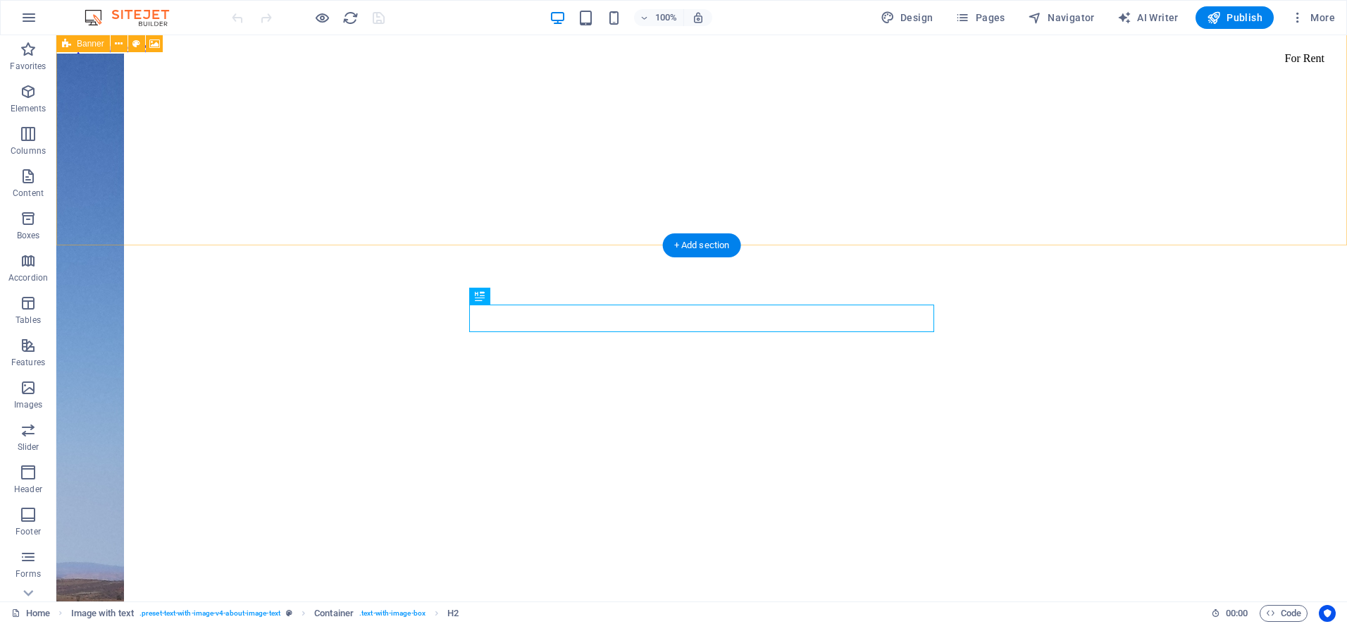
scroll to position [356, 0]
